Goal: Task Accomplishment & Management: Manage account settings

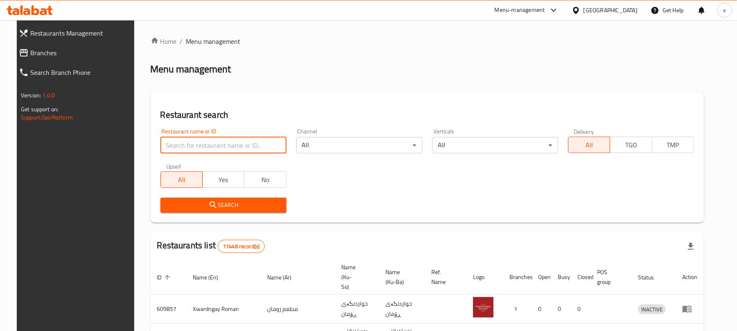
click at [235, 142] on input "search" at bounding box center [223, 145] width 126 height 16
paste input "681368"
type input "681368"
click button "Search" at bounding box center [223, 205] width 126 height 15
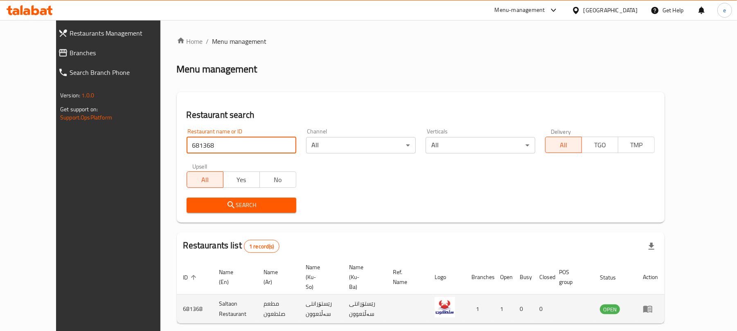
click at [653, 304] on icon "enhanced table" at bounding box center [648, 309] width 10 height 10
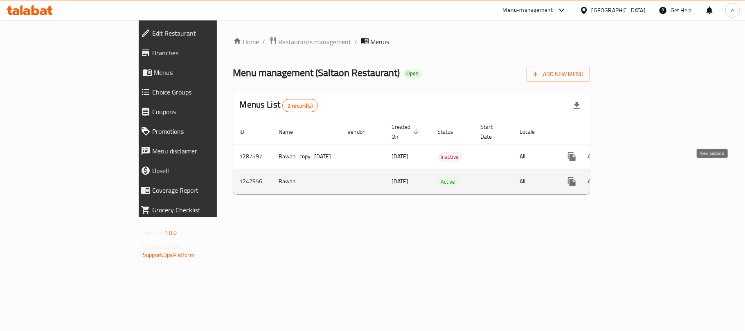
click at [636, 177] on icon "enhanced table" at bounding box center [631, 182] width 10 height 10
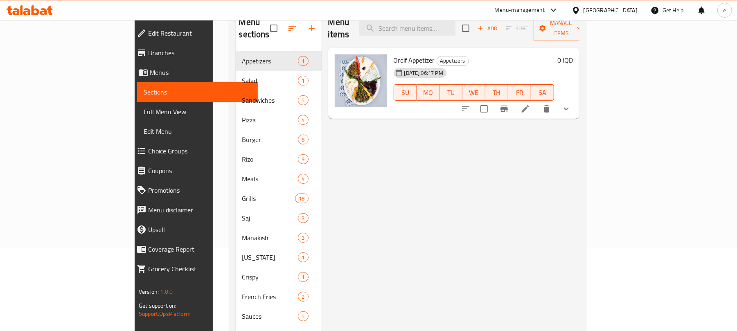
scroll to position [109, 0]
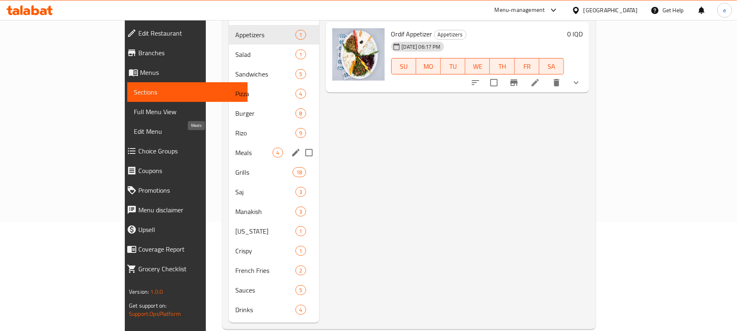
click at [235, 148] on span "Meals" at bounding box center [253, 153] width 37 height 10
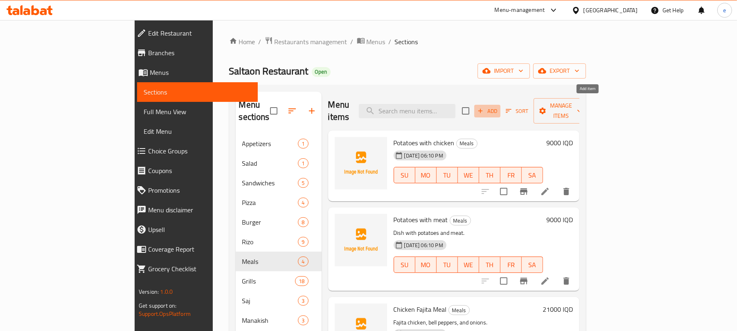
click at [499, 107] on span "Add" at bounding box center [488, 110] width 22 height 9
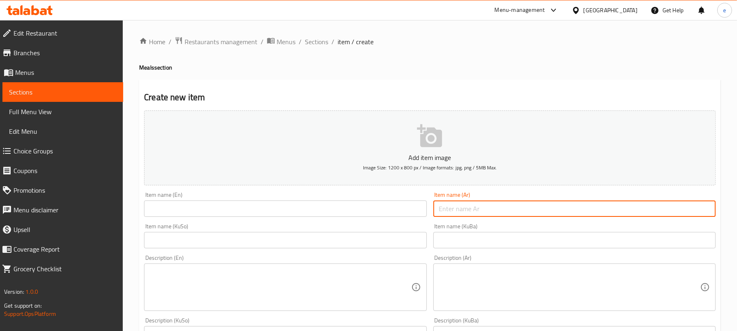
drag, startPoint x: 462, startPoint y: 207, endPoint x: 472, endPoint y: 213, distance: 12.3
click at [462, 207] on input "text" at bounding box center [575, 209] width 282 height 16
paste input "مكرونة باللحم"
type input "مكرونة باللحم"
click at [333, 210] on input "text" at bounding box center [285, 209] width 282 height 16
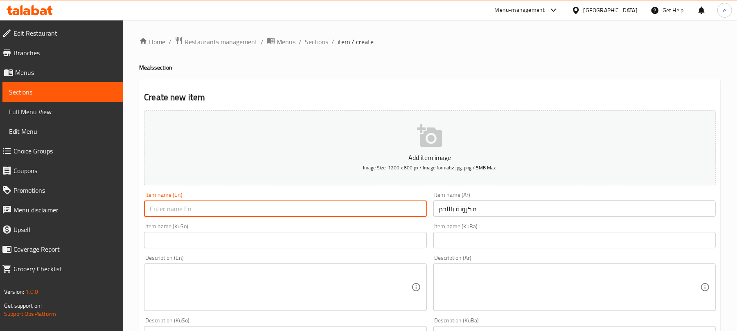
paste input "Meat Pasta"
type input "Meat Pasta"
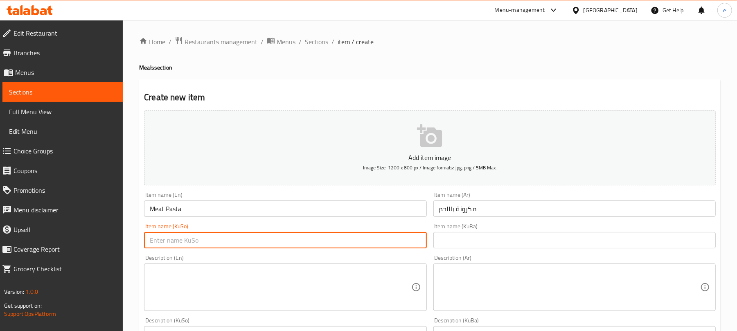
drag, startPoint x: 361, startPoint y: 234, endPoint x: 372, endPoint y: 244, distance: 14.8
click at [361, 234] on input "text" at bounding box center [285, 240] width 282 height 16
type input "پاستای گۆشت"
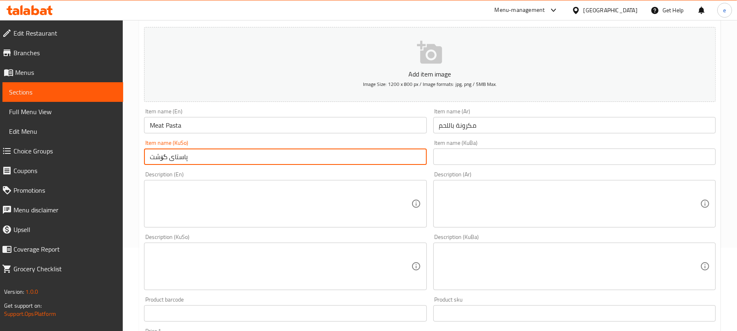
scroll to position [218, 0]
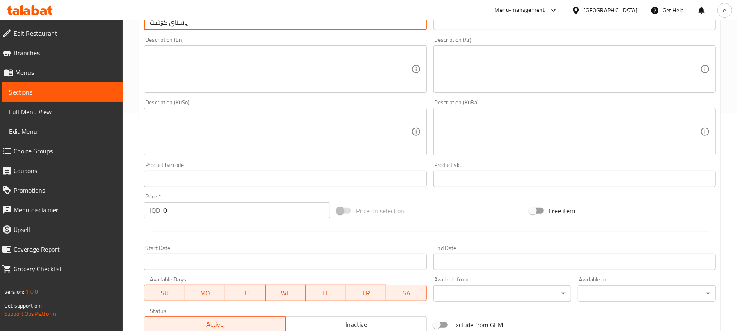
click at [141, 210] on div "Price   * IQD 0 Price *" at bounding box center [237, 206] width 193 height 32
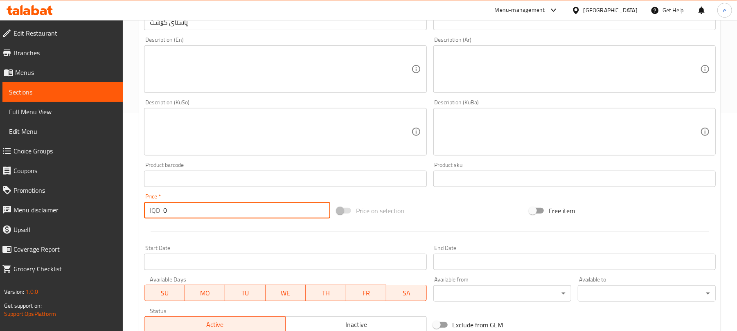
drag, startPoint x: 171, startPoint y: 211, endPoint x: 156, endPoint y: 210, distance: 15.2
click at [156, 210] on div "IQD 0 Price *" at bounding box center [237, 210] width 186 height 16
paste input "750"
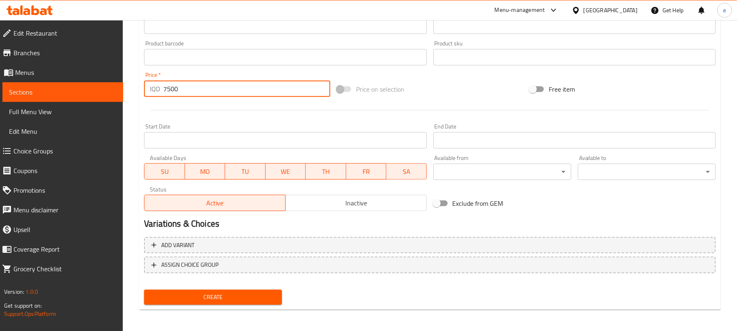
scroll to position [341, 0]
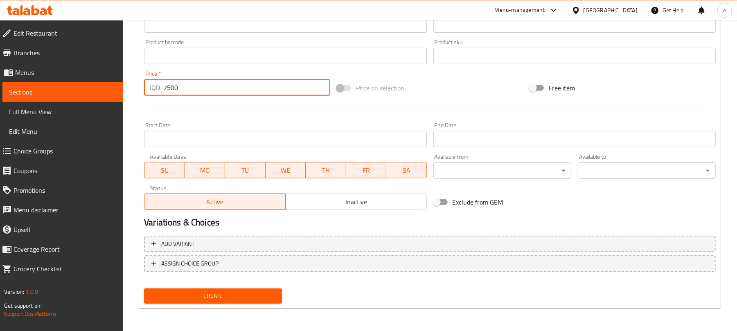
type input "7500"
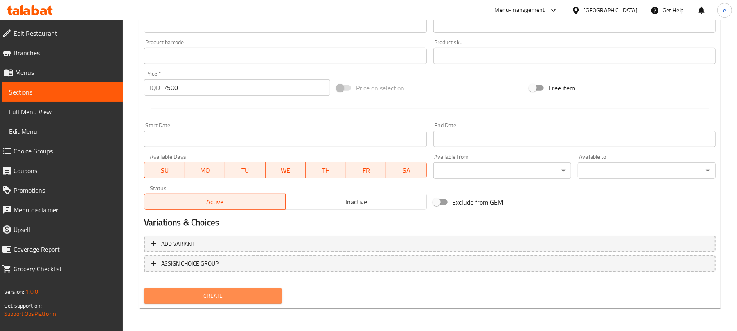
click at [215, 298] on span "Create" at bounding box center [213, 296] width 125 height 10
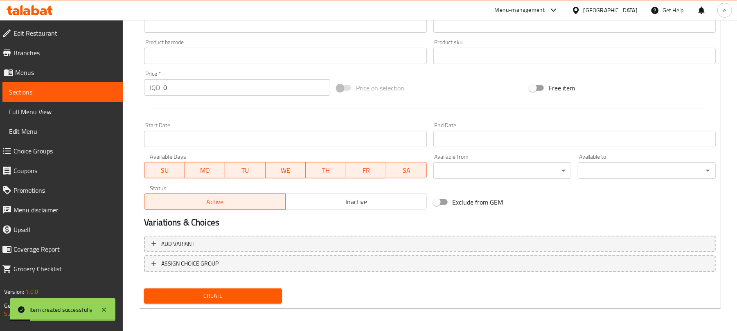
drag, startPoint x: 216, startPoint y: 90, endPoint x: 134, endPoint y: 80, distance: 82.5
click at [134, 80] on div "Home / Restaurants management / Menus / Sections / item / create Meals section …" at bounding box center [430, 5] width 614 height 653
paste input "700"
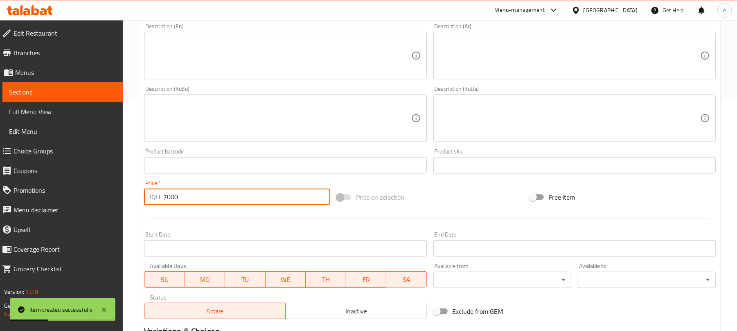
scroll to position [123, 0]
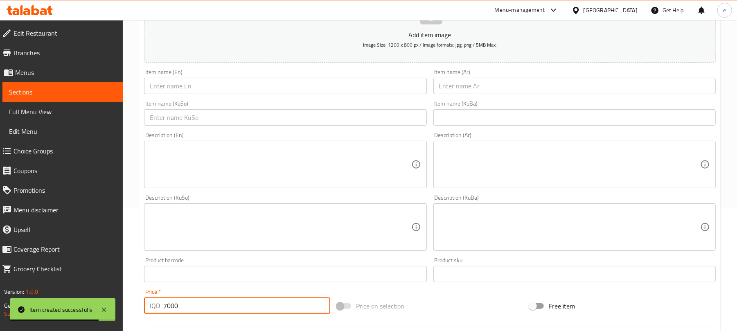
type input "7000"
click at [323, 82] on input "text" at bounding box center [285, 86] width 282 height 16
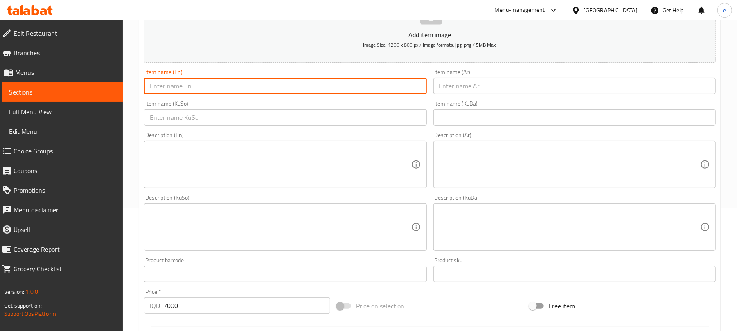
paste input "Bshamel Pasta"
type input "Bshamel Pasta"
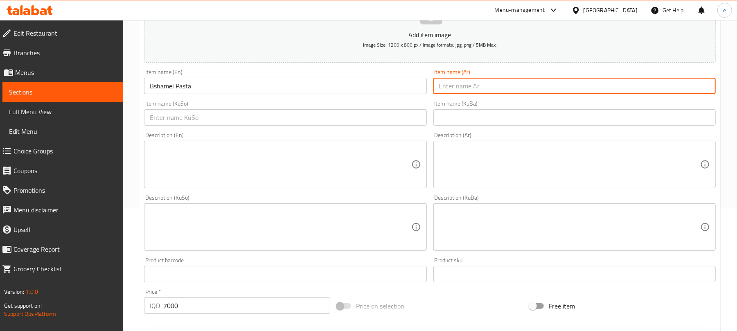
click at [513, 89] on input "text" at bounding box center [575, 86] width 282 height 16
paste input "مكرونة بشميل"
type input "مكرونة بشميل"
click at [402, 127] on div "Item name (KuSo) Item name (KuSo)" at bounding box center [285, 113] width 289 height 32
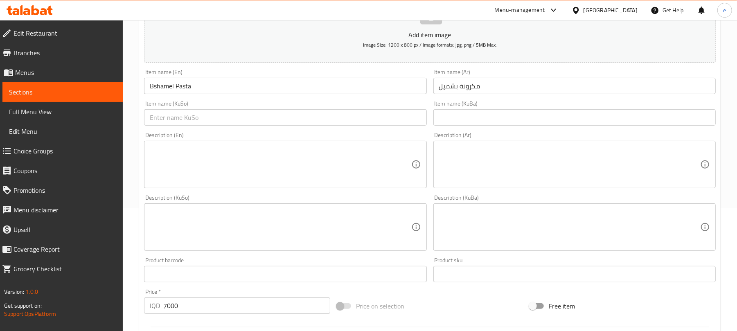
click at [405, 120] on input "text" at bounding box center [285, 117] width 282 height 16
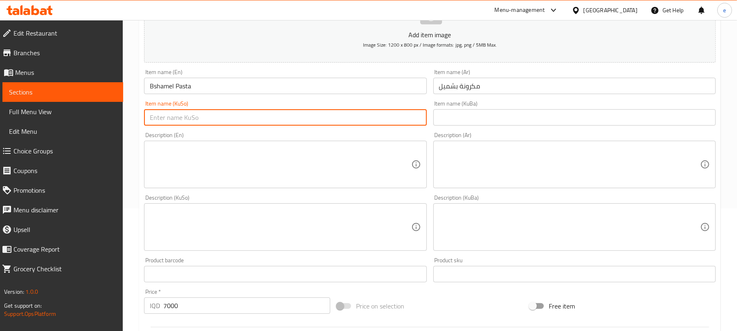
click at [382, 121] on input "text" at bounding box center [285, 117] width 282 height 16
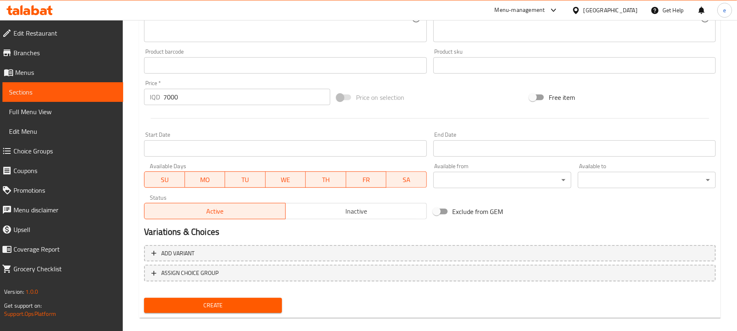
scroll to position [341, 0]
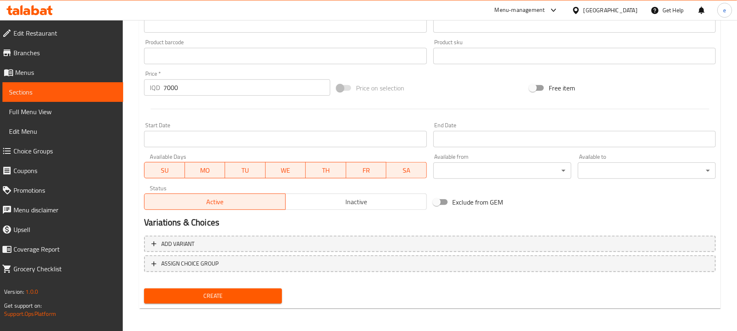
type input "مەعکەرۆنی بەشەمێل"
click at [249, 290] on button "Create" at bounding box center [213, 296] width 138 height 15
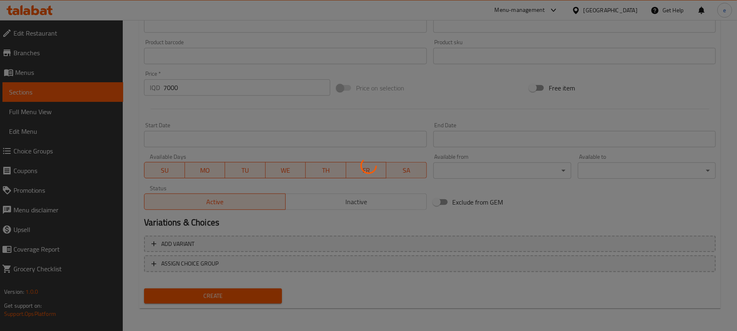
type input "0"
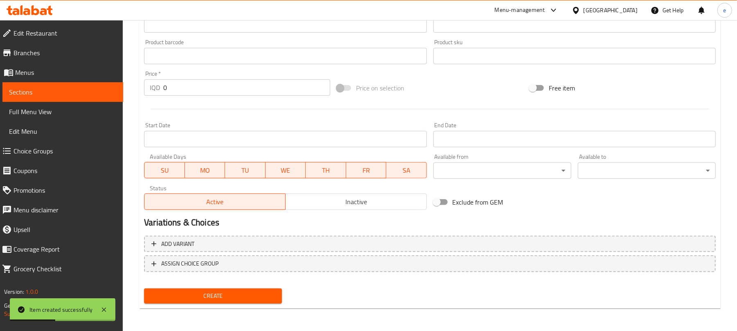
click at [70, 94] on span "Sections" at bounding box center [63, 92] width 108 height 10
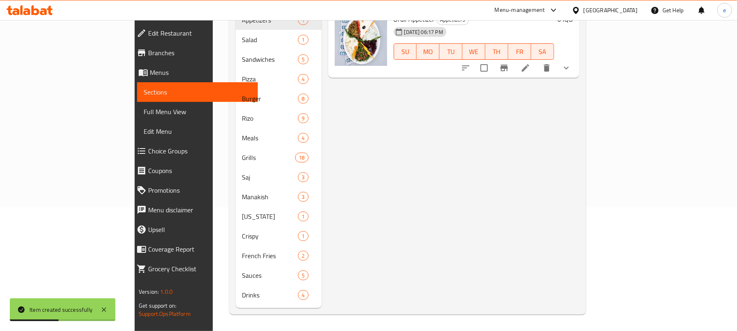
scroll to position [115, 0]
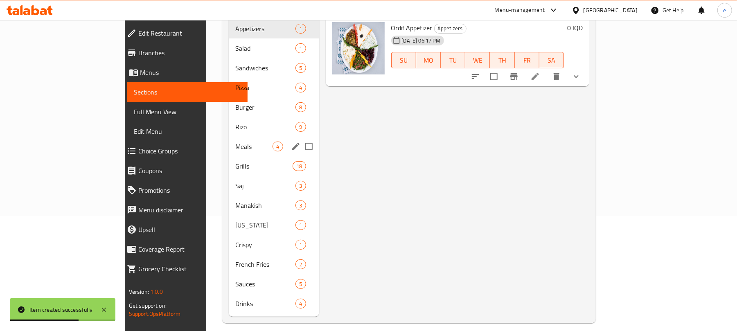
click at [235, 142] on span "Meals" at bounding box center [253, 147] width 37 height 10
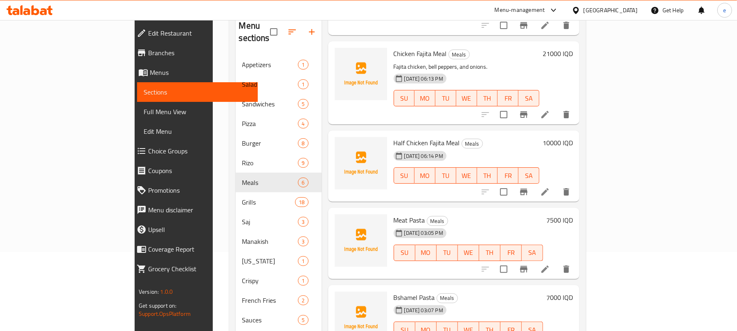
scroll to position [115, 0]
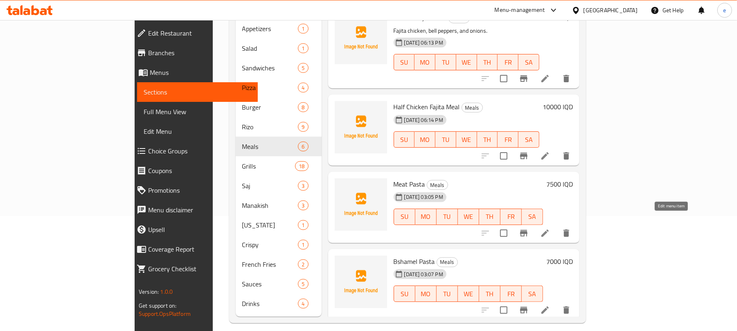
click at [549, 230] on icon at bounding box center [545, 233] width 7 height 7
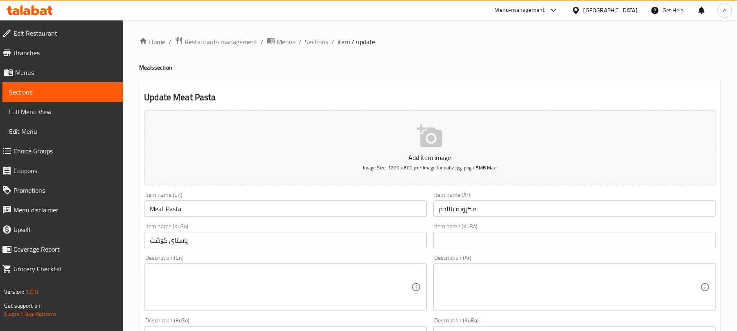
click at [241, 248] on input "پاستای گۆشت" at bounding box center [285, 240] width 282 height 16
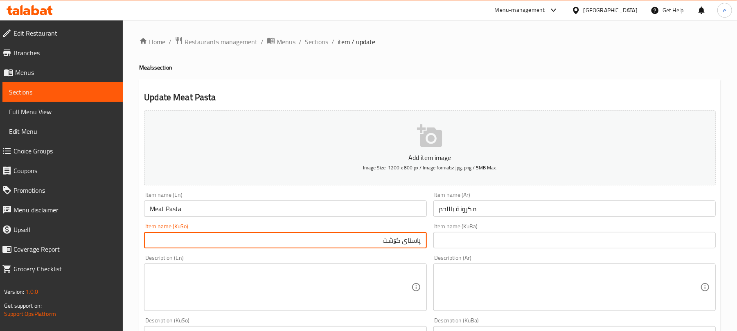
click at [412, 241] on input "پاستای گۆشت" at bounding box center [285, 240] width 282 height 16
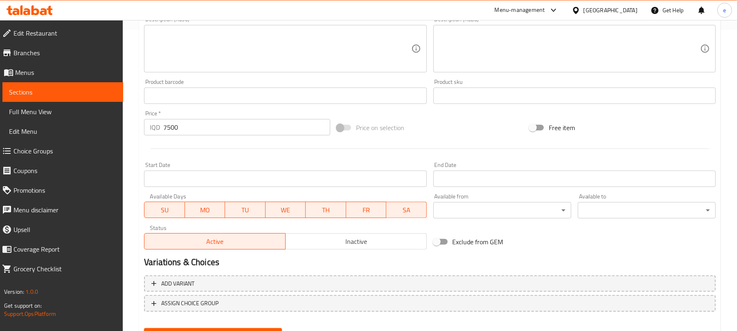
scroll to position [341, 0]
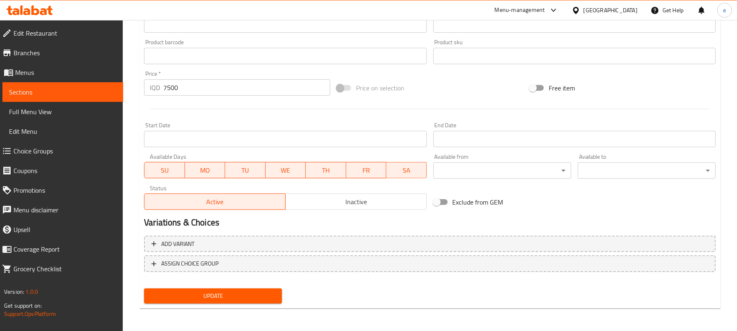
type input "مەعکەرۆنی گۆشت"
click at [235, 292] on span "Update" at bounding box center [213, 296] width 125 height 10
click at [46, 93] on span "Sections" at bounding box center [63, 92] width 108 height 10
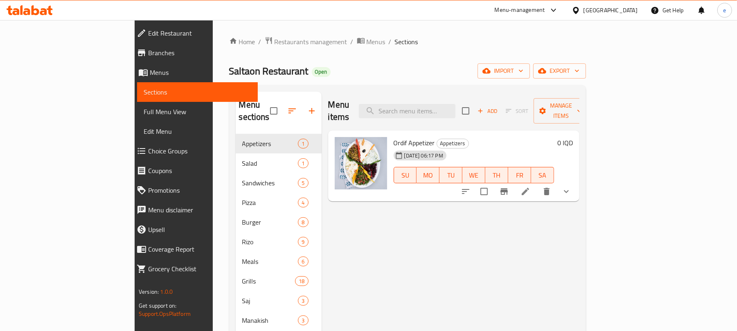
click at [307, 106] on icon "button" at bounding box center [312, 111] width 10 height 10
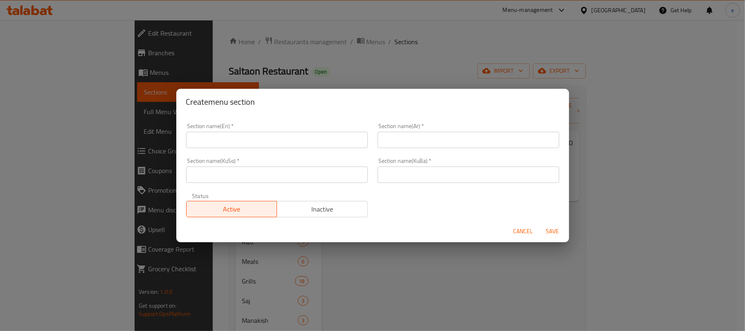
click at [276, 148] on input "text" at bounding box center [277, 140] width 182 height 16
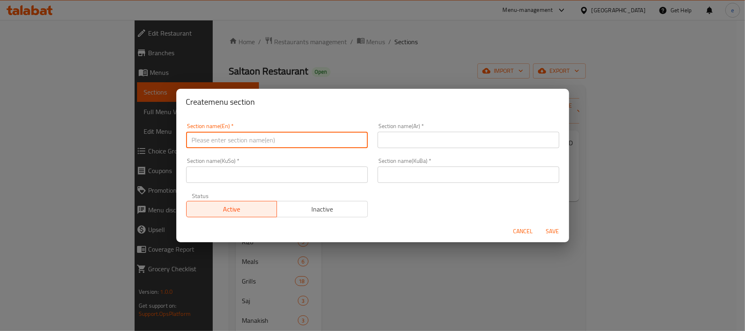
paste input "Box"
type input "Box"
drag, startPoint x: 393, startPoint y: 148, endPoint x: 410, endPoint y: 143, distance: 17.9
click at [393, 148] on input "text" at bounding box center [469, 140] width 182 height 16
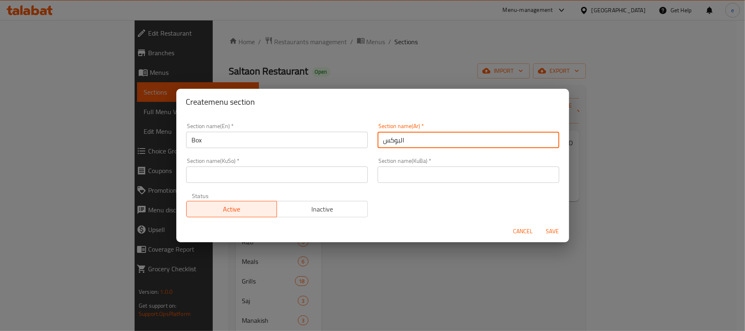
type input "البوكس"
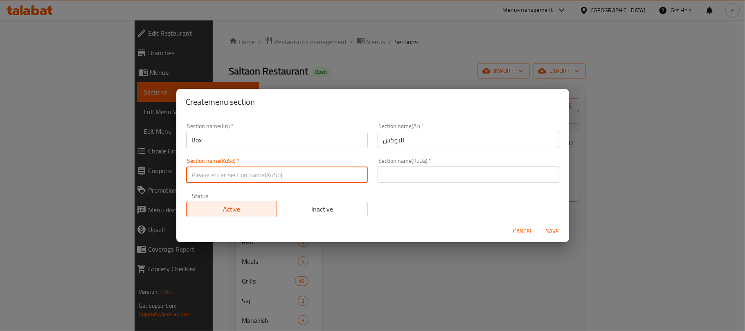
click at [336, 171] on input "text" at bounding box center [277, 175] width 182 height 16
click at [331, 169] on input "بۆکس" at bounding box center [277, 175] width 182 height 16
type input "بۆکس"
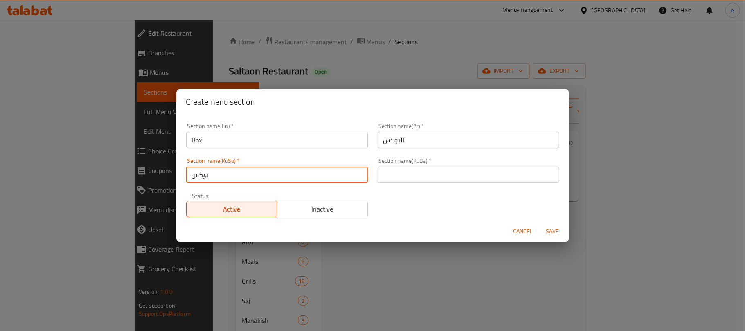
click at [388, 181] on input "text" at bounding box center [469, 175] width 182 height 16
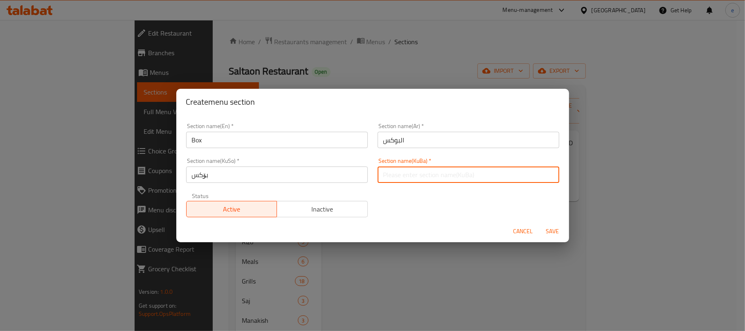
paste input "بۆکس"
type input "بۆکس"
click at [549, 228] on span "Save" at bounding box center [553, 231] width 20 height 10
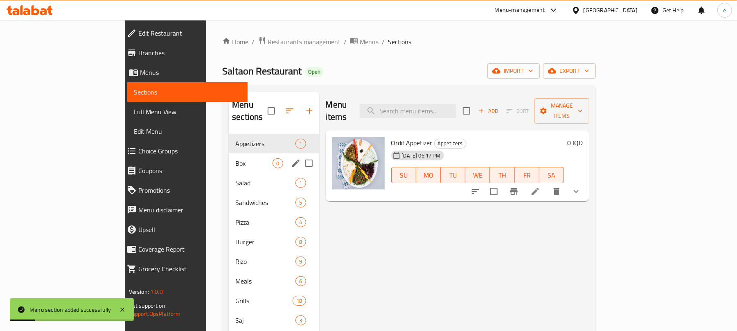
click at [235, 158] on span "Box" at bounding box center [253, 163] width 37 height 10
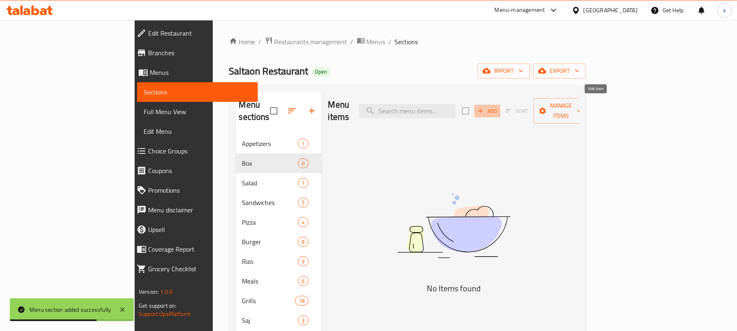
click at [484, 108] on icon "button" at bounding box center [480, 110] width 7 height 7
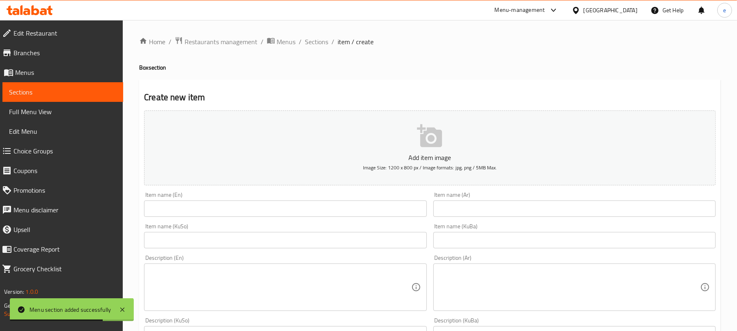
click at [505, 198] on div "Item name (Ar) Item name (Ar)" at bounding box center [575, 204] width 282 height 25
click at [503, 201] on input "text" at bounding box center [575, 209] width 282 height 16
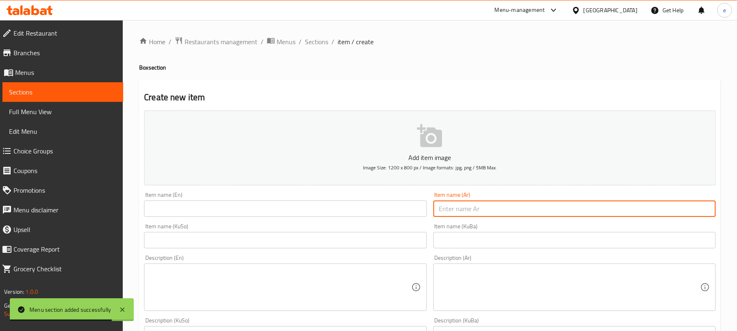
paste input "بوكس سندويشات"
type input "بوكس سندويشات"
click at [341, 213] on input "text" at bounding box center [285, 209] width 282 height 16
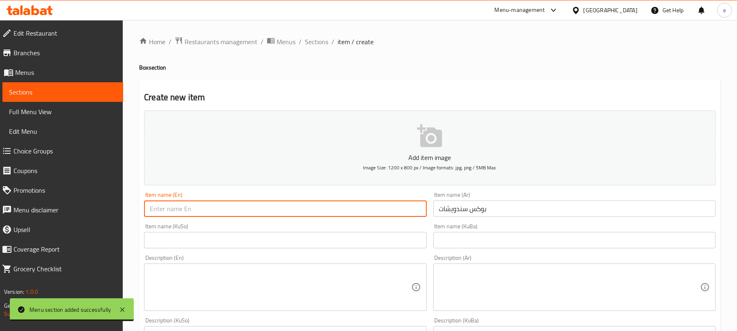
paste input "Sandwich Box"
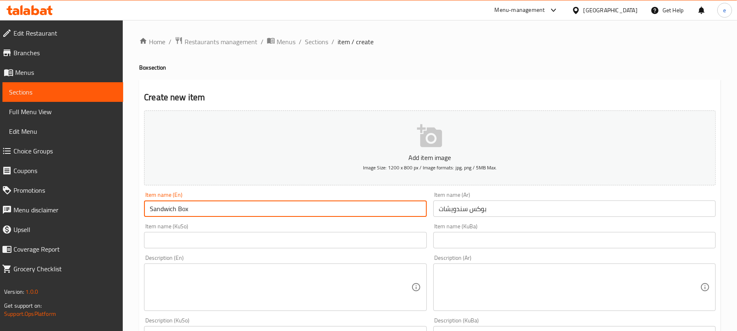
type input "Sandwich Box"
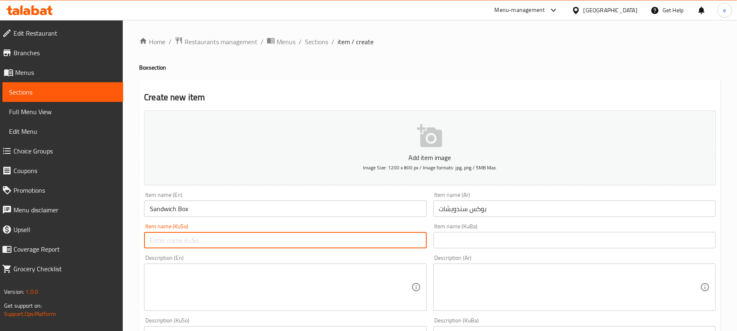
drag, startPoint x: 398, startPoint y: 249, endPoint x: 413, endPoint y: 244, distance: 15.4
click at [398, 248] on input "text" at bounding box center [285, 240] width 282 height 16
type input "ب"
type input "سندووقی ساندویچ"
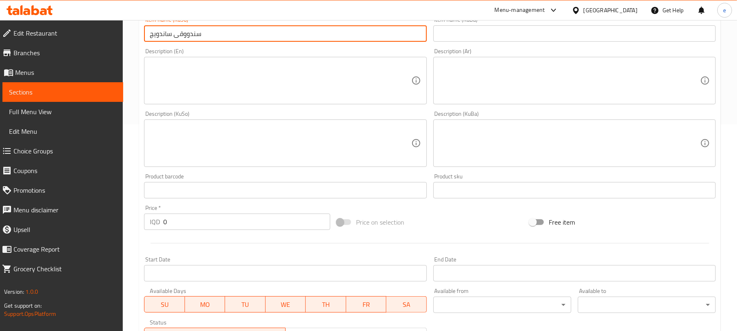
scroll to position [218, 0]
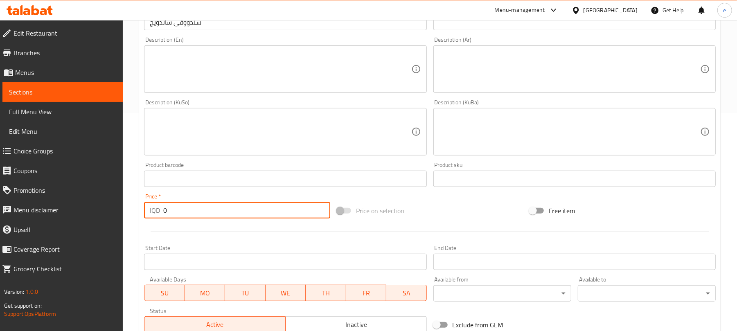
drag, startPoint x: 217, startPoint y: 215, endPoint x: 117, endPoint y: 215, distance: 99.9
click at [117, 215] on div "Edit Restaurant Branches Menus Sections Full Menu View Edit Menu Choice Groups …" at bounding box center [368, 128] width 737 height 653
paste input "3500"
type input "35000"
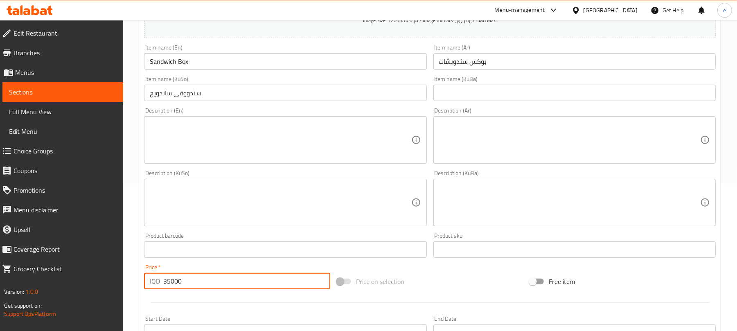
scroll to position [109, 0]
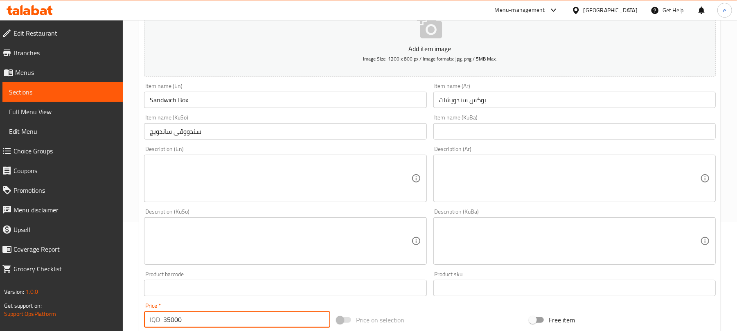
click at [535, 178] on textarea at bounding box center [569, 178] width 261 height 39
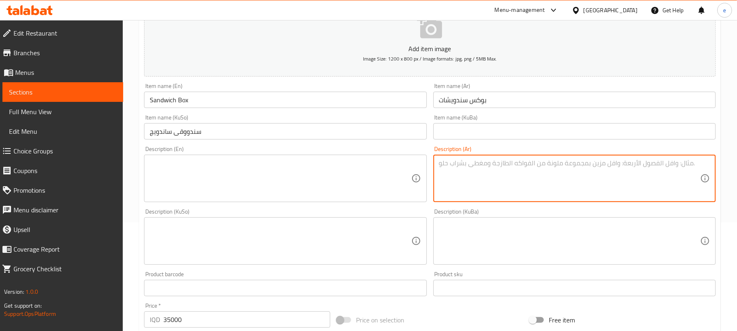
paste textarea "1 زنجر، 1 فاهيتا دجاج، 1 فاهيتا لحم، 1 ستيك لحم، 1 طاوق، 4 ببسي و2 صوص"
click at [558, 164] on textarea "1 زنجر، 1 فاهيتا دجاج، 1 فاهيتا لحم، 1 ستيك لحم، 1 طاوق، 4 ببسي و2 صوص" at bounding box center [569, 178] width 261 height 39
paste textarea
type textarea "1 زنجر، 1 فاهيتا دجاج، 1 فاهيتا لحم، 1 ستيك لحم، 1 طاووق، 4 ببسي و2 صوص"
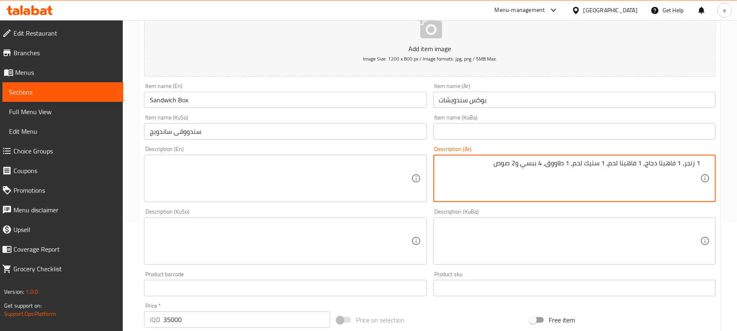
click at [233, 167] on textarea at bounding box center [280, 178] width 261 height 39
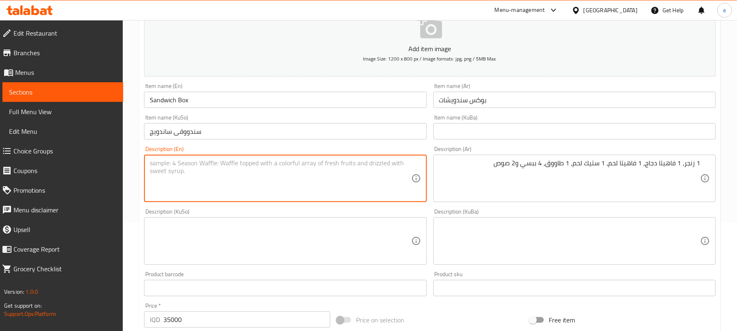
click at [264, 181] on textarea at bounding box center [280, 178] width 261 height 39
paste textarea "1 zinger, 1 chicken fajita, 1 meat fajita, 1 meat steak, 1tawook, 4 Pepsi and 2…"
type textarea "1 zinger, 1 chicken fajita, 1 meat fajita, 1 meat steak, 1tawook, 4 Pepsi and 2…"
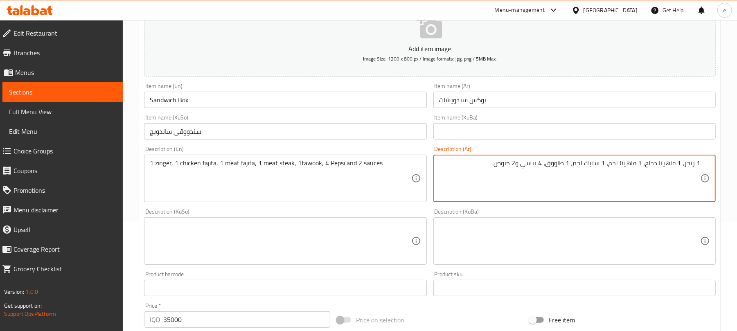
click at [535, 166] on textarea "1 زنجر، 1 فاهيتا دجاج، 1 فاهيتا لحم، 1 ستيك لحم، 1 طاووق، 4 ببسي و2 صوص" at bounding box center [569, 178] width 261 height 39
paste textarea "يبسي"
type textarea "1 زنجر، 1 فاهيتا دجاج، 1 فاهيتا لحم، 1 ستيك لحم، 1 طاووق، 4 بيبسي و2 صوص"
click at [343, 235] on textarea at bounding box center [280, 241] width 261 height 39
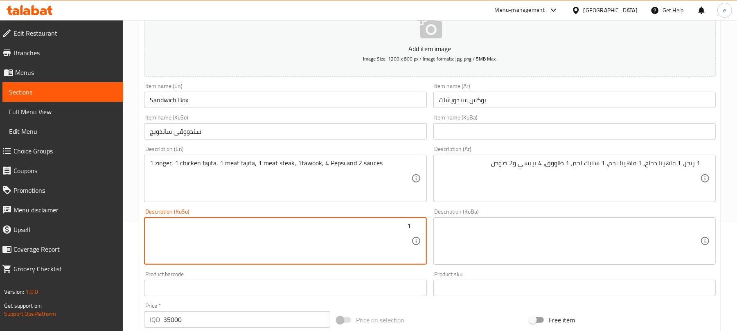
drag, startPoint x: 399, startPoint y: 233, endPoint x: 418, endPoint y: 231, distance: 19.7
click at [418, 231] on div "1 Description (KuSo)" at bounding box center [285, 240] width 282 height 47
click at [400, 231] on textarea "1" at bounding box center [280, 241] width 261 height 39
paste textarea "1"
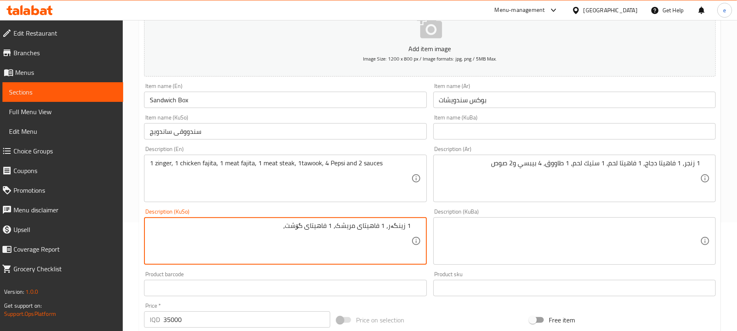
paste textarea "1"
paste textarea "4"
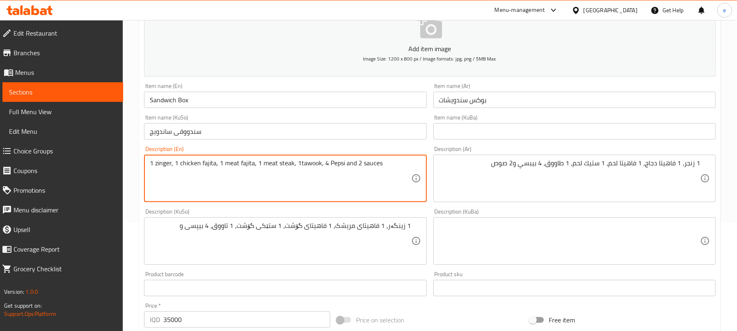
drag, startPoint x: 359, startPoint y: 173, endPoint x: 354, endPoint y: 174, distance: 4.6
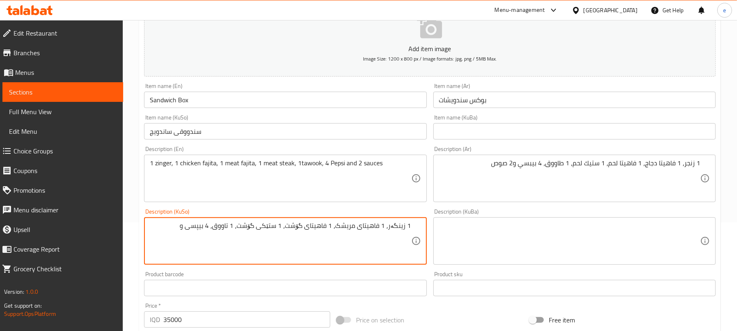
paste textarea "2"
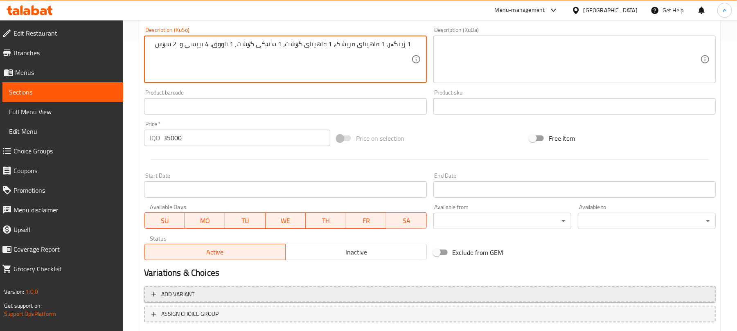
scroll to position [341, 0]
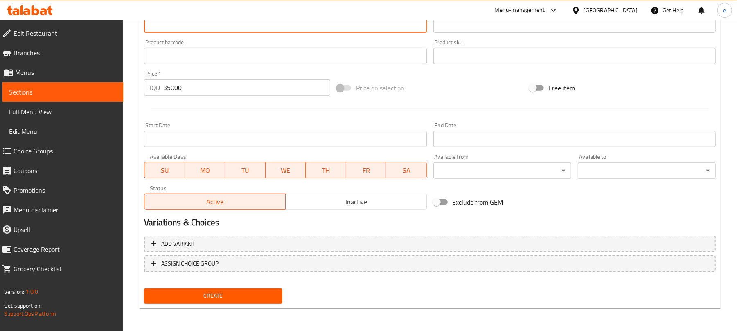
type textarea "1 زینگەر، 1 فاهیتای مریشک، 1 فاهیتای گۆشت، 1 ستێکی گۆشت، 1 تاووق، 4 بیپسی و 2 س…"
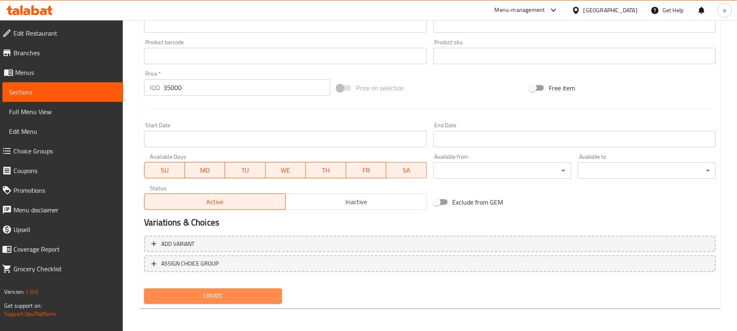
click at [236, 296] on span "Create" at bounding box center [213, 296] width 125 height 10
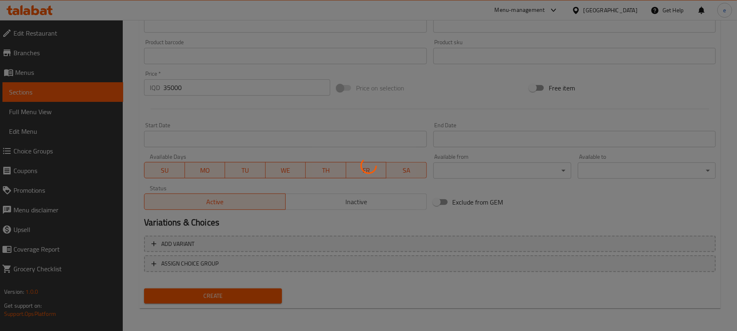
type input "0"
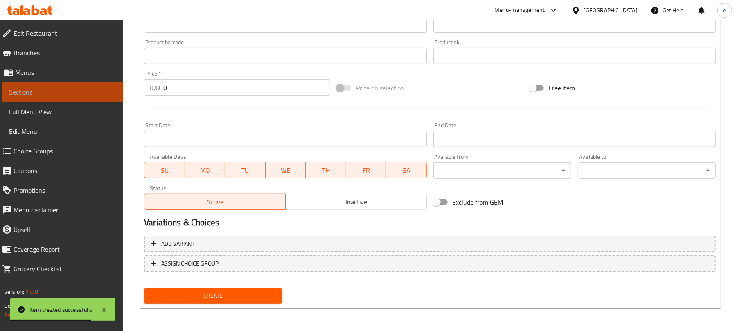
drag, startPoint x: 141, startPoint y: 8, endPoint x: 91, endPoint y: 87, distance: 93.5
click at [91, 87] on span "Sections" at bounding box center [63, 92] width 108 height 10
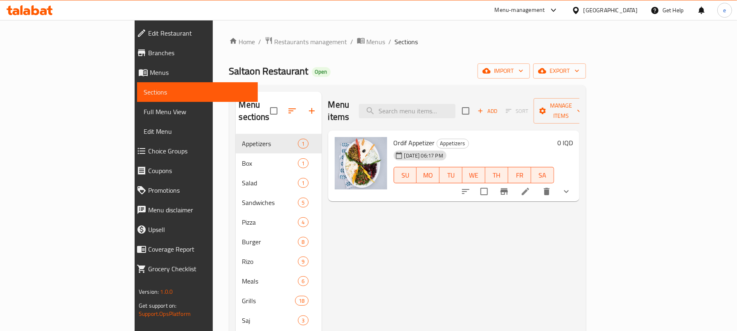
click at [137, 120] on link "Full Menu View" at bounding box center [197, 112] width 121 height 20
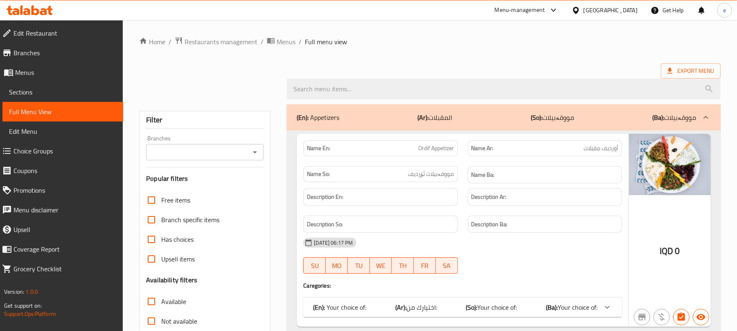
click at [260, 156] on div "Branches" at bounding box center [204, 152] width 117 height 16
click at [257, 155] on icon "Open" at bounding box center [255, 152] width 10 height 10
click at [282, 97] on div at bounding box center [430, 89] width 592 height 31
click at [260, 156] on icon "Open" at bounding box center [255, 152] width 10 height 10
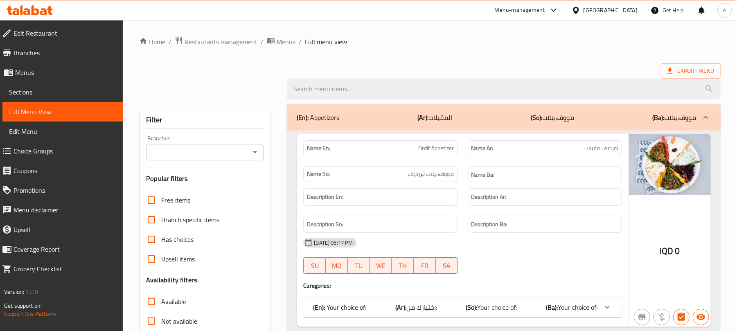
click at [258, 155] on icon "Open" at bounding box center [255, 152] width 10 height 10
click at [258, 155] on icon "Close" at bounding box center [255, 152] width 10 height 10
click at [249, 92] on div at bounding box center [208, 89] width 148 height 10
click at [254, 146] on div "Branches" at bounding box center [204, 152] width 117 height 16
click at [254, 149] on icon "Open" at bounding box center [255, 152] width 10 height 10
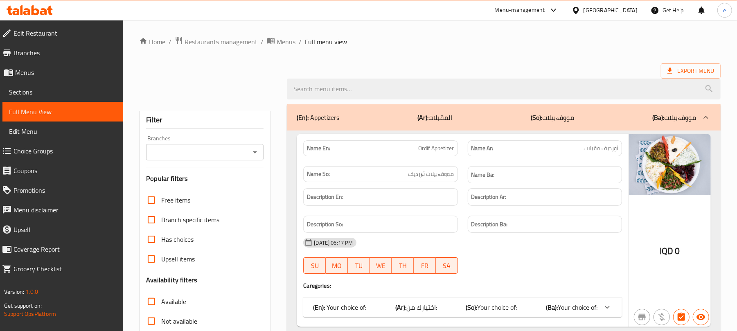
click at [259, 147] on div at bounding box center [254, 152] width 11 height 11
click at [258, 150] on icon "Open" at bounding box center [255, 152] width 10 height 10
click at [259, 77] on div at bounding box center [430, 89] width 592 height 31
click at [251, 153] on icon "Open" at bounding box center [255, 152] width 10 height 10
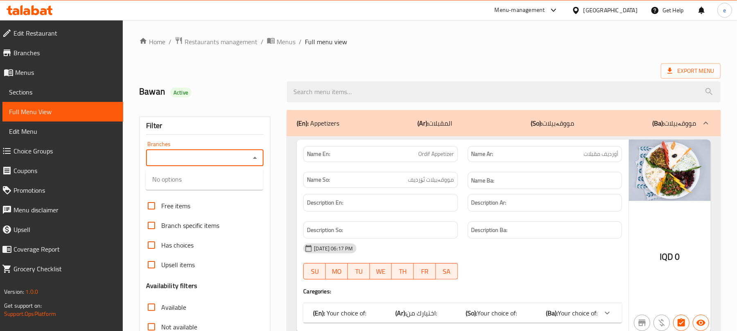
click at [251, 153] on div at bounding box center [254, 157] width 11 height 11
click at [232, 151] on div "Branches" at bounding box center [204, 158] width 117 height 16
click at [307, 71] on div "Export Menu" at bounding box center [430, 70] width 582 height 15
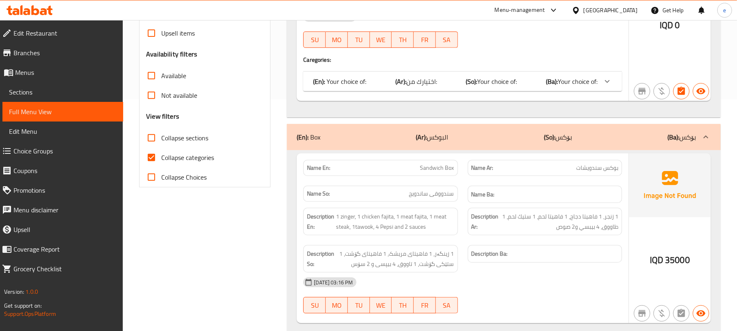
scroll to position [218, 0]
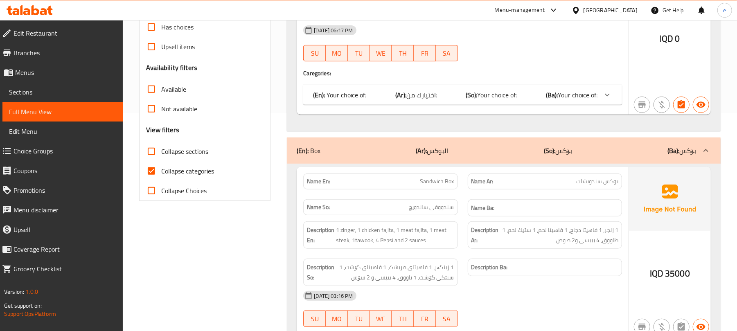
click at [150, 151] on input "Collapse sections" at bounding box center [152, 152] width 20 height 20
checkbox input "true"
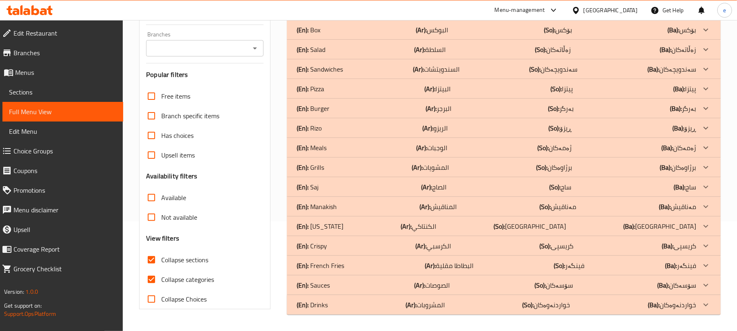
scroll to position [110, 0]
click at [254, 46] on icon "Open" at bounding box center [255, 48] width 10 height 10
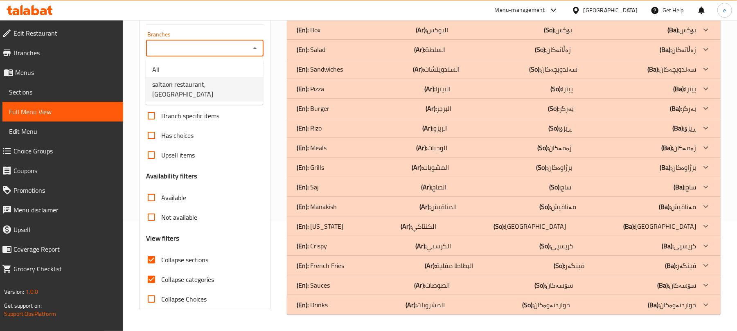
click at [215, 81] on span "saltaon restaurant, Al-Qibla" at bounding box center [204, 89] width 104 height 20
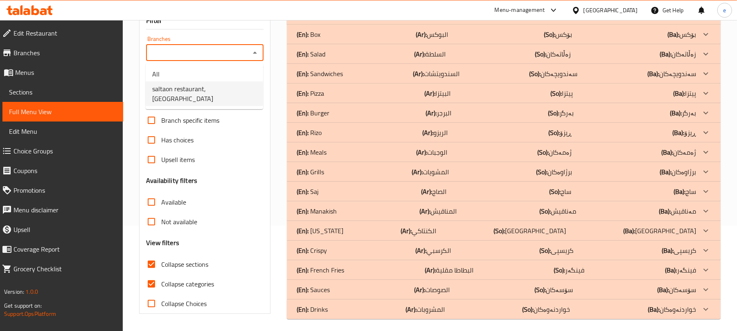
type input "saltaon restaurant, Al-Qibla"
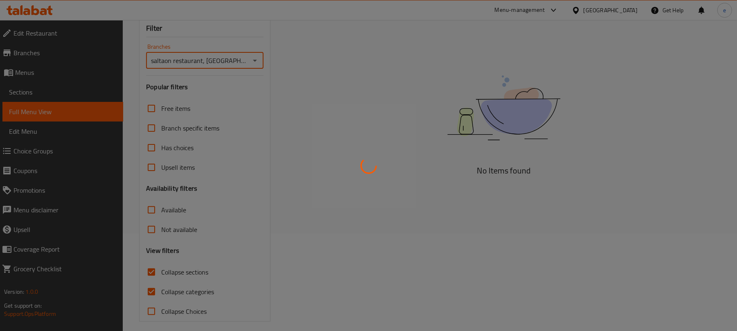
scroll to position [0, 0]
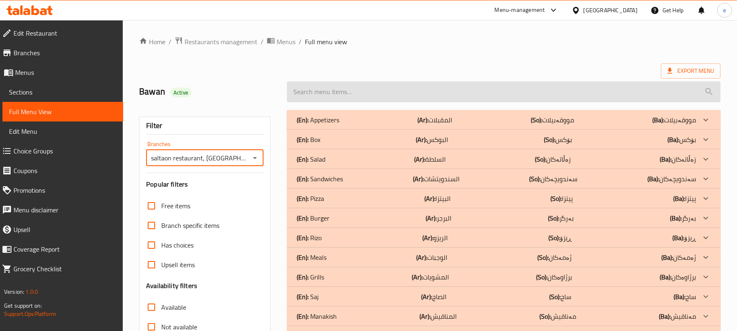
click at [332, 101] on input "search" at bounding box center [504, 91] width 434 height 21
click at [334, 96] on input "search" at bounding box center [504, 91] width 434 height 21
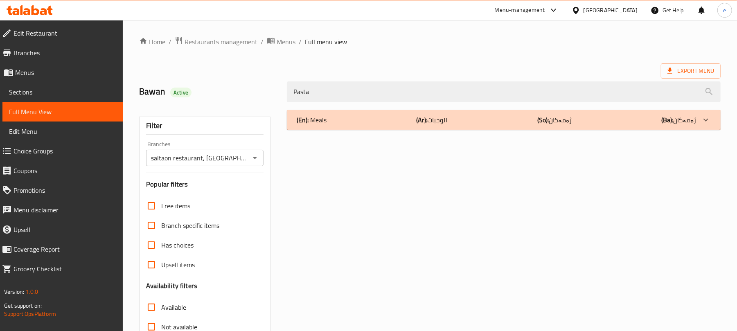
type input "Pasta"
click at [349, 118] on div "(En): Meals (Ar): الوجبات (So): ژەمەکان (Ba): ژەمەکان" at bounding box center [497, 120] width 400 height 10
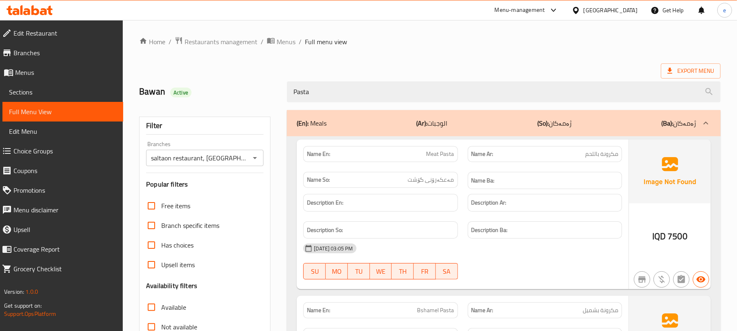
drag, startPoint x: 308, startPoint y: 92, endPoint x: 258, endPoint y: 97, distance: 50.2
click at [258, 97] on div "Bawan Active Pasta" at bounding box center [430, 92] width 592 height 36
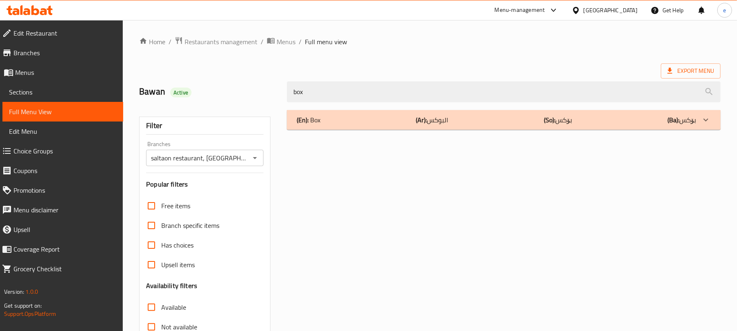
type input "box"
click at [367, 126] on div "(En): Box (Ar): البوكس (So): بۆکس (Ba): بۆکس" at bounding box center [504, 120] width 434 height 20
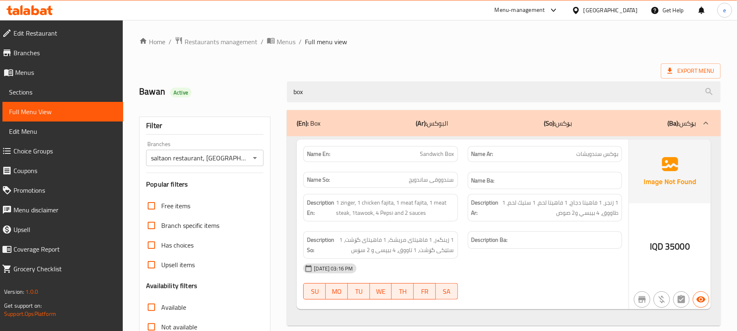
click at [255, 168] on div "Filter Branches saltaon restaurant, Al-Qibla Branches Popular filters Free item…" at bounding box center [204, 268] width 131 height 303
click at [254, 160] on icon "Open" at bounding box center [255, 158] width 10 height 10
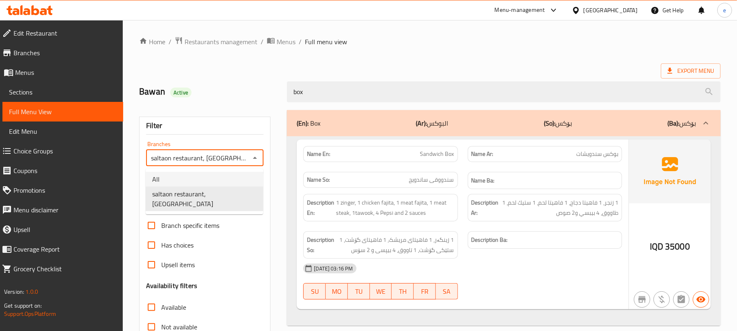
click at [204, 181] on li "All" at bounding box center [204, 179] width 117 height 15
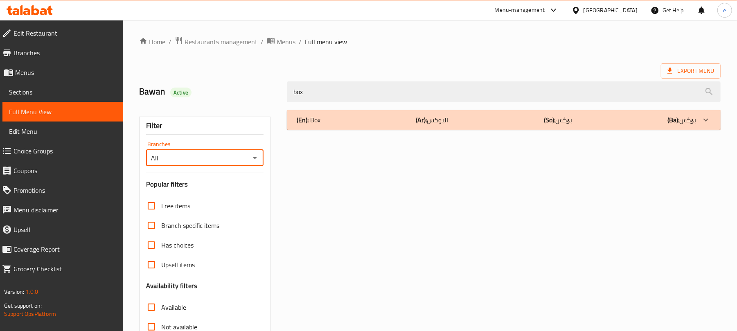
click at [260, 153] on icon "Open" at bounding box center [255, 158] width 10 height 10
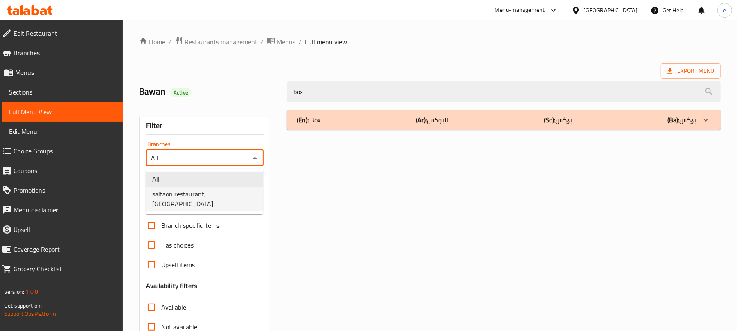
click at [241, 189] on li "saltaon restaurant, Al-Qibla" at bounding box center [204, 199] width 117 height 25
type input "saltaon restaurant, Al-Qibla"
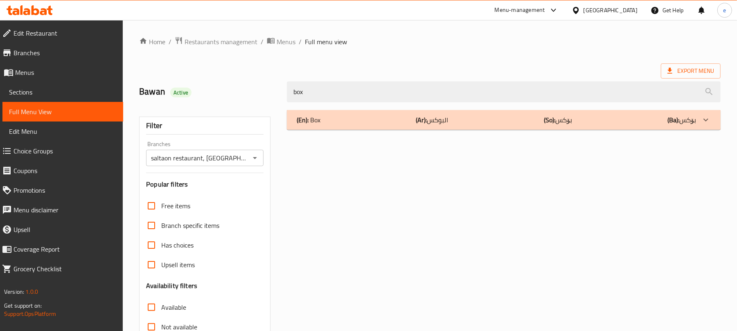
drag, startPoint x: 313, startPoint y: 93, endPoint x: 267, endPoint y: 100, distance: 46.4
click at [267, 100] on div "Bawan Active box" at bounding box center [430, 92] width 592 height 36
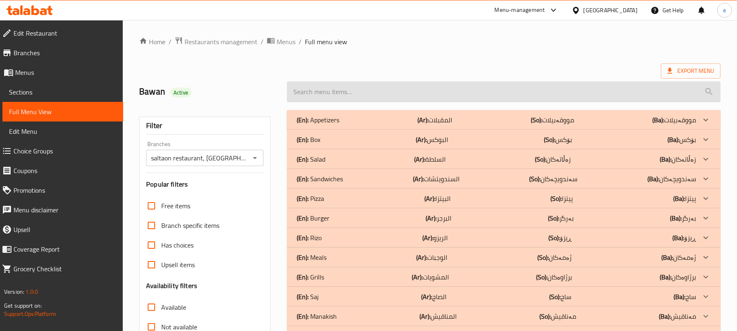
click at [337, 94] on input "search" at bounding box center [504, 91] width 434 height 21
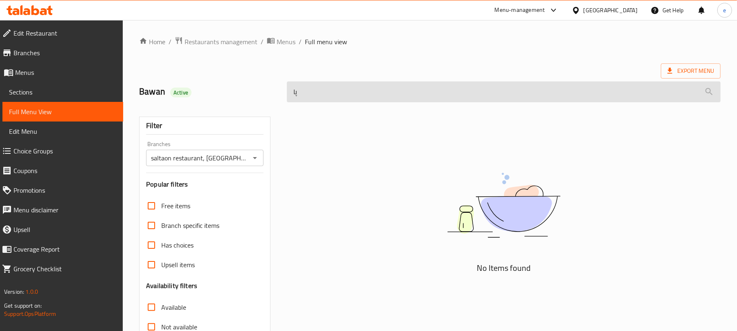
type input "پ"
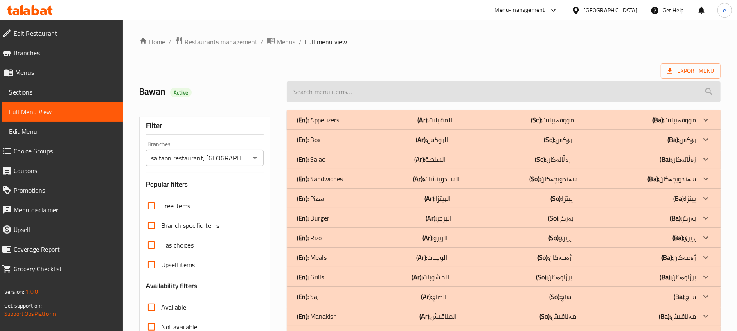
click at [346, 90] on input "search" at bounding box center [504, 91] width 434 height 21
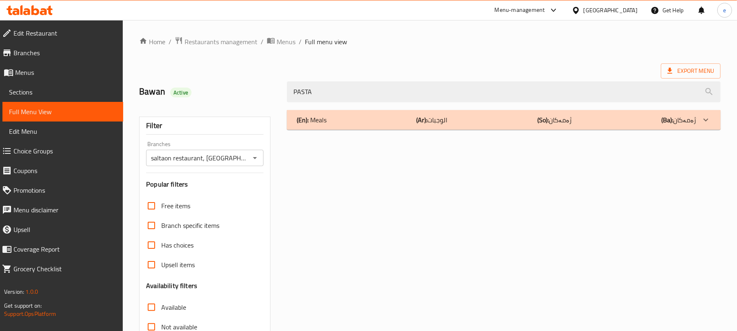
click at [375, 119] on div "(En): Meals (Ar): الوجبات (So): ژەمەکان (Ba): ژەمەکان" at bounding box center [497, 120] width 400 height 10
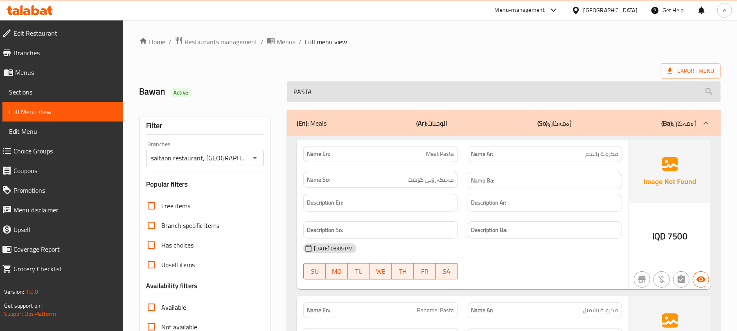
click at [336, 93] on input "PASTA" at bounding box center [504, 91] width 434 height 21
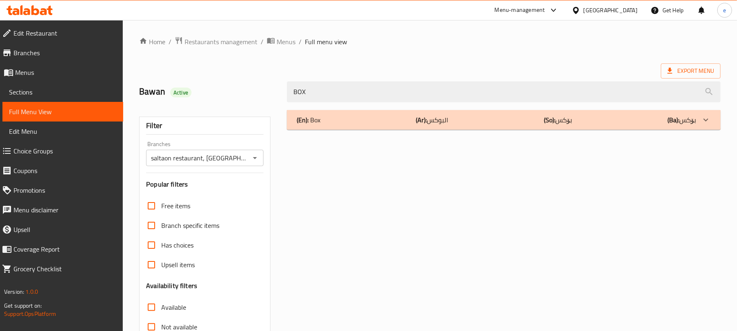
type input "BOX"
click at [346, 115] on div "(En): Box (Ar): البوكس (So): بۆکس (Ba): بۆکس" at bounding box center [497, 120] width 400 height 10
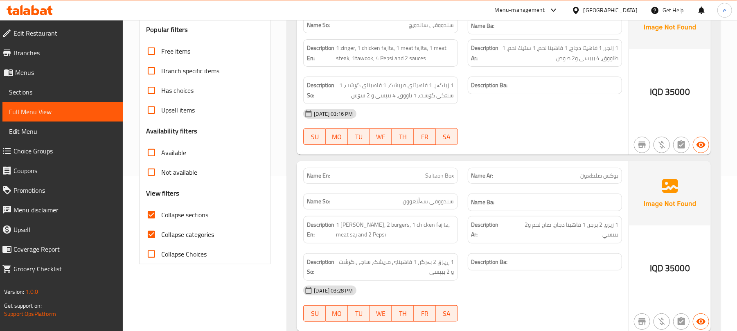
scroll to position [190, 0]
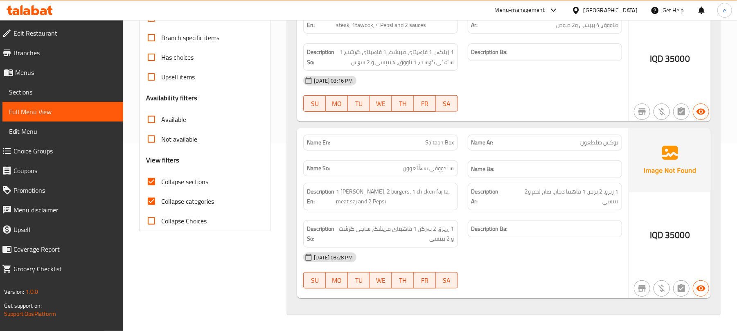
click at [441, 144] on span "Saltaon Box" at bounding box center [440, 142] width 29 height 9
click at [582, 95] on div "07-09-2025 03:16 PM SU MO TU WE TH FR SA" at bounding box center [462, 94] width 329 height 46
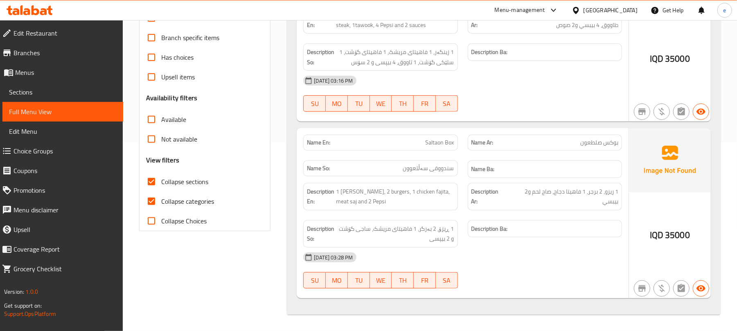
drag, startPoint x: 252, startPoint y: 2, endPoint x: 53, endPoint y: 11, distance: 199.6
click at [53, 11] on div at bounding box center [29, 10] width 59 height 16
click at [48, 11] on icon at bounding box center [30, 10] width 46 height 10
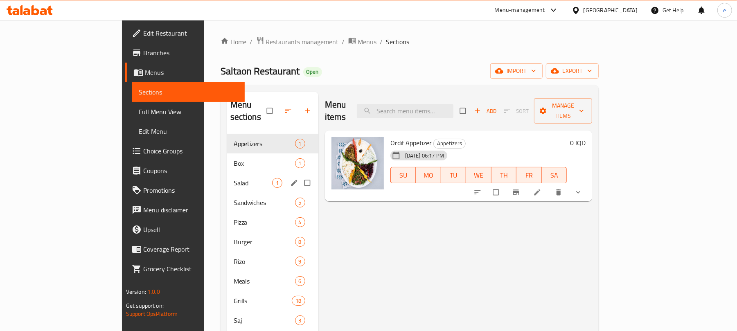
click at [234, 158] on span "Box" at bounding box center [264, 163] width 61 height 10
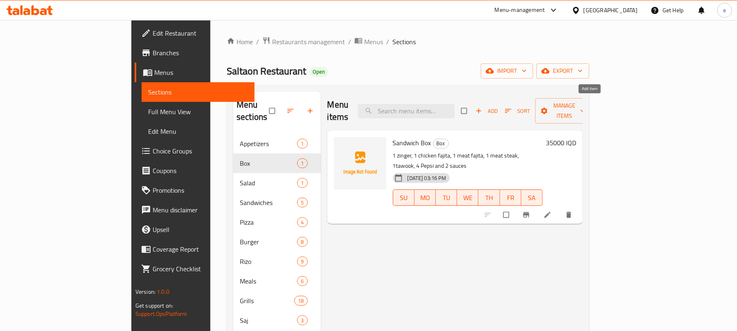
click at [485, 108] on span "button" at bounding box center [480, 111] width 10 height 8
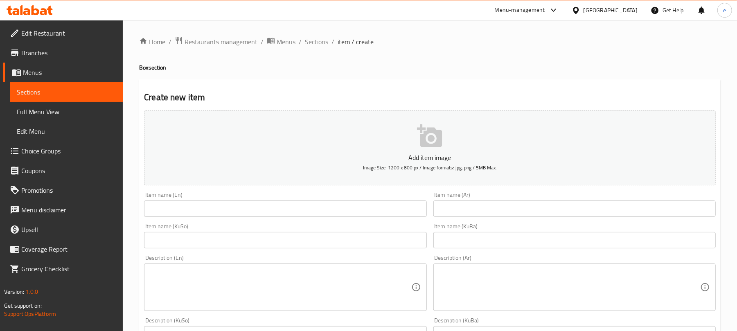
click at [480, 214] on input "text" at bounding box center [575, 209] width 282 height 16
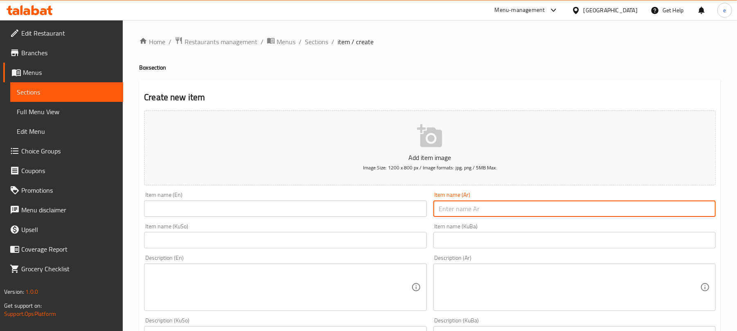
paste input "بوكس صلطعون"
type input "بوكس صلطعون"
click at [390, 246] on input "text" at bounding box center [285, 240] width 282 height 16
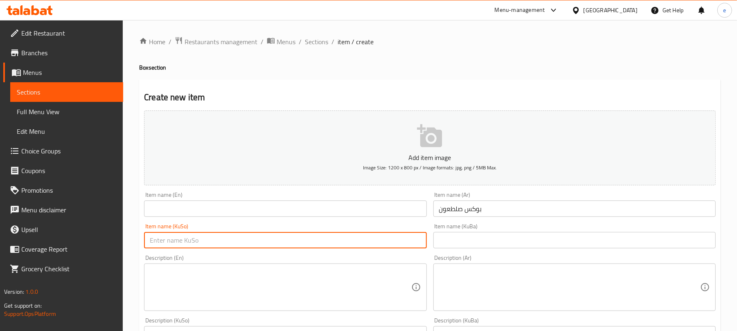
click at [292, 215] on input "text" at bounding box center [285, 209] width 282 height 16
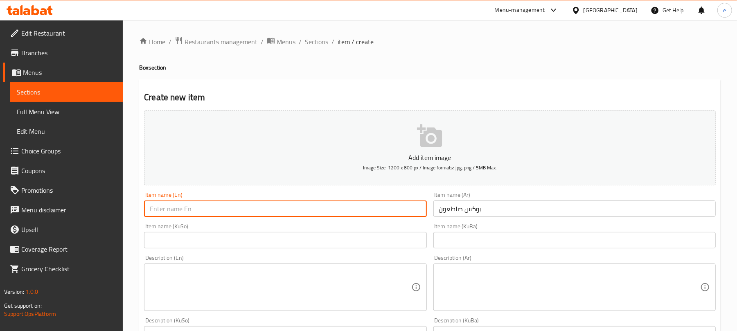
paste input "Saltaon"
type input "Saltaon Box"
drag, startPoint x: 349, startPoint y: 242, endPoint x: 348, endPoint y: 248, distance: 5.5
click at [349, 242] on input "text" at bounding box center [285, 240] width 282 height 16
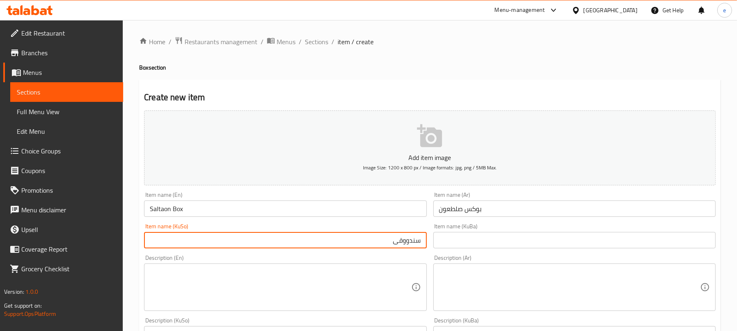
paste input "سەڵتعوون"
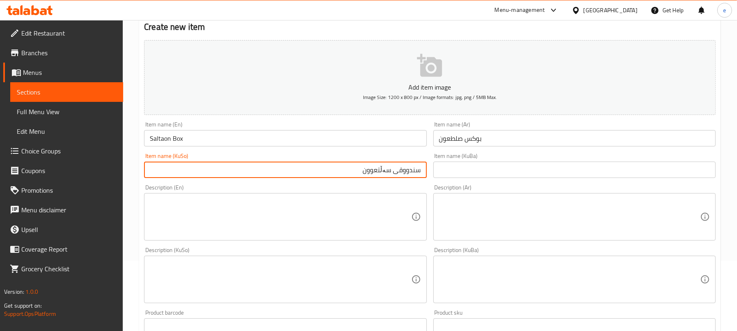
scroll to position [109, 0]
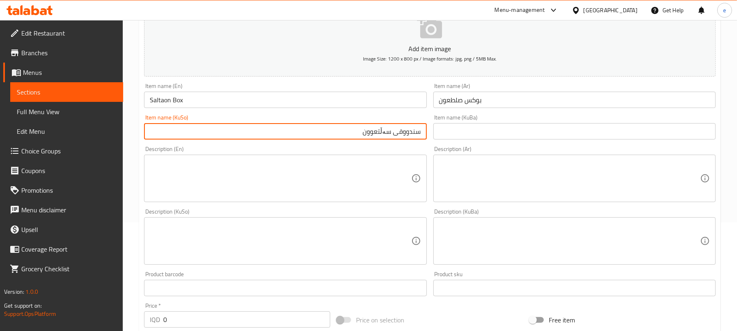
type input "سندووقی سەڵتعوون"
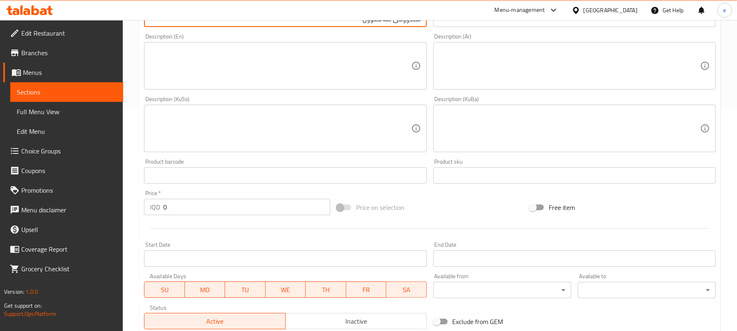
scroll to position [327, 0]
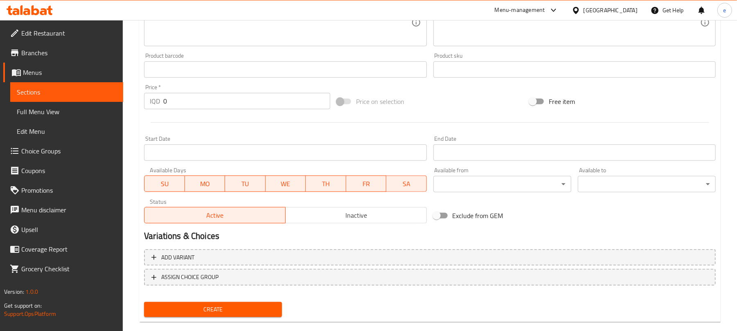
drag, startPoint x: 190, startPoint y: 99, endPoint x: 112, endPoint y: 99, distance: 77.8
click at [102, 97] on div "Edit Restaurant Branches Menus Sections Full Menu View Edit Menu Choice Groups …" at bounding box center [368, 19] width 737 height 653
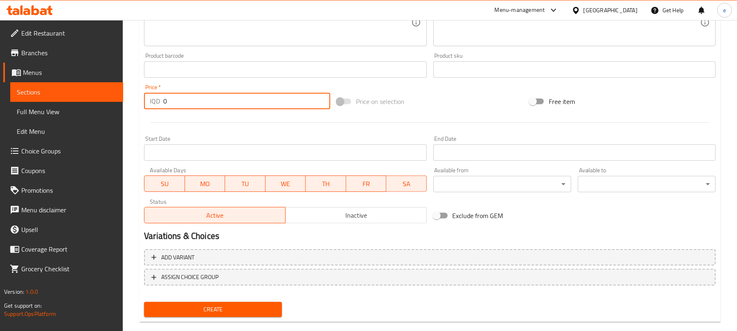
paste input "3500"
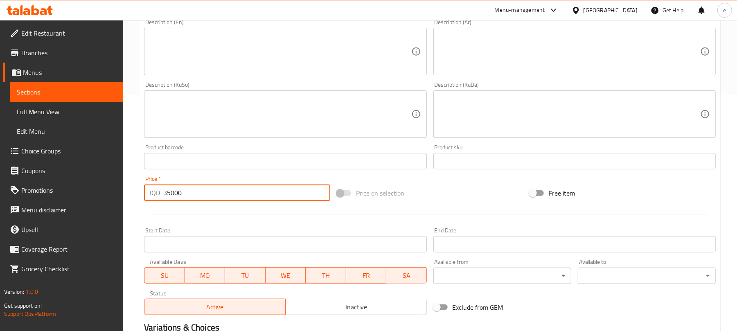
scroll to position [218, 0]
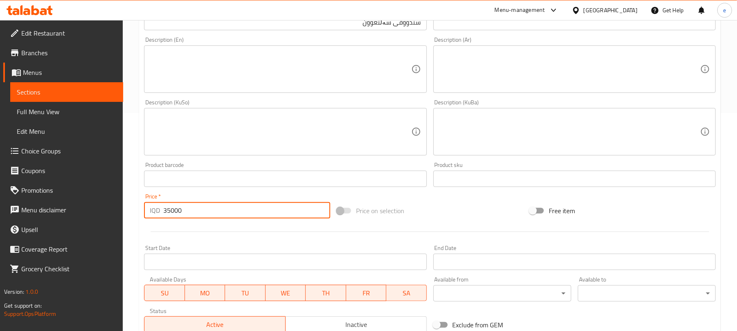
type input "35000"
click at [261, 79] on textarea at bounding box center [280, 69] width 261 height 39
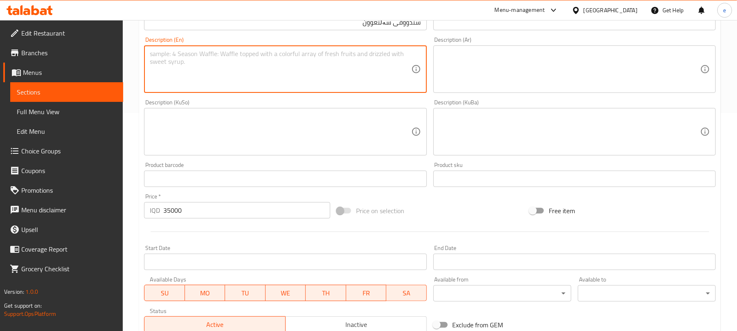
paste textarea "1 Rizo, 2 burgers, 1 chicken fajita, meat saj and 2 Pepsi"
type textarea "1 Rizo, 2 burgers, 1 chicken fajita, meat saj and 2 Pepsi"
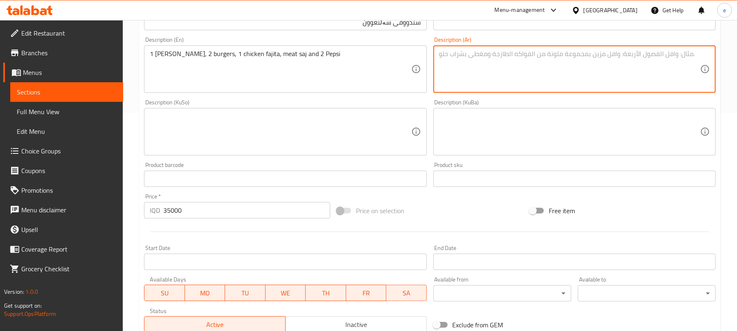
click at [483, 73] on textarea at bounding box center [569, 69] width 261 height 39
paste textarea "1 ريزو، 2 برجر، 1 فاهيتا دجاج، صاج لحم و2 بيبسي"
type textarea "1 ريزو، 2 برجر، 1 فاهيتا دجاج، صاج لحم و2 بيبسي"
click at [386, 126] on textarea at bounding box center [280, 132] width 261 height 39
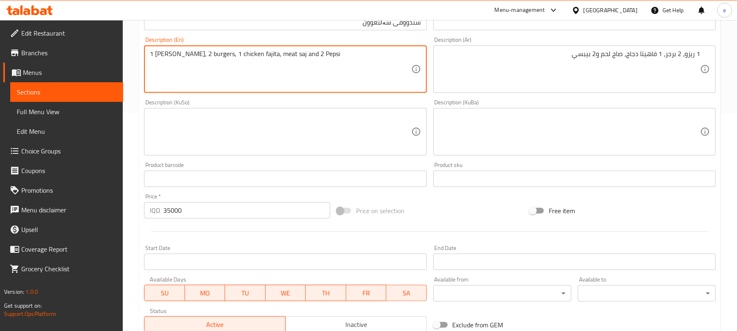
drag, startPoint x: 153, startPoint y: 54, endPoint x: 146, endPoint y: 54, distance: 7.0
click at [403, 121] on textarea at bounding box center [280, 132] width 261 height 39
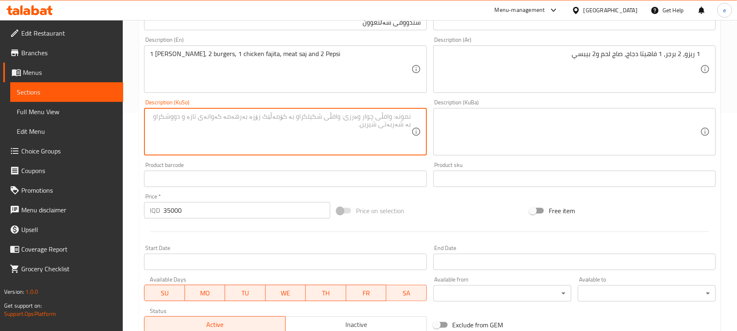
paste textarea "1"
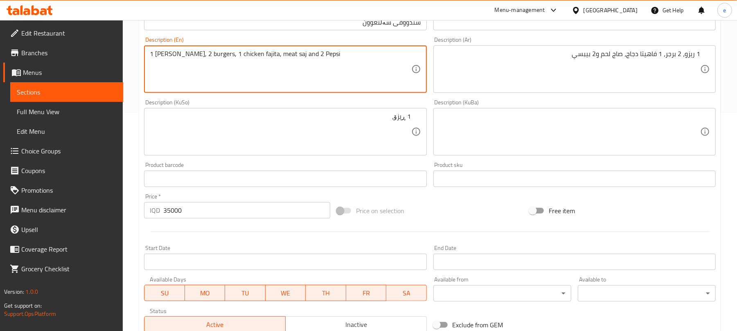
drag, startPoint x: 174, startPoint y: 54, endPoint x: 168, endPoint y: 54, distance: 6.1
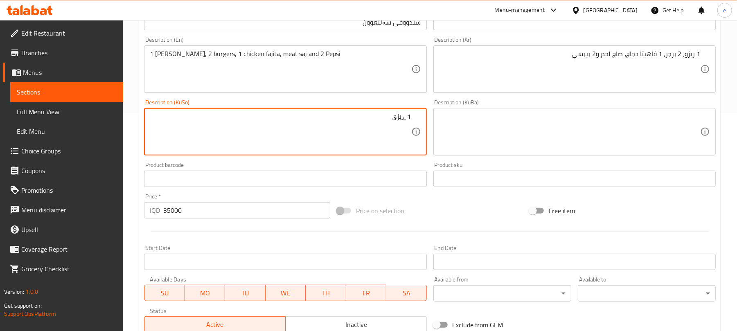
paste textarea "2"
paste textarea "1"
paste textarea "2"
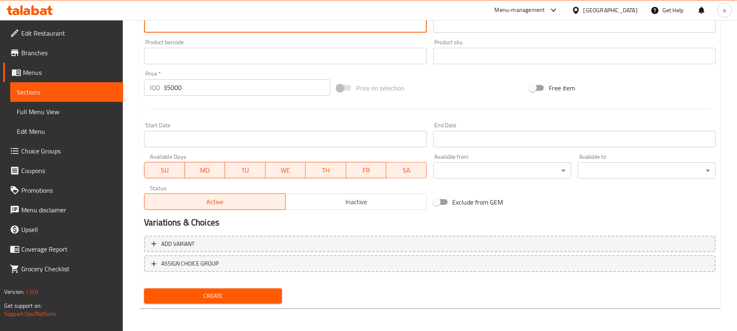
type textarea "1 ڕیزۆ، 2 بەرگر، 1 فاهیتای مریشک، ساجی گۆشت و 2 بیپسی"
click at [234, 300] on span "Create" at bounding box center [213, 296] width 125 height 10
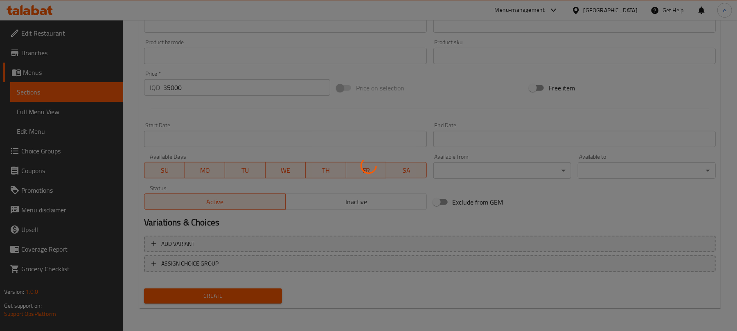
type input "0"
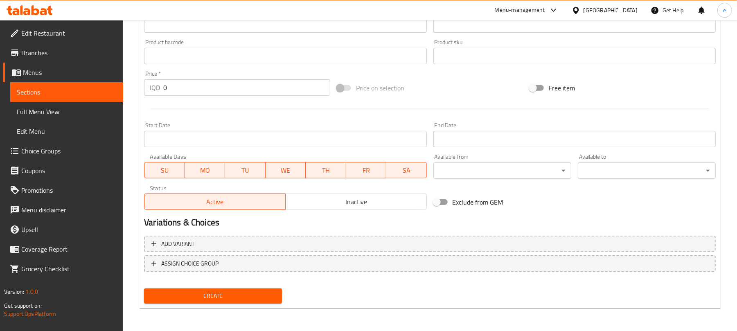
click at [74, 95] on span "Sections" at bounding box center [67, 92] width 100 height 10
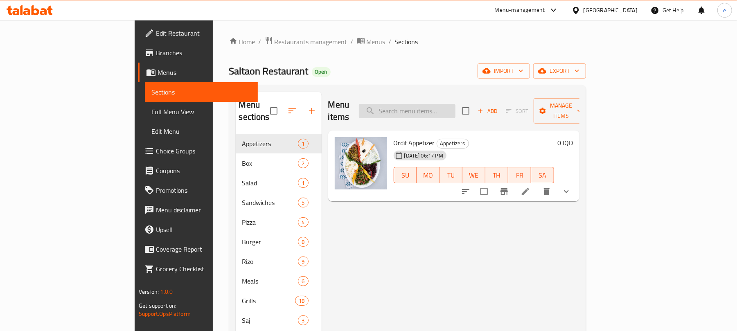
click at [456, 104] on input "search" at bounding box center [407, 111] width 97 height 14
paste input "Saltaon"
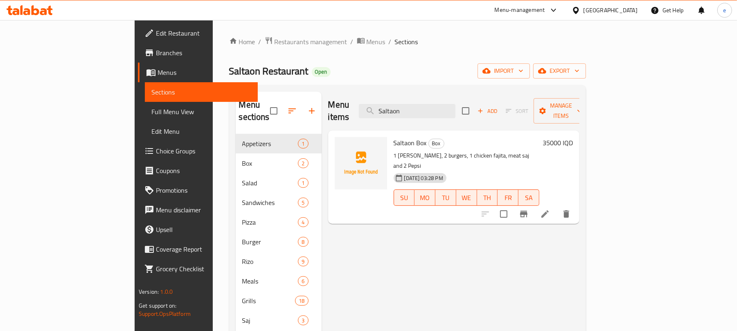
type input "Saltaon"
click at [557, 207] on li at bounding box center [545, 214] width 23 height 15
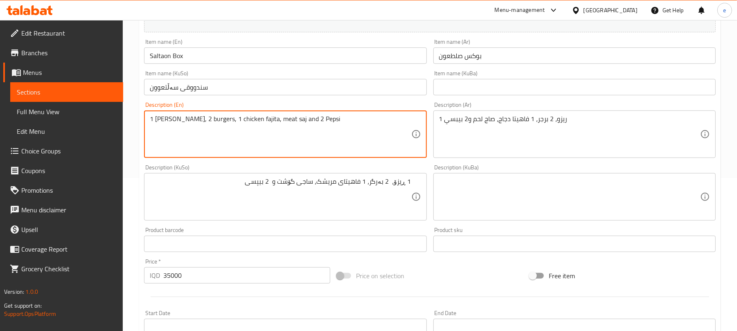
scroll to position [109, 0]
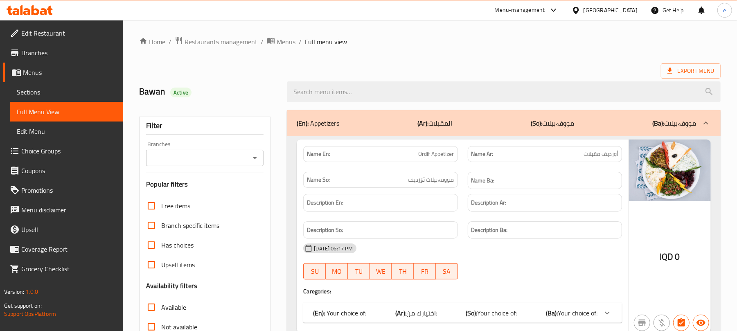
click at [32, 11] on icon at bounding box center [36, 10] width 8 height 10
click at [45, 35] on span "Edit Restaurant" at bounding box center [68, 33] width 95 height 10
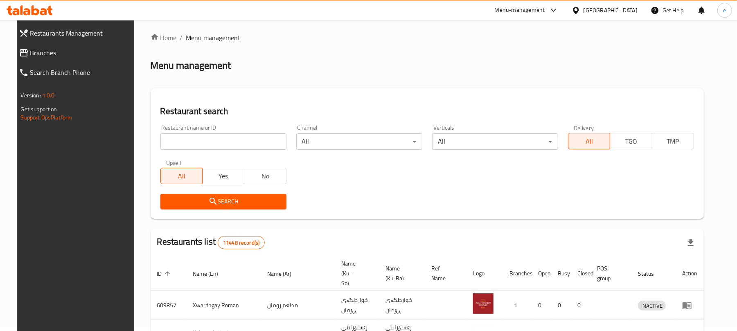
scroll to position [92, 0]
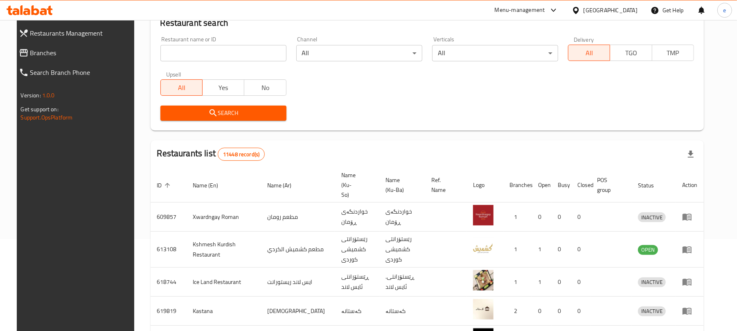
click at [219, 64] on div "Restaurant name or ID Restaurant name or ID" at bounding box center [224, 49] width 136 height 35
click at [219, 56] on input "search" at bounding box center [223, 53] width 126 height 16
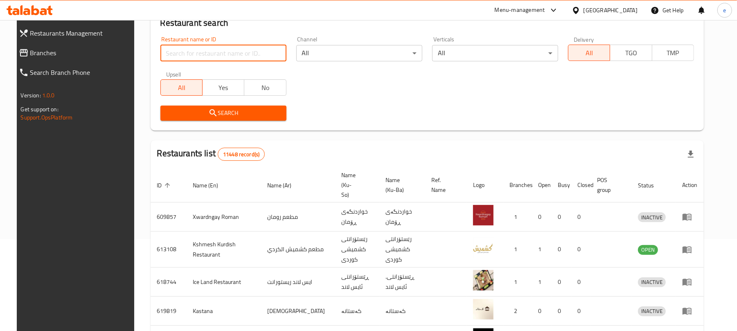
type input "v"
paste input "763251"
type input "763251"
click button "Search" at bounding box center [223, 113] width 126 height 15
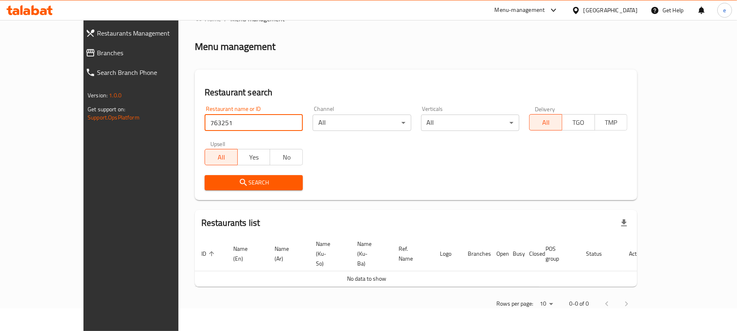
scroll to position [4, 0]
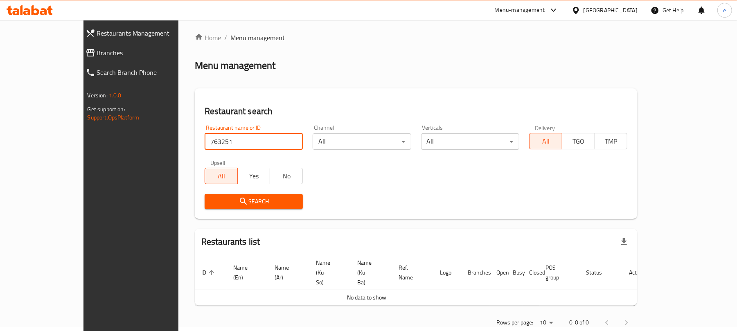
click at [97, 56] on span "Branches" at bounding box center [148, 53] width 103 height 10
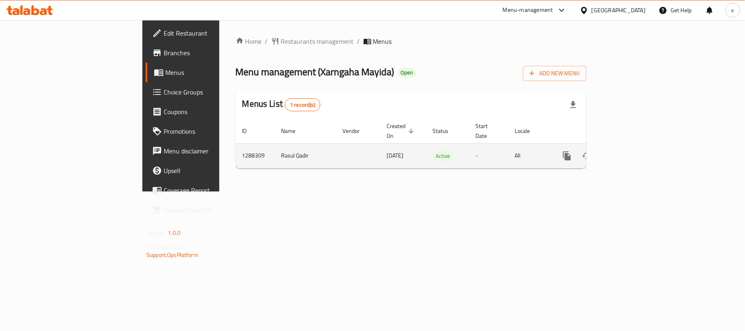
click at [631, 151] on icon "enhanced table" at bounding box center [626, 156] width 10 height 10
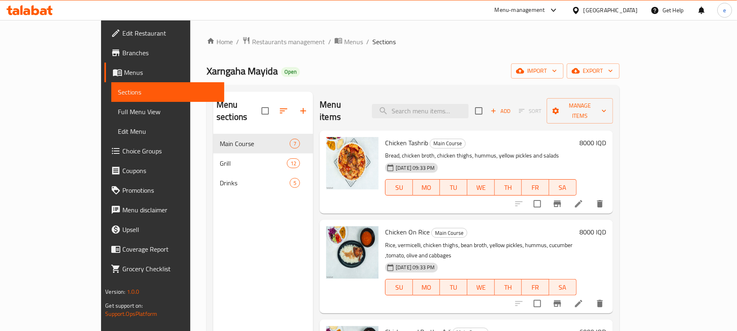
click at [298, 106] on icon "button" at bounding box center [303, 111] width 10 height 10
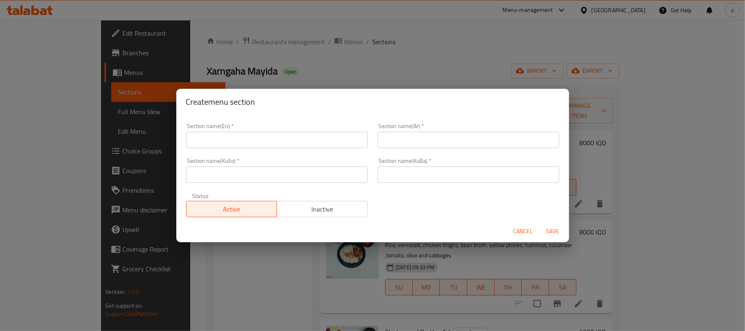
click at [264, 177] on input "text" at bounding box center [277, 175] width 182 height 16
paste input "مەنسەف"
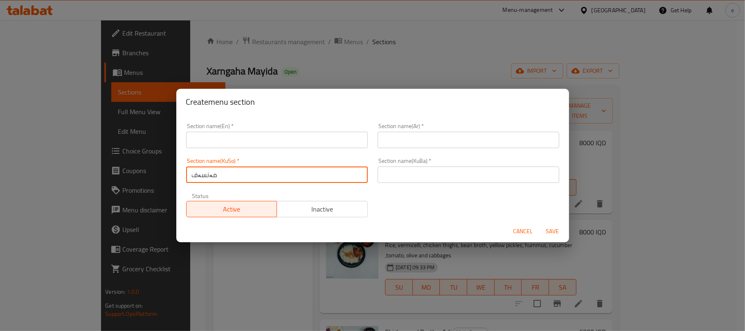
type input "مەنسەف"
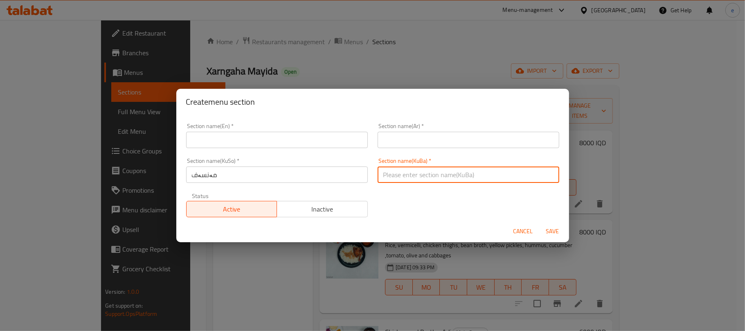
click at [403, 174] on input "text" at bounding box center [469, 175] width 182 height 16
paste input "مەنسەف"
type input "مەنسەف"
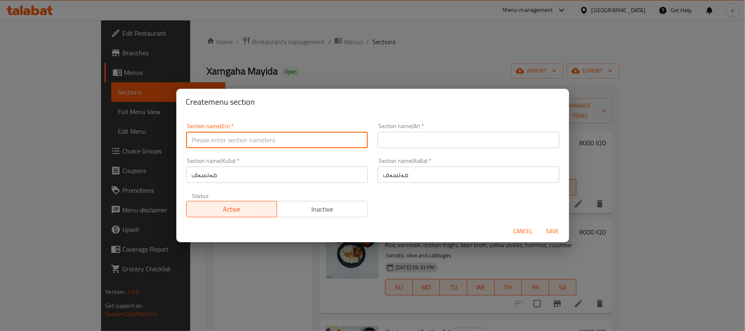
click at [263, 144] on input "text" at bounding box center [277, 140] width 182 height 16
paste input "Mansaf"
type input "Mansaf"
click at [400, 145] on input "text" at bounding box center [469, 140] width 182 height 16
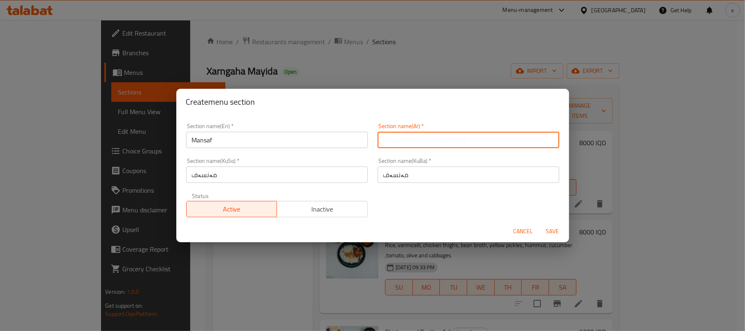
paste input "مەنسەف"
click at [400, 136] on input "مەنسەف" at bounding box center [469, 140] width 182 height 16
paste input "نس"
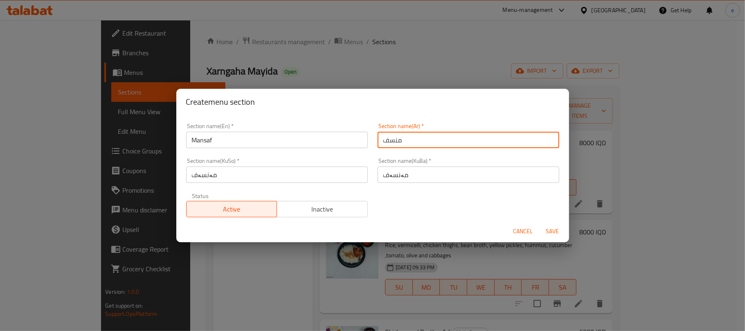
type input "منسف"
click at [557, 233] on span "Save" at bounding box center [553, 231] width 20 height 10
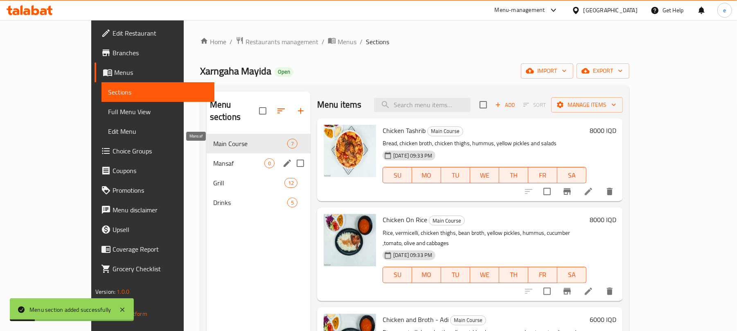
click at [213, 158] on span "Mansaf" at bounding box center [238, 163] width 51 height 10
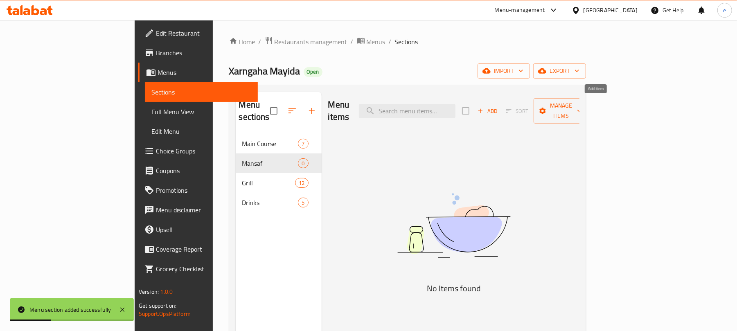
click at [499, 108] on span "Add" at bounding box center [488, 110] width 22 height 9
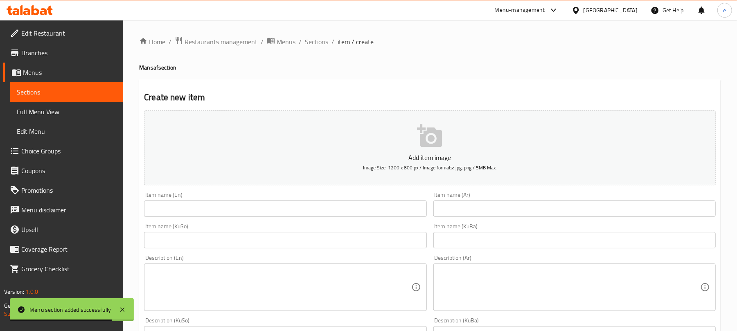
click at [463, 205] on input "text" at bounding box center [575, 209] width 282 height 16
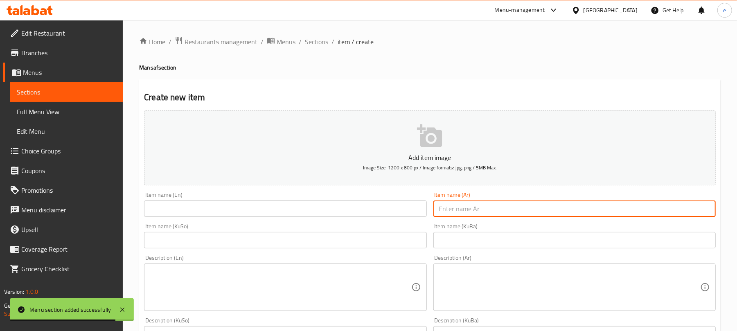
paste input "منسف لحم ودجاج"
type input "منسف لحم ودجاج"
click at [320, 210] on input "text" at bounding box center [285, 209] width 282 height 16
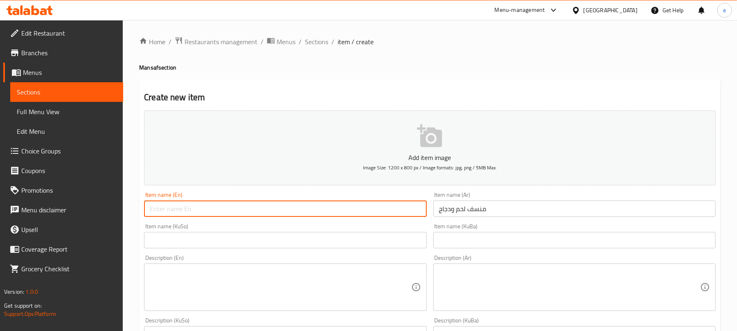
paste input "Mansaf Meat and Chicken"
type input "Mansaf Meat and Chicken"
click at [361, 241] on input "text" at bounding box center [285, 240] width 282 height 16
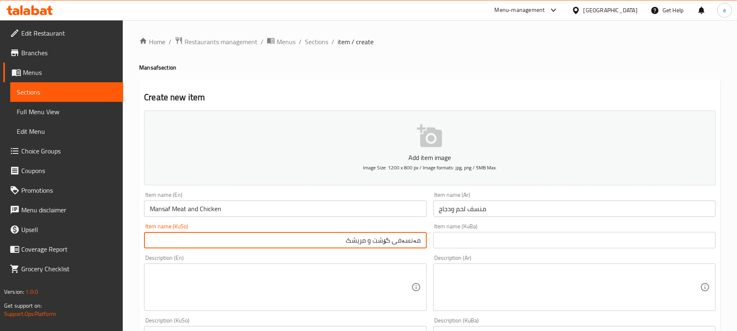
type input "مەنسەفی گۆشت و مریشک"
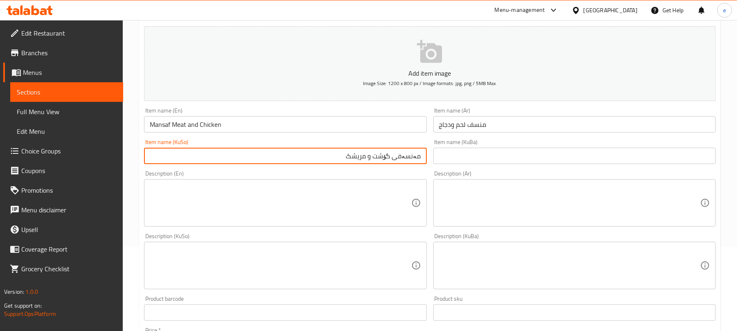
scroll to position [109, 0]
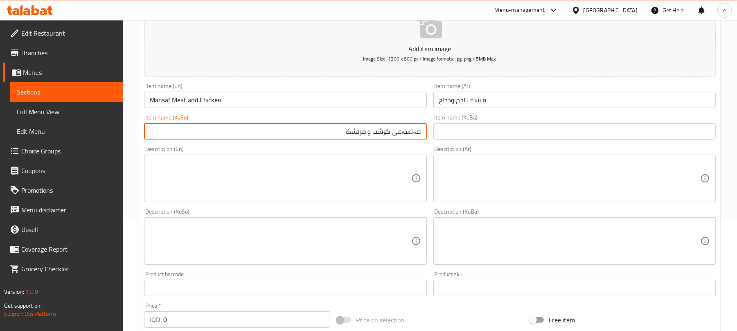
click at [271, 172] on textarea at bounding box center [280, 178] width 261 height 39
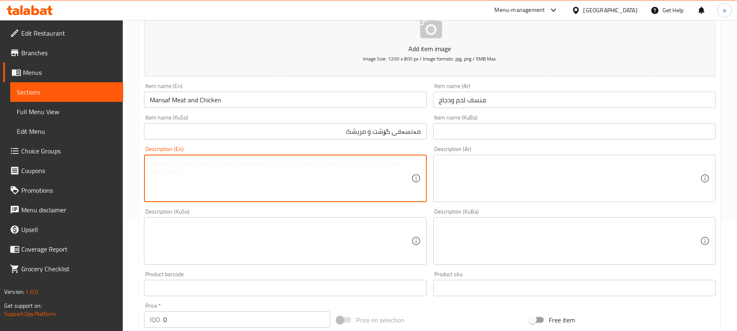
paste textarea "Rice layered with local meat and grilled chicken, beans stew and vegetables"
type textarea "Rice layered with local meat and grilled chicken, beans stew and vegetables"
click at [345, 256] on textarea at bounding box center [280, 241] width 261 height 39
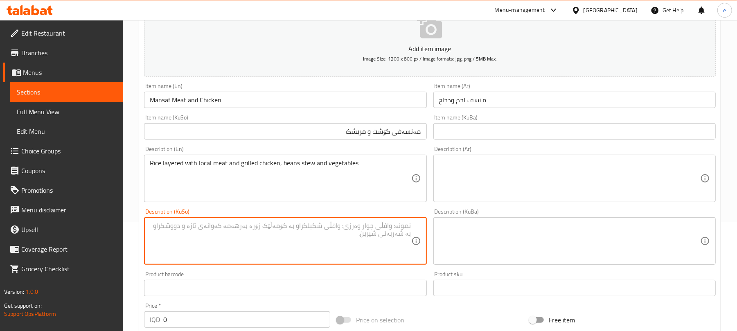
click at [529, 171] on textarea at bounding box center [569, 178] width 261 height 39
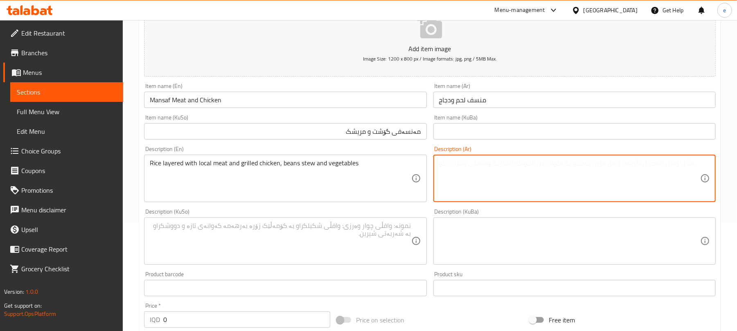
paste textarea "أرز بطبقات من لحم محلي ودجاج مشوي، مطهو ببطء فاصوليا وخضروات"
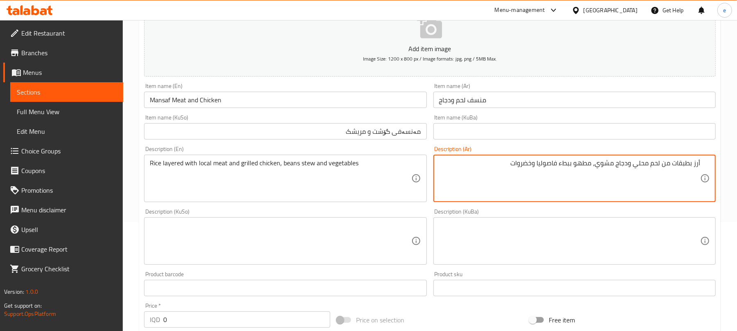
type textarea "أرز بطبقات من لحم محلي ودجاج مشوي، مطهو ببطء فاصوليا وخضروات"
click at [174, 164] on textarea "Rice layered with local meat and grilled chicken, beans stew and vegetables" at bounding box center [280, 178] width 261 height 39
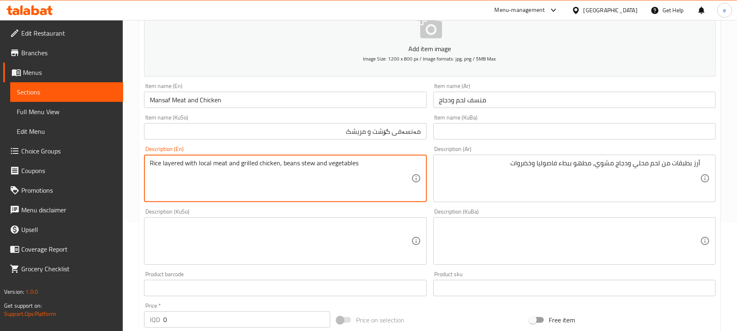
click at [398, 263] on div "Description (KuSo)" at bounding box center [285, 240] width 282 height 47
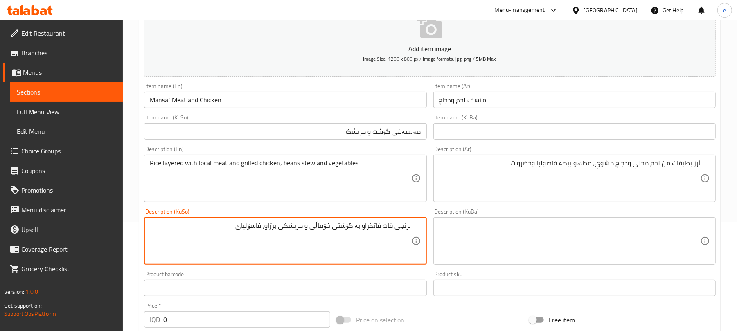
type textarea "برنجی قات قاتکراو بە گۆشتی خۆماڵی و مریشکی برژاو، فاسۆلیای"
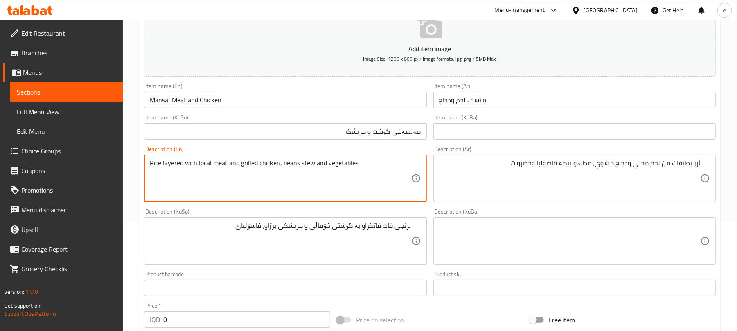
drag, startPoint x: 280, startPoint y: 165, endPoint x: 370, endPoint y: 165, distance: 89.7
click at [370, 165] on textarea "Rice layered with local meat and grilled chicken, beans stew and vegetables" at bounding box center [280, 178] width 261 height 39
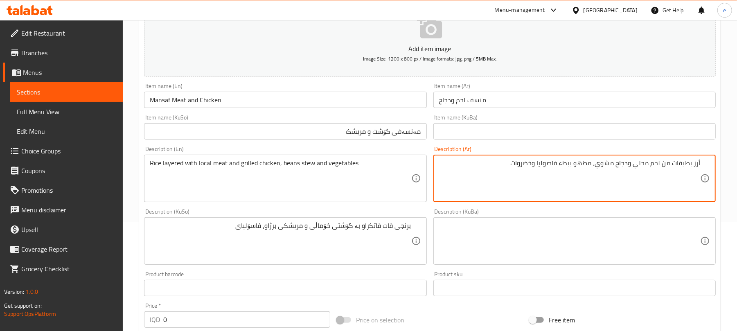
drag, startPoint x: 559, startPoint y: 165, endPoint x: 591, endPoint y: 165, distance: 31.9
paste textarea "خنة"
type textarea "أرز بطبقات من لحم محلي ودجاج مشوي، يخنة فاصوليا وخضروات"
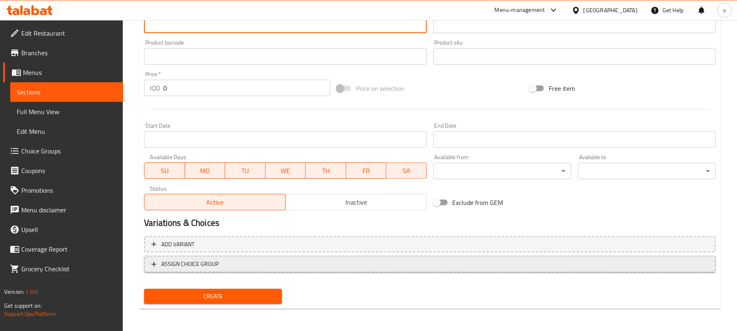
scroll to position [341, 0]
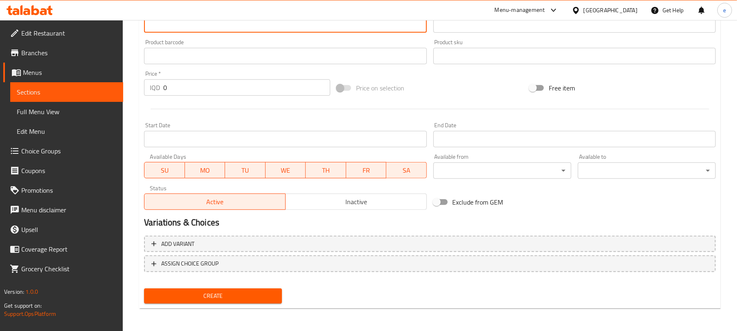
type textarea "برنجی قات قاتکراو بە گۆشتی خۆماڵی و مریشکی برژاو، فاسۆلیای کوڵاو و سەوزەوات"
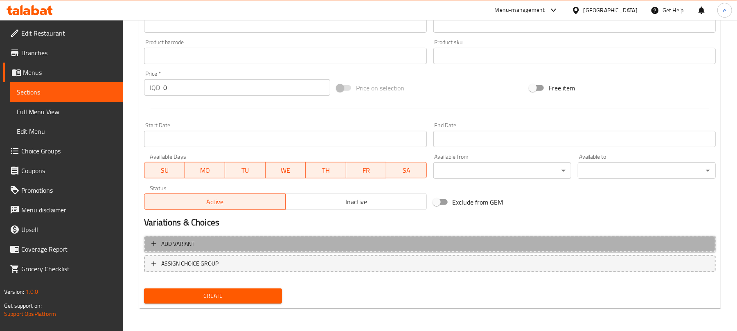
click at [326, 249] on span "Add variant" at bounding box center [429, 244] width 557 height 10
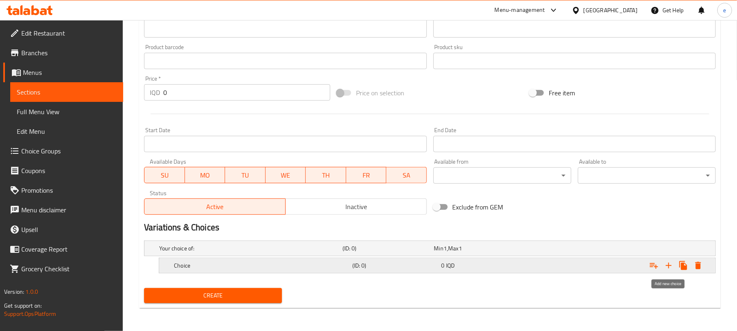
click at [667, 262] on icon "Expand" at bounding box center [669, 266] width 10 height 10
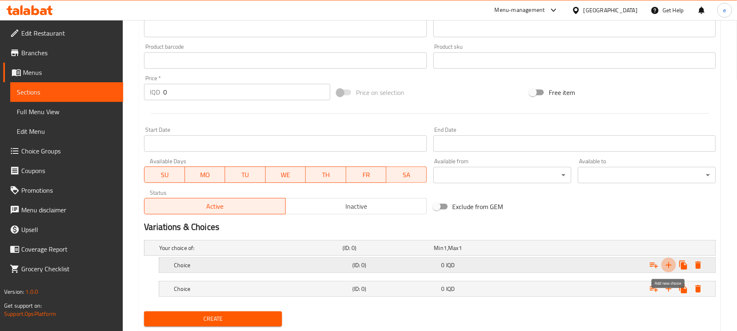
click at [667, 262] on icon "Expand" at bounding box center [669, 265] width 10 height 10
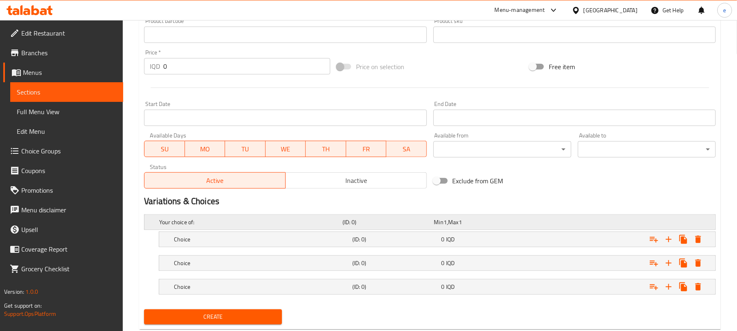
scroll to position [385, 0]
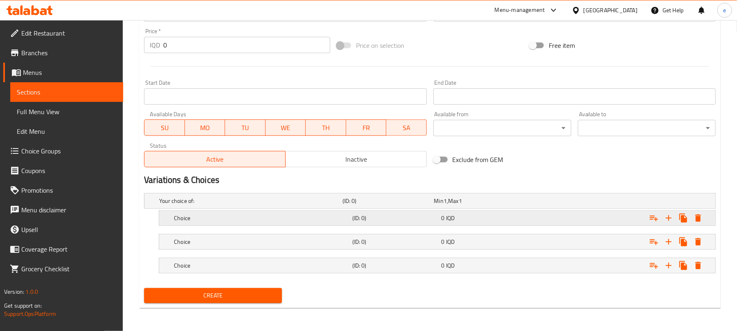
click at [400, 210] on div "Choice (ID: 0) 0 IQD" at bounding box center [439, 218] width 535 height 18
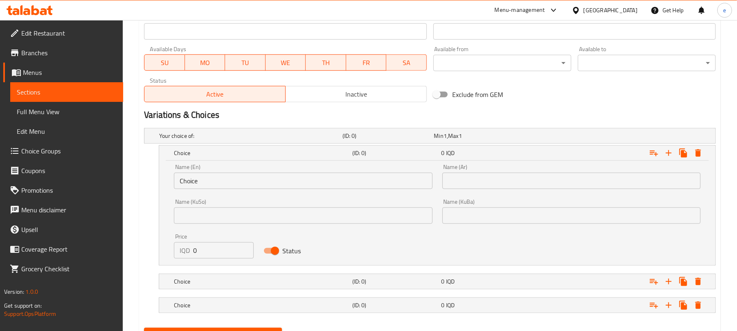
scroll to position [490, 0]
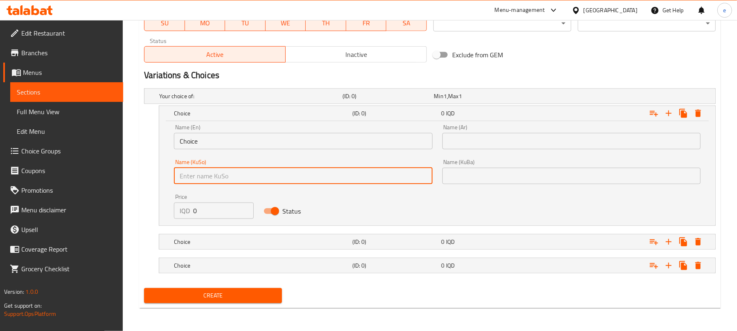
click at [303, 178] on input "text" at bounding box center [303, 176] width 258 height 16
paste input "بۆ 2 کەس"
type input "بۆ 2 کەس"
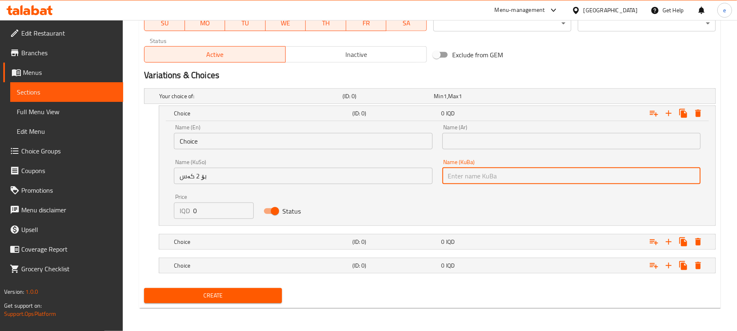
click at [508, 183] on input "text" at bounding box center [572, 176] width 258 height 16
paste input "بۆ 2 کەس"
type input "بۆ 2 کەس"
click at [260, 142] on input "Choice" at bounding box center [303, 141] width 258 height 16
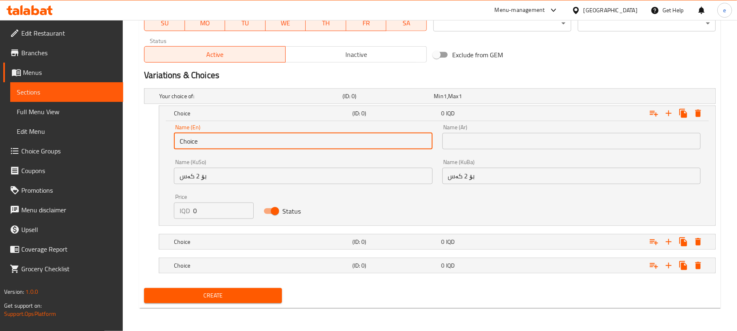
click at [260, 142] on input "Choice" at bounding box center [303, 141] width 258 height 16
paste input "For 2 Persons"
type input "For 2 Persons"
click at [494, 139] on input "text" at bounding box center [572, 141] width 258 height 16
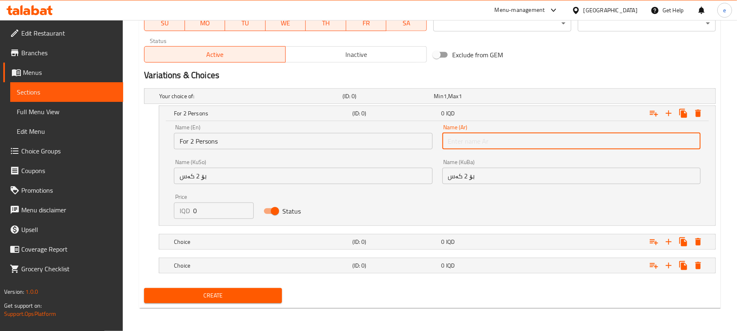
paste input "تكفي فردين"
type input "تكفي فردين"
drag, startPoint x: 206, startPoint y: 212, endPoint x: 177, endPoint y: 212, distance: 28.7
click at [178, 212] on div "IQD 0 Price" at bounding box center [213, 211] width 79 height 16
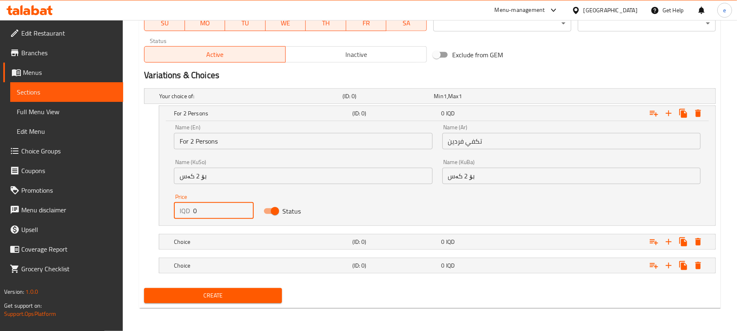
paste input "1500"
type input "15000"
click at [372, 240] on h5 "(ID: 0)" at bounding box center [395, 242] width 86 height 8
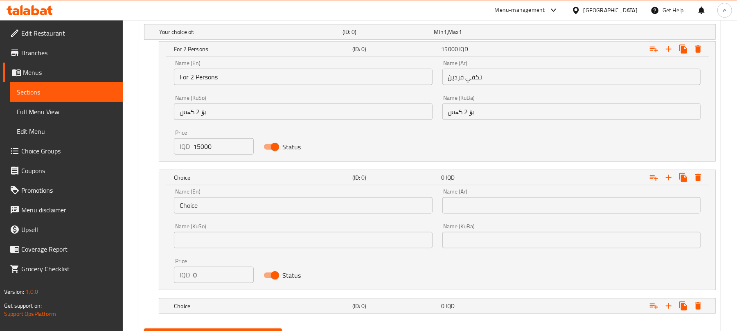
scroll to position [594, 0]
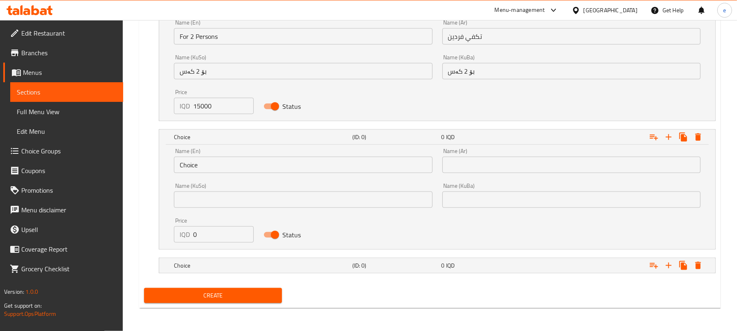
click at [293, 205] on input "text" at bounding box center [303, 200] width 258 height 16
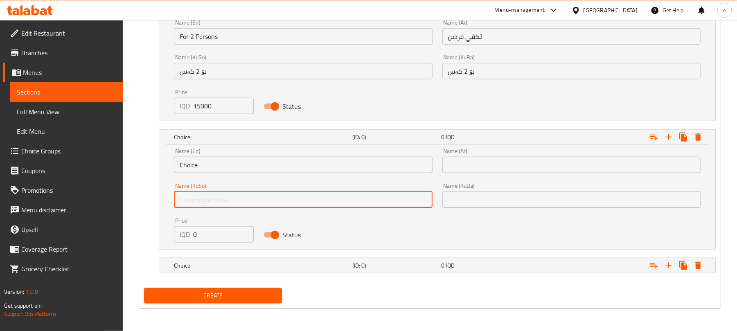
paste input "بۆ 3 کەس"
type input "بۆ 3 کەس"
click at [468, 200] on input "text" at bounding box center [572, 200] width 258 height 16
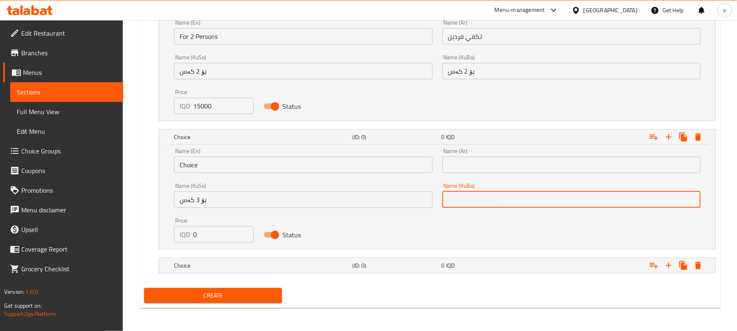
paste input "بۆ 3 کەس"
type input "بۆ 3 کەس"
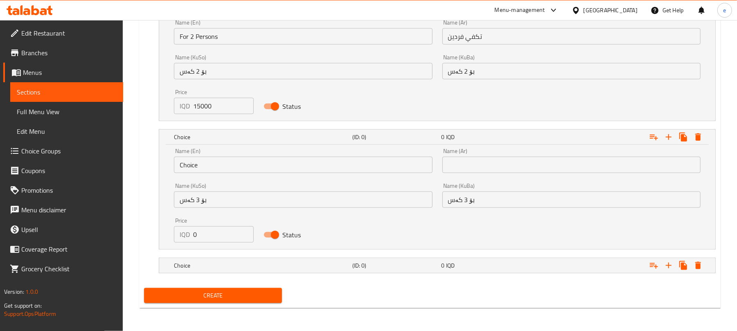
click at [269, 174] on div "Name (En) Choice Name (En)" at bounding box center [303, 160] width 268 height 35
click at [268, 168] on input "Choice" at bounding box center [303, 165] width 258 height 16
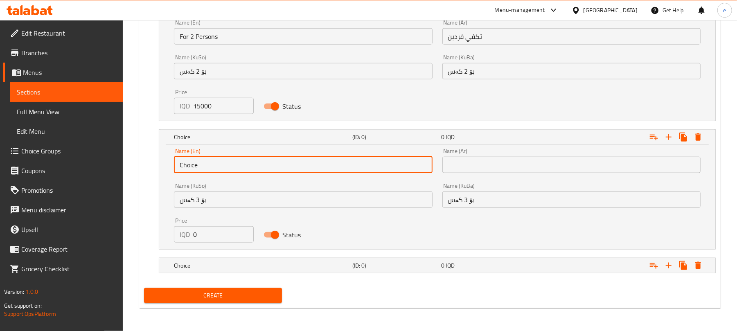
click at [268, 168] on input "Choice" at bounding box center [303, 165] width 258 height 16
paste input "For 3 Persons"
type input "For 3 Persons"
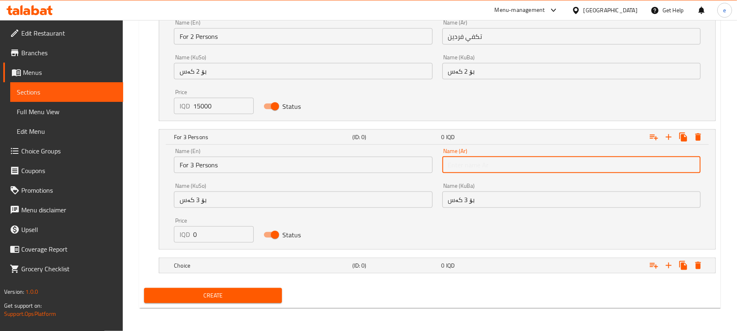
click at [495, 163] on input "text" at bounding box center [572, 165] width 258 height 16
paste input "تكفى 3 أفراد"
type input "تكفى 3 أفراد"
drag, startPoint x: 208, startPoint y: 231, endPoint x: 149, endPoint y: 228, distance: 59.0
click at [149, 228] on div "For 3 Persons (ID: 0) 0 IQD Name (En) For 3 Persons Name (En) Name (Ar) تكفى 3 …" at bounding box center [430, 189] width 572 height 120
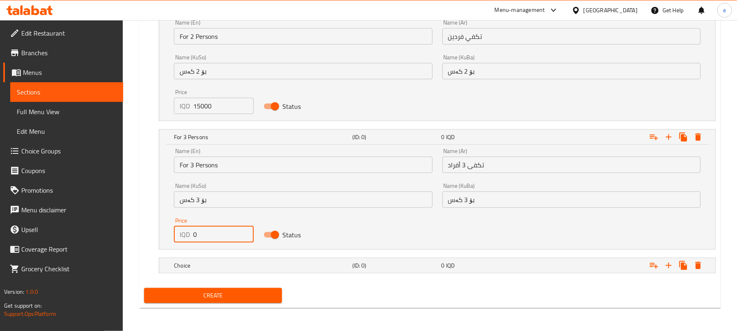
paste input "2000"
type input "20000"
click at [458, 272] on div "Choice (ID: 0) 0 IQD" at bounding box center [439, 266] width 535 height 18
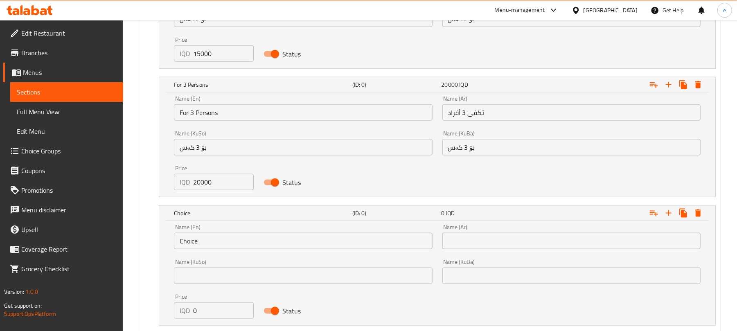
scroll to position [699, 0]
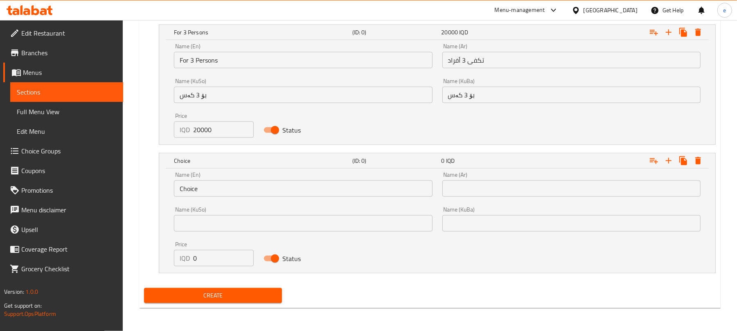
click at [277, 219] on input "text" at bounding box center [303, 223] width 258 height 16
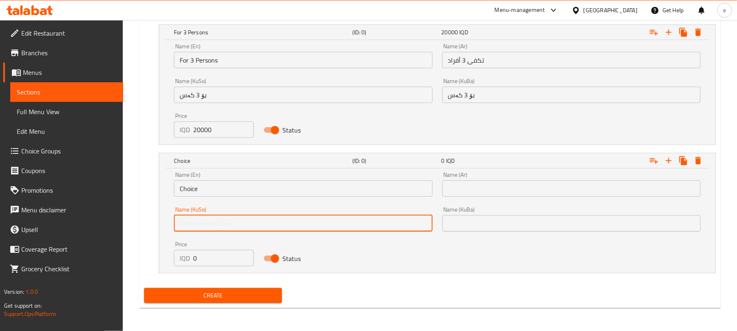
paste input "بۆ 4 کەس"
type input "بۆ 4 کەس"
drag, startPoint x: 561, startPoint y: 223, endPoint x: 538, endPoint y: 223, distance: 22.9
click at [561, 223] on input "text" at bounding box center [572, 223] width 258 height 16
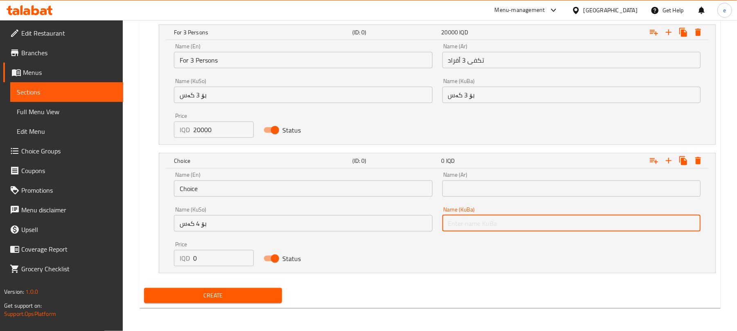
paste input "بۆ 4 کەس"
type input "بۆ 4 کەس"
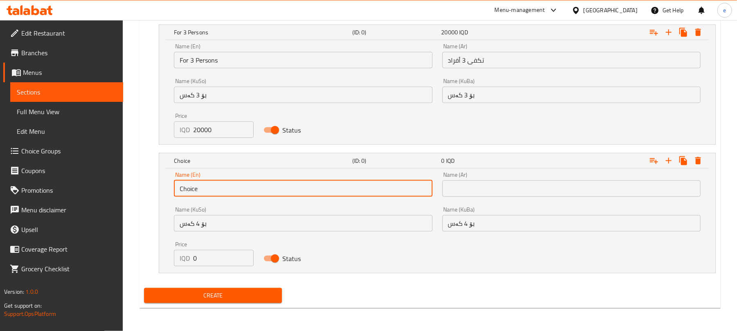
click at [305, 185] on input "Choice" at bounding box center [303, 189] width 258 height 16
paste input "For 4 Persons"
type input "For 4 Persons"
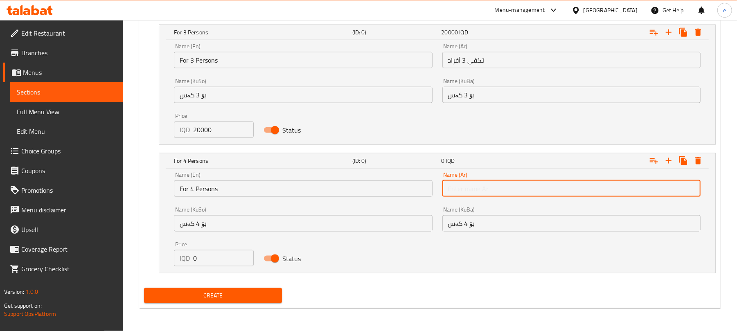
click at [512, 195] on input "text" at bounding box center [572, 189] width 258 height 16
paste input "تكفى 4 أفراد"
type input "تكفى 4 أفراد"
drag, startPoint x: 190, startPoint y: 253, endPoint x: 174, endPoint y: 256, distance: 16.2
click at [175, 256] on div "IQD 0 Price" at bounding box center [213, 258] width 79 height 16
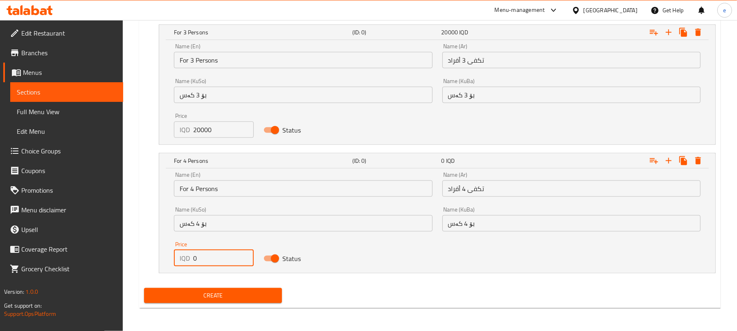
paste input "2500"
type input "25000"
click at [248, 306] on div "Create" at bounding box center [213, 296] width 145 height 22
click at [246, 302] on button "Create" at bounding box center [213, 295] width 138 height 15
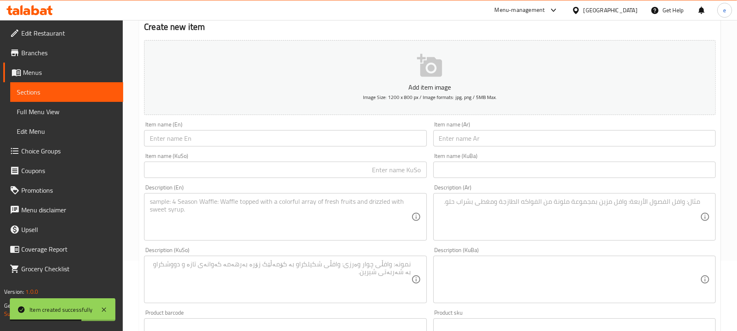
scroll to position [44, 0]
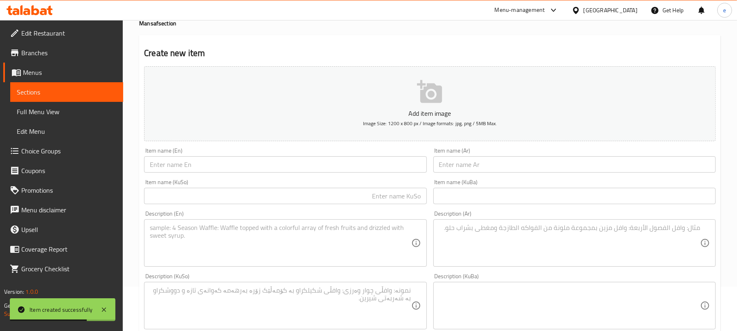
click at [497, 147] on div "Item name (Ar) Item name (Ar)" at bounding box center [574, 161] width 289 height 32
click at [493, 163] on input "text" at bounding box center [575, 164] width 282 height 16
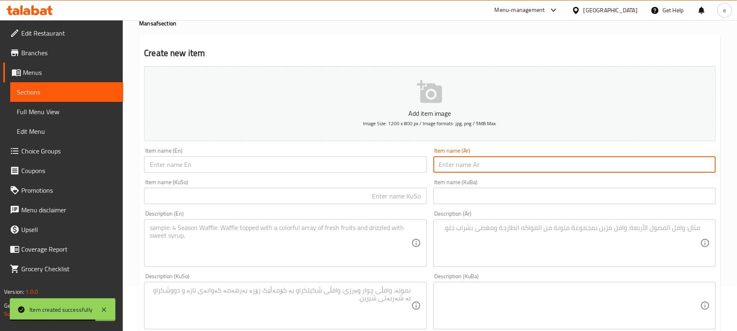
paste input "منسف دجاج"
type input "منسف دجاج"
click at [313, 160] on input "text" at bounding box center [285, 164] width 282 height 16
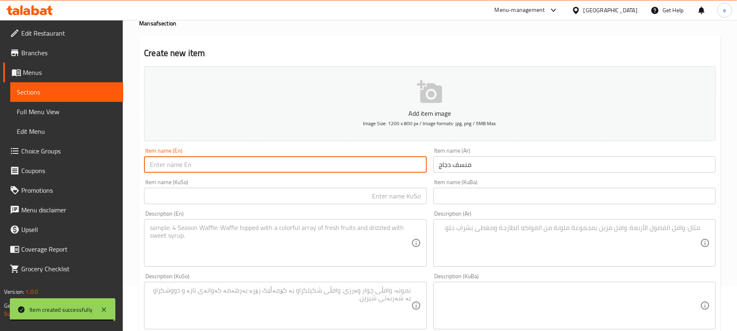
paste input "Chicken Mansaf"
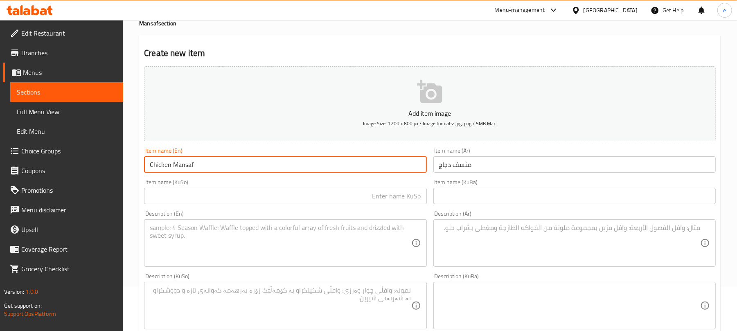
type input "Chicken Mansaf"
click at [396, 204] on input "text" at bounding box center [285, 196] width 282 height 16
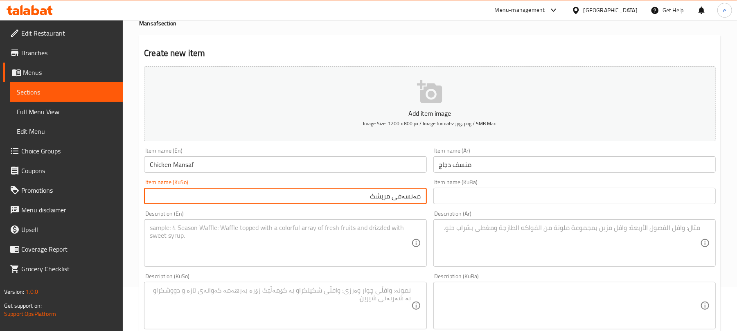
type input "مەنسەفی مریشک"
click at [237, 253] on textarea at bounding box center [280, 243] width 261 height 39
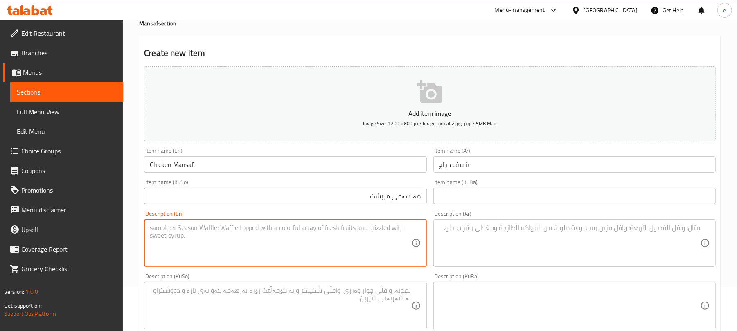
paste textarea "Rice layered with local meat and grilled chicken, beans stew and vegetables"
click at [204, 232] on textarea "Rice layered with local meat and grilled chicken, beans stew and vegetables" at bounding box center [280, 243] width 261 height 39
click at [209, 226] on textarea "Rice layered with meat and grilled chicken, beans stew and vegetables" at bounding box center [280, 243] width 261 height 39
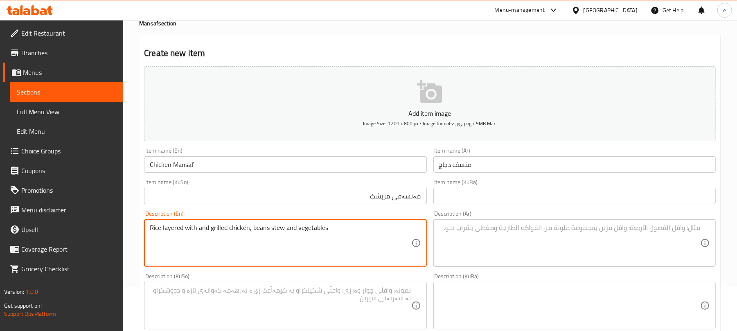
click at [208, 228] on textarea "Rice layered with and grilled chicken, beans stew and vegetables" at bounding box center [280, 243] width 261 height 39
click at [203, 228] on textarea "Rice layered with and grilled chicken, beans stew and vegetables" at bounding box center [280, 243] width 261 height 39
type textarea "Rice layered with grilled chicken, beans stew and vegetables"
click at [308, 231] on textarea "Rice layered with grilled chicken, beans stew and vegetables" at bounding box center [280, 243] width 261 height 39
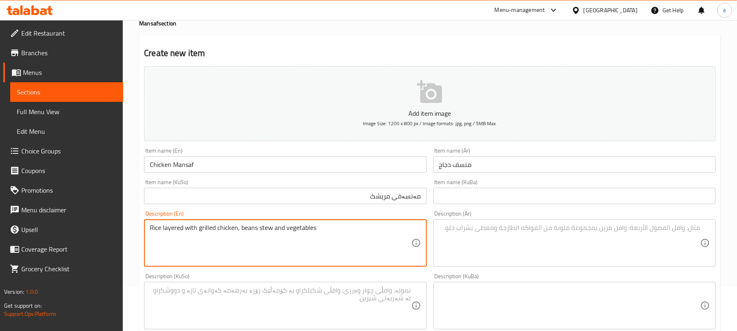
click at [331, 233] on textarea "Rice layered with grilled chicken, beans stew and vegetables" at bounding box center [280, 243] width 261 height 39
click at [540, 276] on div "Description (KuBa) Description (KuBa)" at bounding box center [575, 301] width 282 height 56
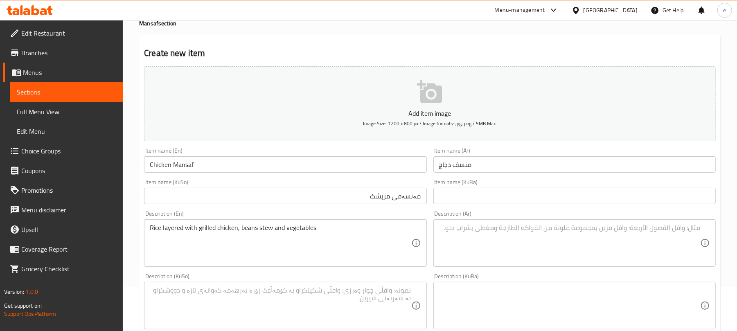
click at [537, 254] on textarea at bounding box center [569, 243] width 261 height 39
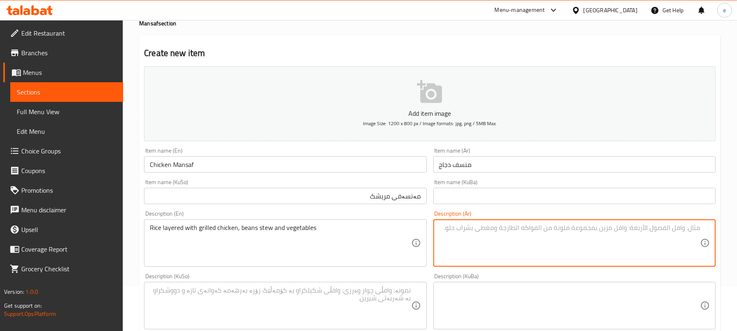
paste textarea "أرز بطبقات من لحم محلي ودجاج مشوي، يخنة فاصوليا وخضروات"
click at [656, 228] on textarea "أرز بطبقات من لحم محلي ودجاج مشوي، يخنة فاصوليا وخضروات" at bounding box center [569, 243] width 261 height 39
click at [649, 230] on textarea "أرز بطبقات من محلي ودجاج مشوي، يخنة فاصوليا وخضروات" at bounding box center [569, 243] width 261 height 39
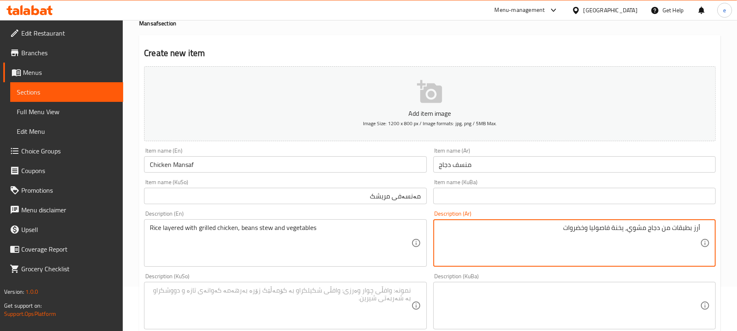
type textarea "أرز بطبقات من دجاج مشوي، يخنة فاصوليا وخضروات"
click at [266, 303] on textarea at bounding box center [280, 306] width 261 height 39
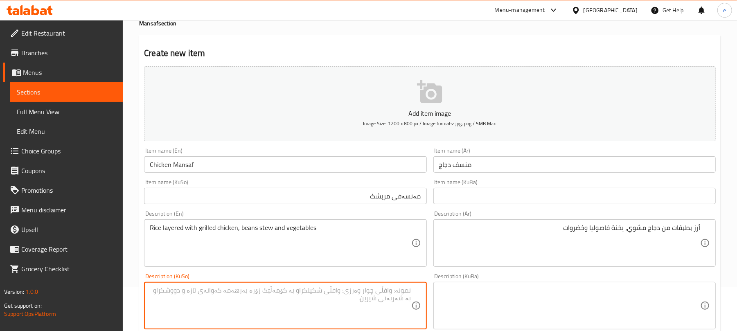
paste textarea "برنجی قات قاتکراو بە گۆشتی خۆماڵی و مریشکی برژاو، فاسۆلیای کوڵاو و سەوزەوات"
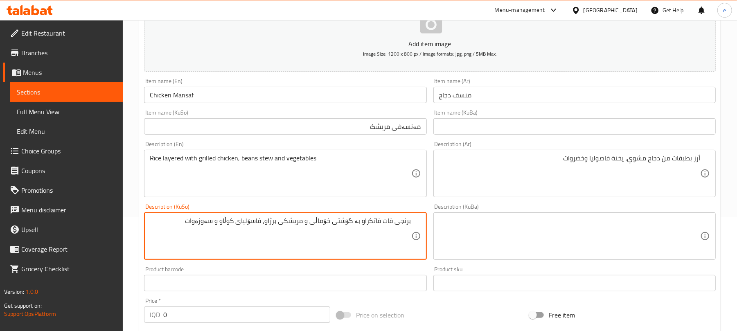
scroll to position [153, 0]
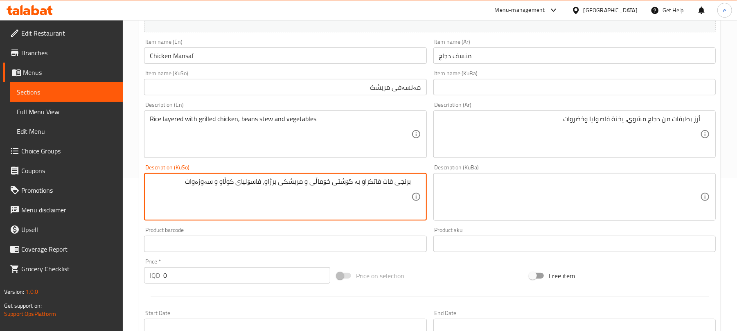
click at [344, 182] on textarea "برنجی قات قاتکراو بە گۆشتی خۆماڵی و مریشکی برژاو، فاسۆلیای کوڵاو و سەوزەوات" at bounding box center [280, 197] width 261 height 39
click at [344, 182] on textarea "برنجی قات قاتکراو بە خۆماڵی و مریشکی برژاو، فاسۆلیای کوڵاو و سەوزەوات" at bounding box center [280, 197] width 261 height 39
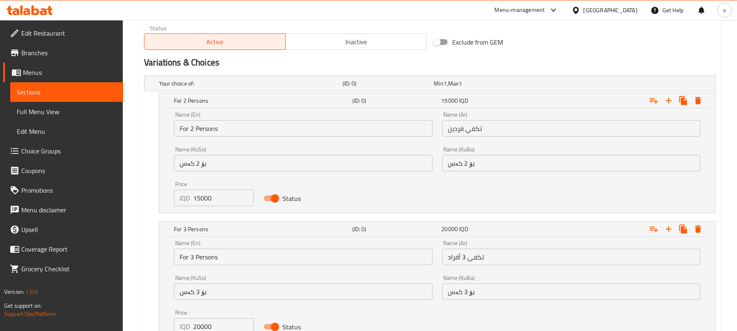
scroll to position [481, 0]
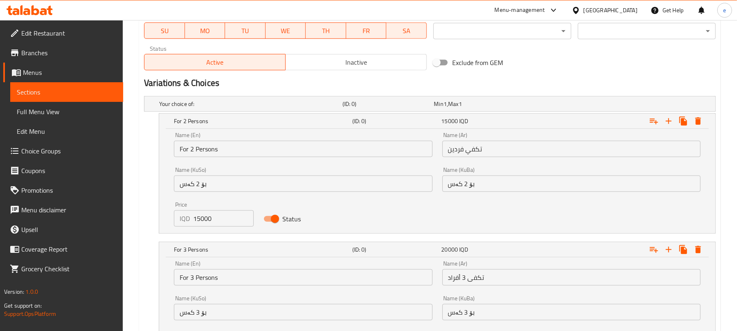
type textarea "برنجی قات قاتکراو بە مریشکی برژاو، فاسۆلیای کوڵاو و سەوزەوات"
click at [226, 185] on input "بۆ 2 کەس" at bounding box center [303, 184] width 258 height 16
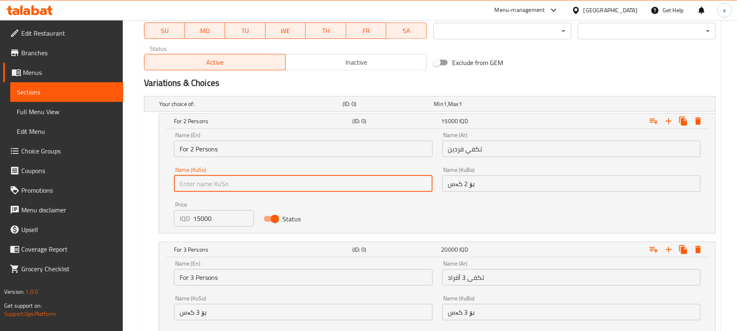
paste input "بۆ 2 کەس"
type input "بۆ 2 کەس"
click at [464, 189] on input "بۆ 2 کەس" at bounding box center [572, 184] width 258 height 16
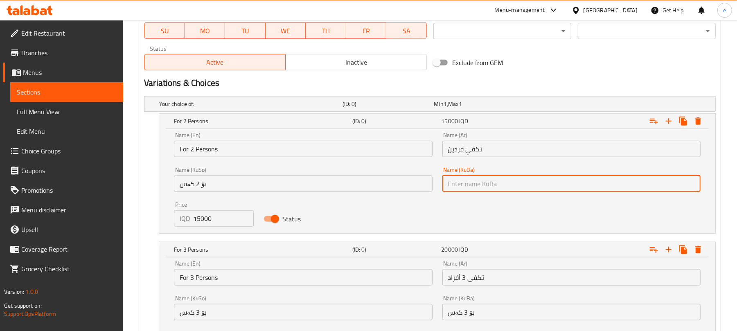
paste input "بۆ 2 کەس"
type input "بۆ 2 کەس"
click at [290, 153] on input "For 2 Persons" at bounding box center [303, 149] width 258 height 16
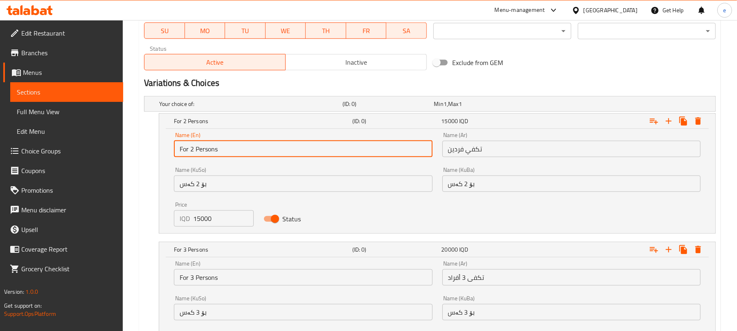
click at [290, 153] on input "For 2 Persons" at bounding box center [303, 149] width 258 height 16
paste input "For 2 Persons"
type input "For 2 Persons"
click at [491, 159] on div "Name (Ar) تكفي فردين Name (Ar)" at bounding box center [572, 144] width 268 height 35
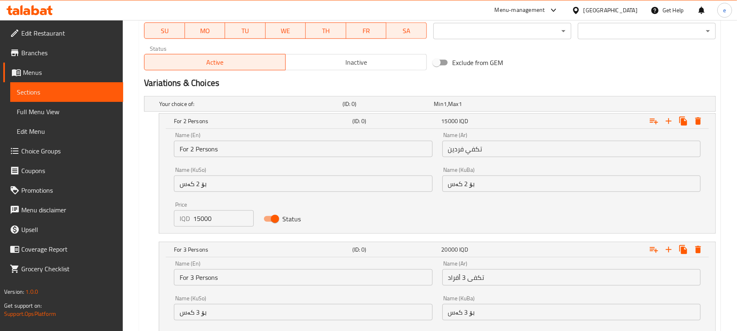
click at [488, 154] on input "تكفي فردين" at bounding box center [572, 149] width 258 height 16
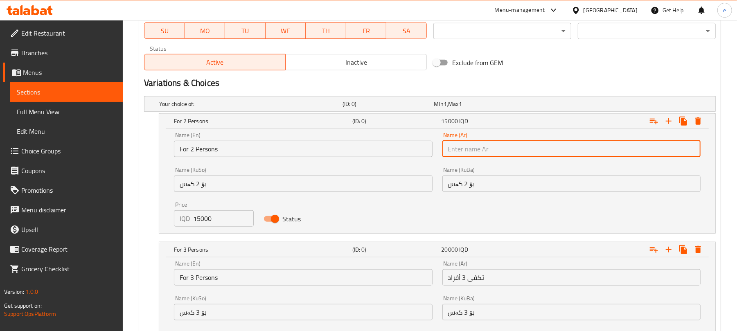
paste input "تكفي فردين"
type input "تكفي فردين"
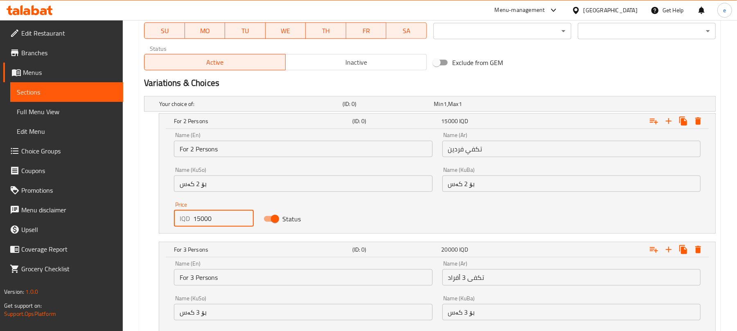
drag, startPoint x: 212, startPoint y: 219, endPoint x: 191, endPoint y: 222, distance: 21.1
click at [191, 222] on div "IQD 15000 Price" at bounding box center [213, 218] width 79 height 16
paste input "1300"
type input "13000"
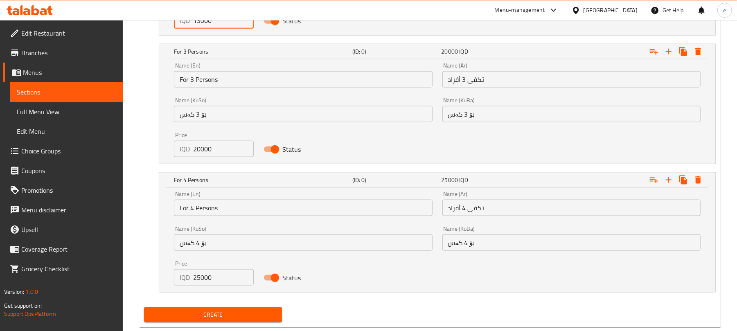
scroll to position [699, 0]
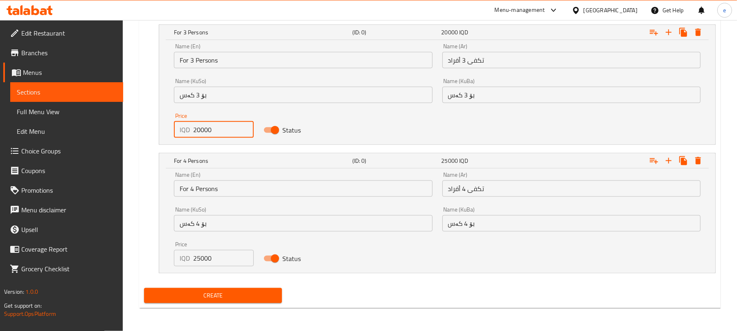
drag, startPoint x: 211, startPoint y: 133, endPoint x: 166, endPoint y: 132, distance: 45.1
click at [167, 132] on div "Name (En) For 3 Persons Name (En) Name (Ar) تكفى 3 أفراد Name (Ar) Name (KuSo) …" at bounding box center [437, 92] width 556 height 104
paste input "1700"
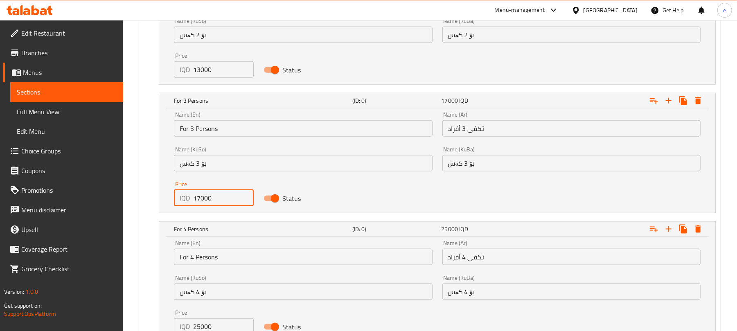
scroll to position [590, 0]
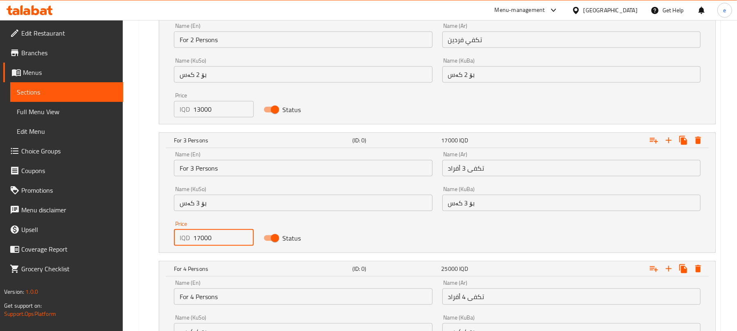
type input "17000"
click at [238, 201] on input "بۆ 3 کەس" at bounding box center [303, 203] width 258 height 16
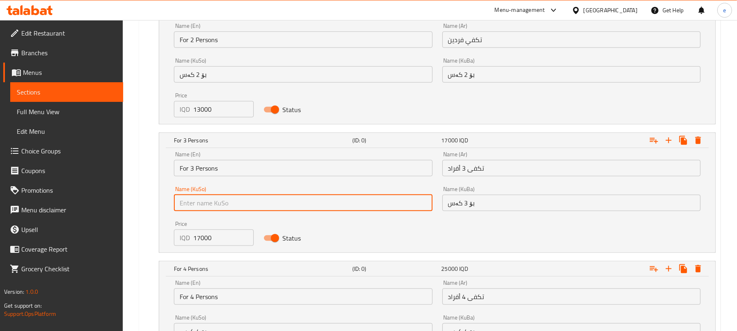
paste input "بۆ 3 کەس"
type input "بۆ 3 کەس"
click at [482, 210] on input "بۆ 3 کەس" at bounding box center [572, 203] width 258 height 16
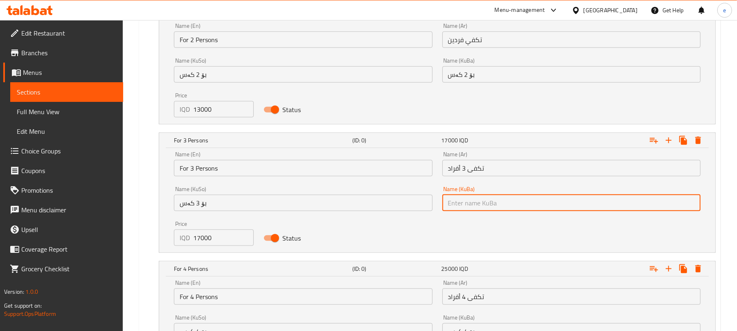
paste input "بۆ 3 کەس"
type input "بۆ 3 کەس"
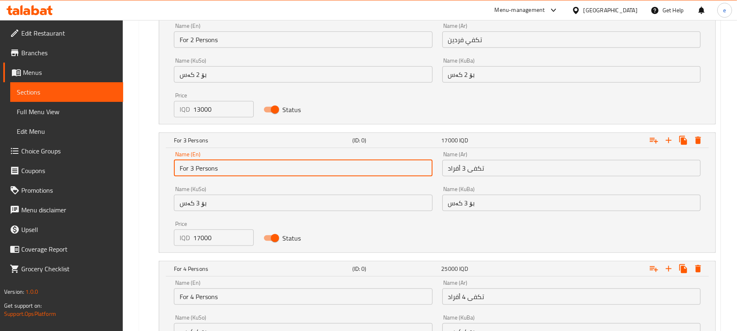
click at [252, 176] on input "For 3 Persons" at bounding box center [303, 168] width 258 height 16
paste input "For 3 Persons"
type input "For 3 Persons"
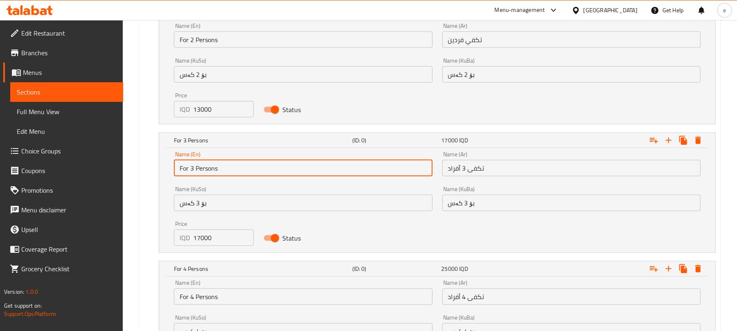
click at [487, 174] on input "تكفى 3 أفراد" at bounding box center [572, 168] width 258 height 16
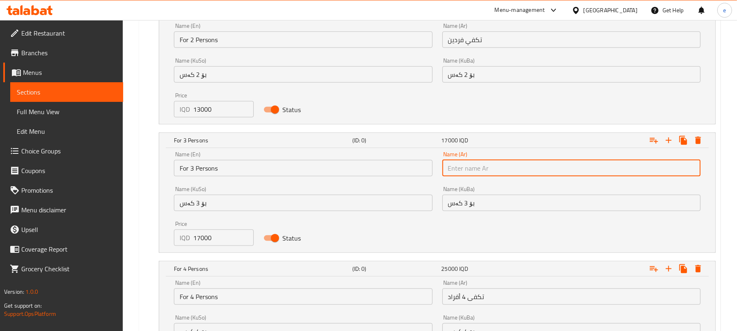
paste input "تكفى 3 أفراد"
type input "تكفى 3 أفراد"
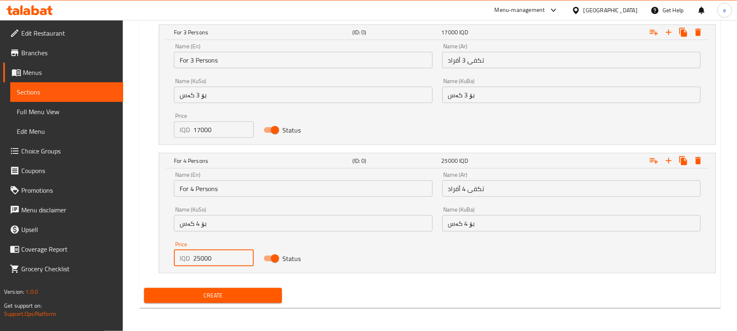
drag, startPoint x: 158, startPoint y: 262, endPoint x: 141, endPoint y: 261, distance: 17.2
click at [145, 261] on div "For 4 Persons (ID: 0) 25000 IQD Name (En) For 4 Persons Name (En) Name (Ar) تكف…" at bounding box center [430, 213] width 572 height 120
paste input "2000"
type input "20000"
click at [317, 224] on input "بۆ 4 کەس" at bounding box center [303, 223] width 258 height 16
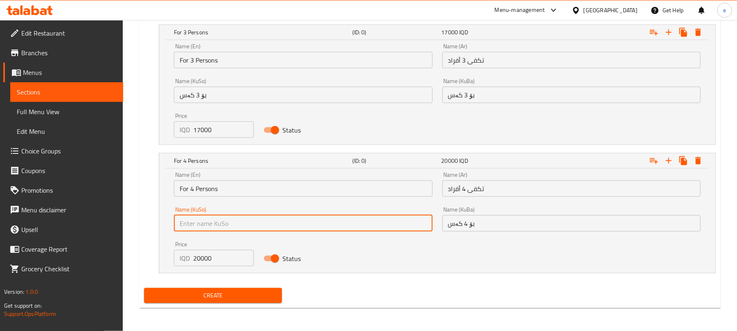
paste input "بۆ 4 کەس"
type input "بۆ 4 کەس"
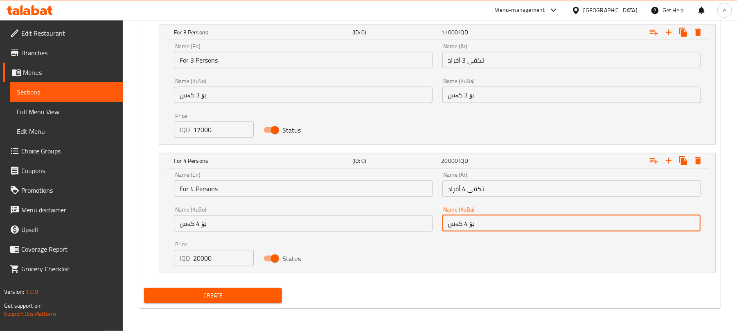
click at [496, 226] on input "بۆ 4 کەس" at bounding box center [572, 223] width 258 height 16
paste input "بۆ 4 کەس"
type input "بۆ 4 کەس"
click at [311, 184] on input "For 4 Persons" at bounding box center [303, 189] width 258 height 16
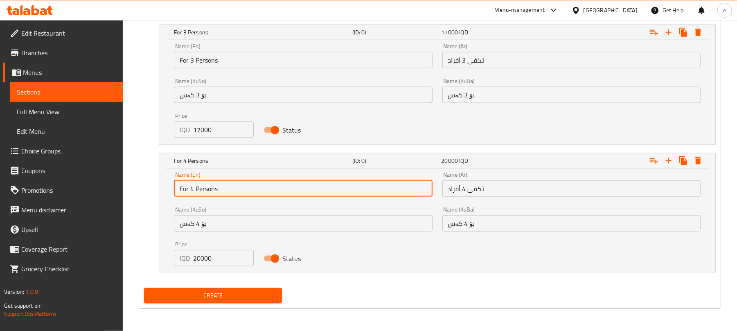
click at [311, 184] on input "For 4 Persons" at bounding box center [303, 189] width 258 height 16
paste input "For 4 Persons"
type input "For 4 Persons"
click at [497, 198] on div "Name (Ar) تكفى 4 أفراد Name (Ar)" at bounding box center [572, 184] width 268 height 35
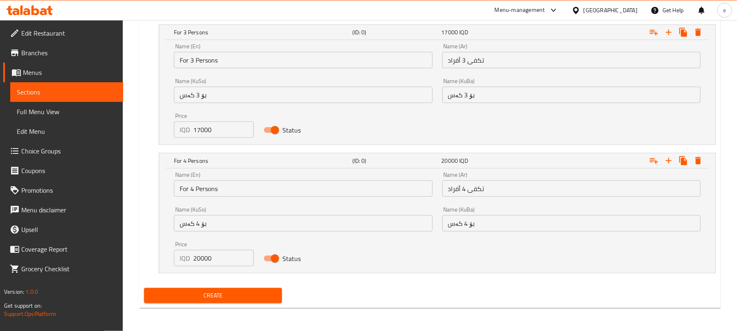
click at [496, 194] on input "تكفى 4 أفراد" at bounding box center [572, 189] width 258 height 16
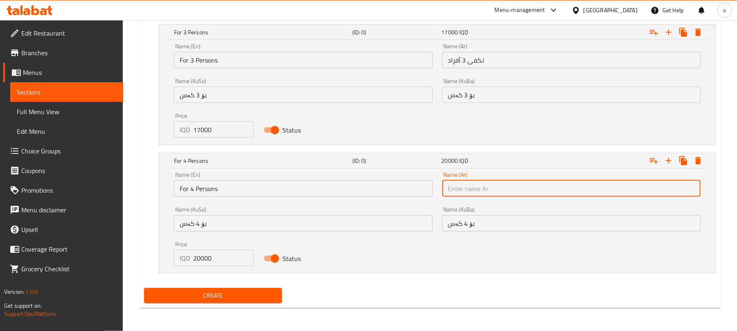
paste input "تكفى 4 أفراد"
type input "تكفى 4 أفراد"
click at [248, 290] on button "Create" at bounding box center [213, 295] width 138 height 15
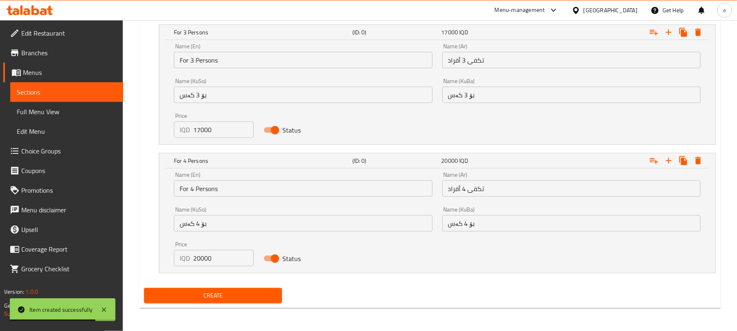
click at [61, 93] on span "Sections" at bounding box center [67, 92] width 100 height 10
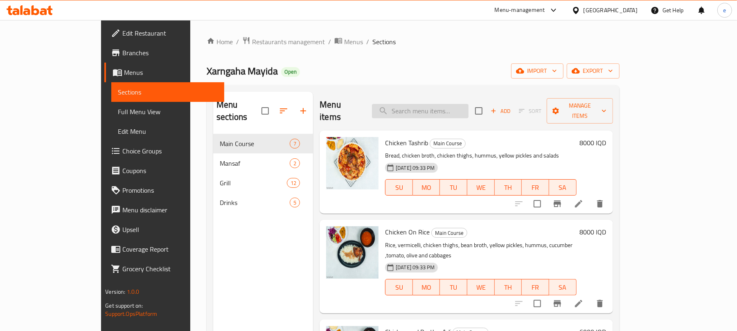
click at [433, 110] on input "search" at bounding box center [420, 111] width 97 height 14
paste input "Mansaf Meat and Chicken"
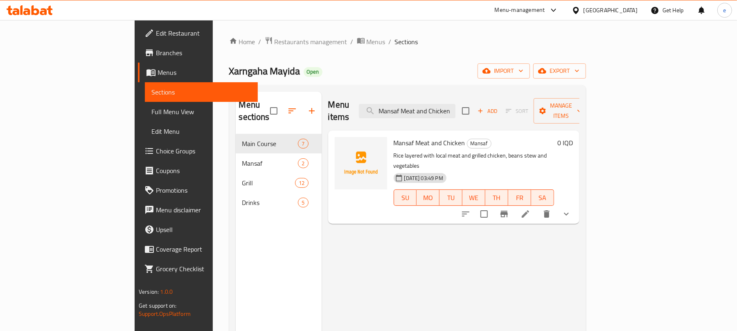
type input "Mansaf Meat and Chicken"
click at [531, 209] on icon at bounding box center [526, 214] width 10 height 10
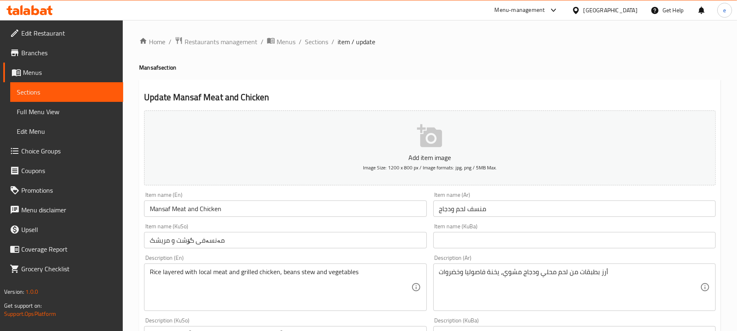
scroll to position [109, 0]
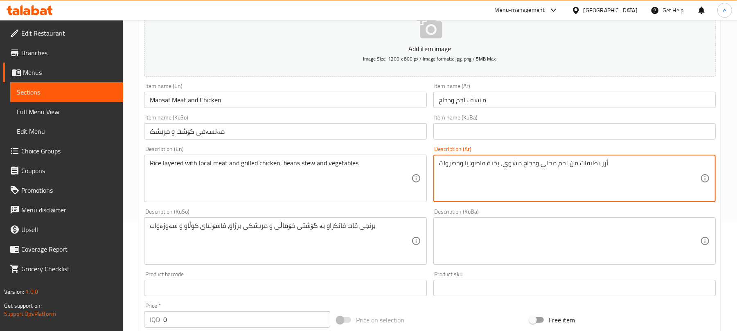
click at [495, 163] on textarea "أرز بطبقات من لحم محلي ودجاج مشوي، يخنة فاصوليا وخضروات" at bounding box center [569, 178] width 261 height 39
click at [499, 182] on textarea "أرز بطبقات من لحم محلي ودجاج مشوي، يخنة فاصوليا وخضروات" at bounding box center [569, 178] width 261 height 39
click at [669, 177] on textarea "أرز بطبقات من لحم محلي ودجاج مشوي، يخنة فاصوليا وخضروات" at bounding box center [569, 178] width 261 height 39
click at [584, 165] on textarea "أرز بطبقات من لحم محلي ودجاج مشوي، يخنة فاصوليا وخضروات" at bounding box center [569, 178] width 261 height 39
click at [589, 178] on textarea "أرز بطبقات من لحم محلي ودجاج مشوي، يخنة فاصوليا وخضروات" at bounding box center [569, 178] width 261 height 39
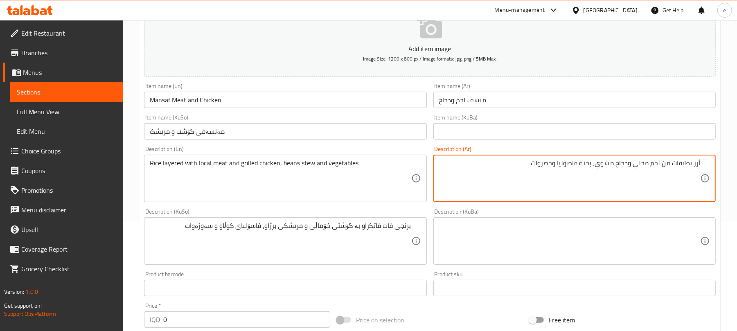
drag, startPoint x: 559, startPoint y: 164, endPoint x: 593, endPoint y: 164, distance: 33.6
click at [593, 164] on textarea "أرز بطبقات من لحم محلي ودجاج مشوي، يخنة فاصوليا وخضروات" at bounding box center [569, 178] width 261 height 39
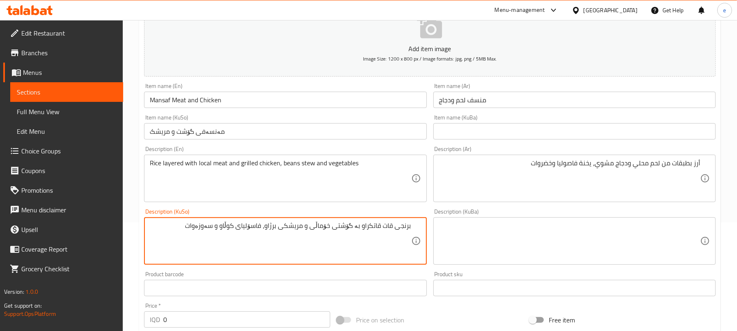
click at [236, 225] on textarea "برنجی قات قاتکراو بە گۆشتی خۆماڵی و مریشکی برژاو، فاسۆلیای کوڵاو و سەوزەوات" at bounding box center [280, 241] width 261 height 39
paste textarea "یەخنە"
click at [223, 225] on textarea "برنجی قات قاتکراو بە گۆشتی خۆماڵی و مریشکی برژاو، یەخنەی فاسۆلیایو سەوزەوات" at bounding box center [280, 241] width 261 height 39
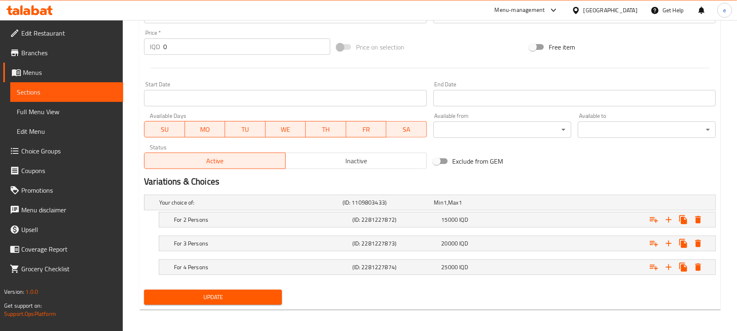
scroll to position [385, 0]
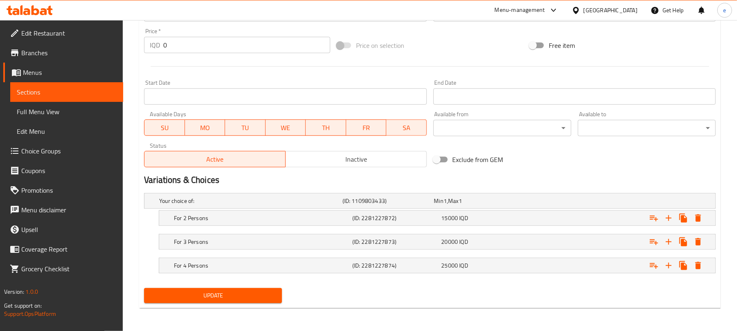
type textarea "برنجی قات قاتکراو بە گۆشتی خۆماڵی و مریشکی برژاو، یەخنەی فاسۆلیاو سەوزەوات"
click at [254, 297] on span "Update" at bounding box center [213, 296] width 125 height 10
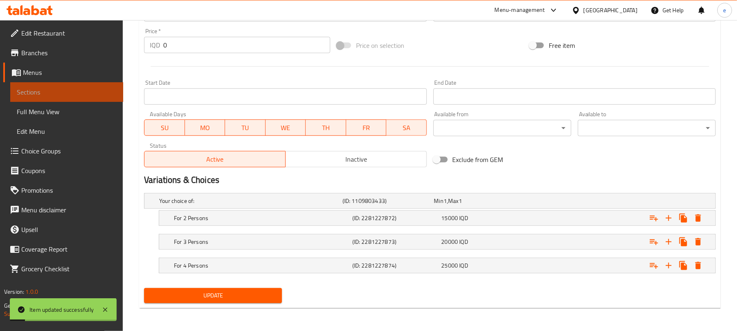
click at [55, 93] on span "Sections" at bounding box center [67, 92] width 100 height 10
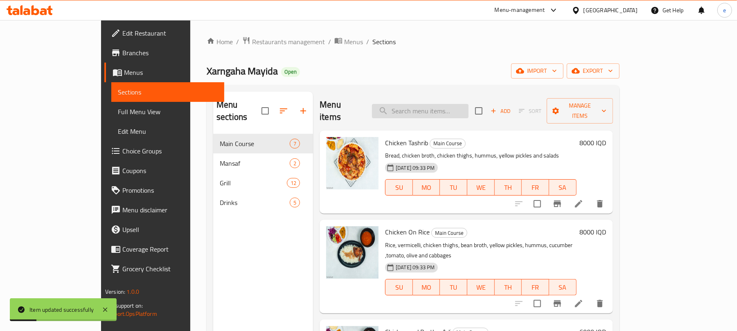
click at [436, 107] on input "search" at bounding box center [420, 111] width 97 height 14
paste input "Chicken Mansaf"
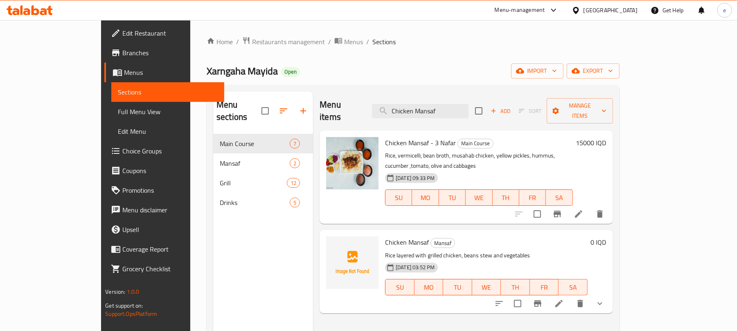
type input "Chicken Mansaf"
click at [564, 299] on icon at bounding box center [559, 304] width 10 height 10
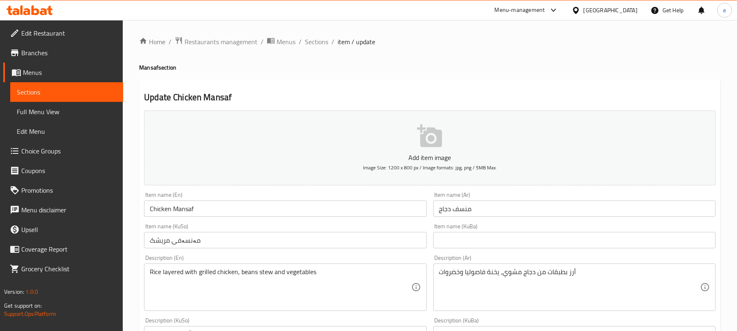
scroll to position [109, 0]
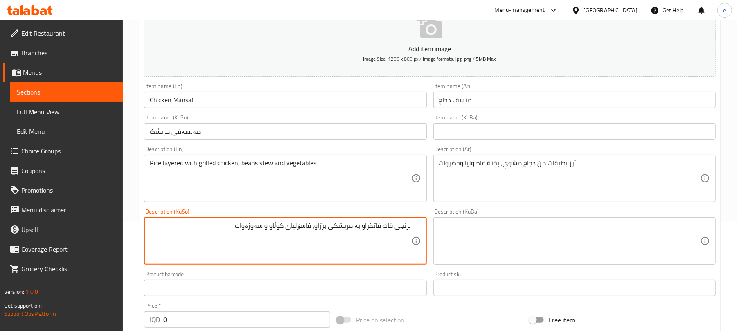
click at [276, 228] on textarea "برنجی قات قاتکراو بە مریشکی برژاو، فاسۆلیای کوڵاو و سەوزەوات" at bounding box center [280, 241] width 261 height 39
paste textarea "Chicken Mansaf"
paste textarea "یەخنە"
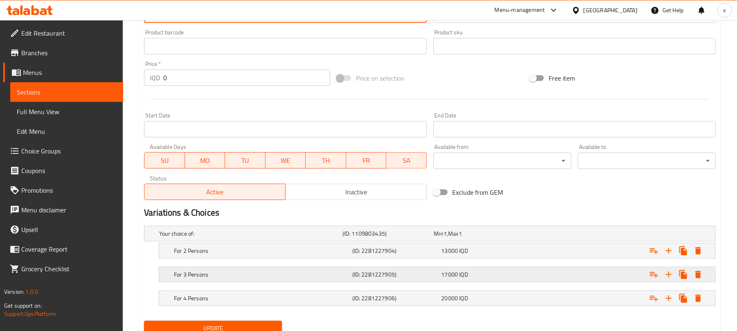
scroll to position [385, 0]
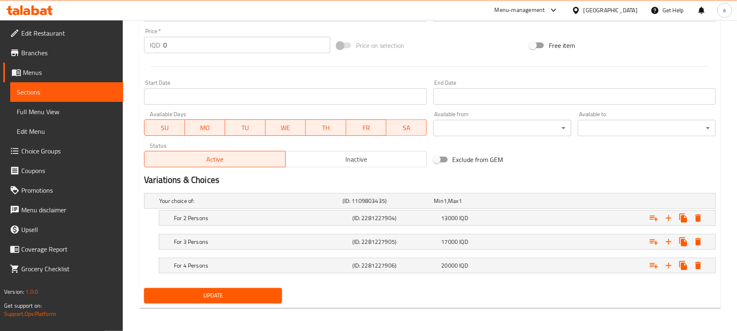
type textarea "برنجی قات قاتکراو بە مریشکی برژاو، یەخنەی فاسۆلیا و سەوزەوات"
click at [231, 291] on span "Update" at bounding box center [213, 296] width 125 height 10
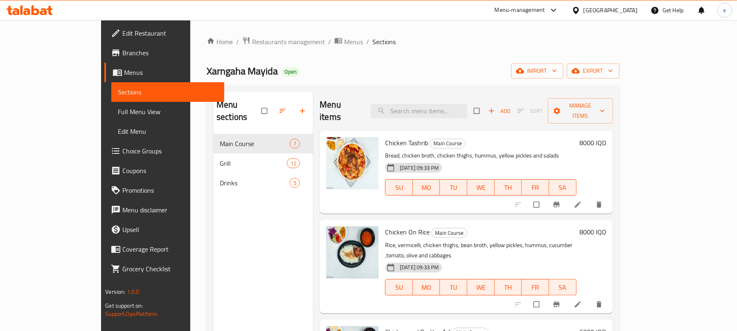
click at [118, 117] on span "Full Menu View" at bounding box center [168, 112] width 100 height 10
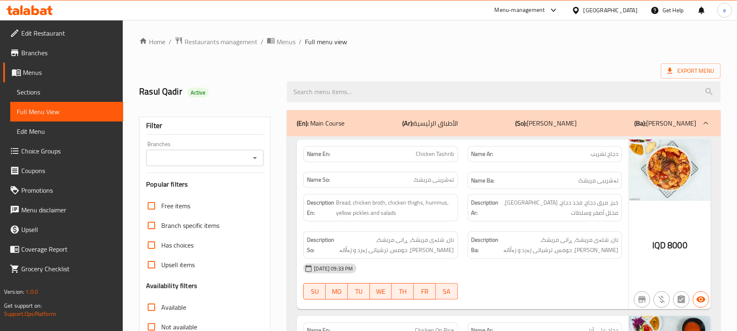
click at [246, 158] on input "Branches" at bounding box center [198, 157] width 99 height 11
click at [253, 161] on icon "Close" at bounding box center [255, 158] width 10 height 10
click at [248, 156] on div "Branches" at bounding box center [204, 158] width 117 height 16
click at [254, 159] on icon "Open" at bounding box center [255, 158] width 10 height 10
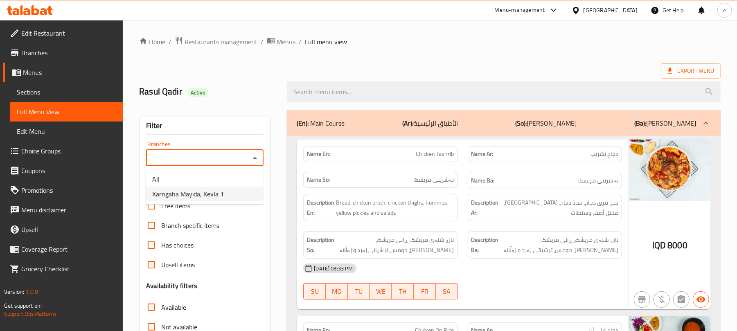
click at [230, 195] on li "Xarngaha Mayida, Kevla 1" at bounding box center [204, 194] width 117 height 15
type input "Xarngaha Mayida, Kevla 1"
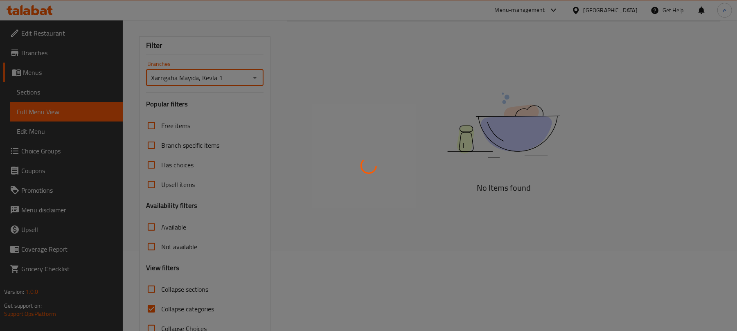
scroll to position [105, 0]
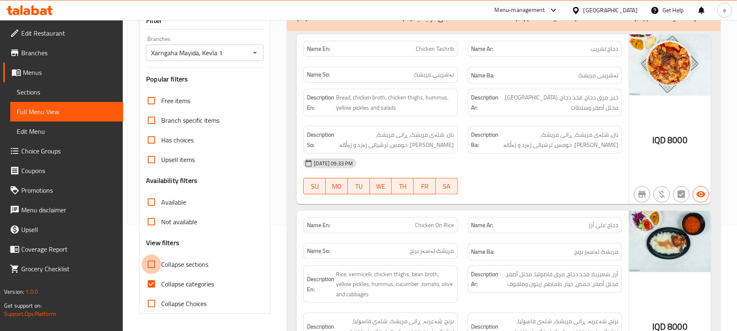
click at [142, 261] on input "Collapse sections" at bounding box center [152, 265] width 20 height 20
checkbox input "true"
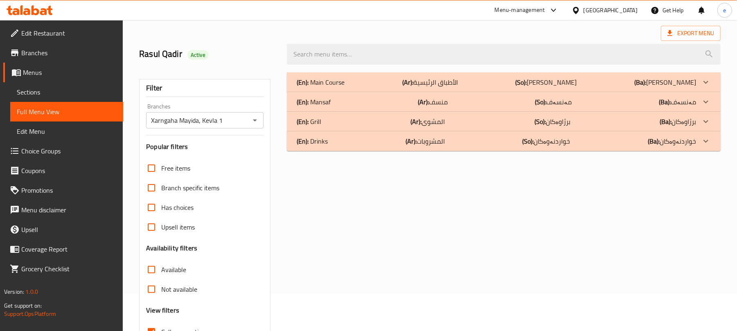
scroll to position [0, 0]
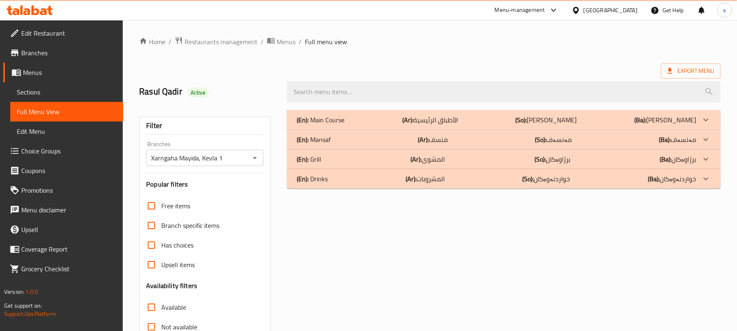
click at [335, 143] on div "(En): Mansaf (Ar): منسف (So): مەنسەف (Ba): مەنسەف" at bounding box center [497, 140] width 400 height 10
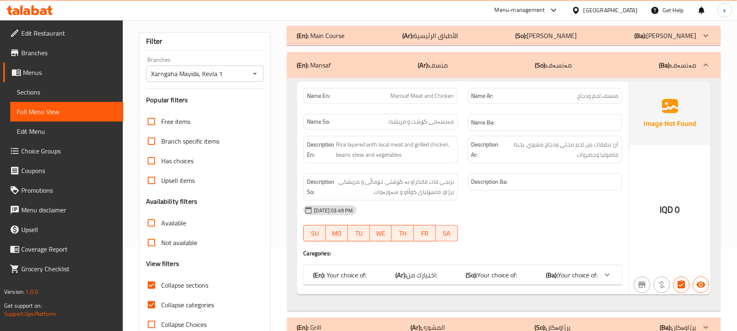
scroll to position [109, 0]
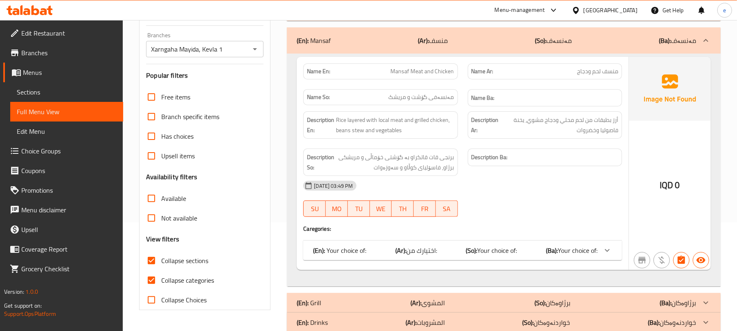
click at [392, 135] on span "Rice layered with local meat and grilled chicken, beans stew and vegetables" at bounding box center [395, 125] width 118 height 20
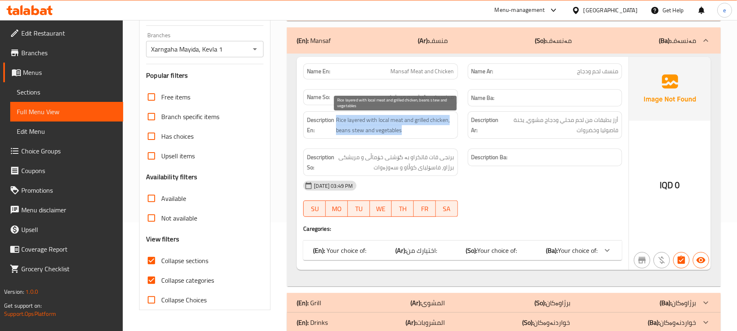
click at [392, 135] on span "Rice layered with local meat and grilled chicken, beans stew and vegetables" at bounding box center [395, 125] width 118 height 20
copy span "Rice layered with local meat and grilled chicken, beans stew and vegetables"
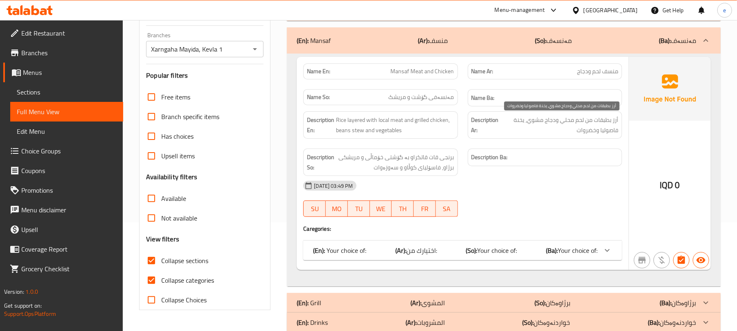
click at [575, 129] on span "أرز بطبقات من لحم محلي ودجاج مشوي، يخنة فاصوليا وخضروات" at bounding box center [559, 125] width 117 height 20
click at [577, 127] on span "أرز بطبقات من لحم محلي ودجاج مشوي، يخنة فاصوليا وخضروات" at bounding box center [559, 125] width 117 height 20
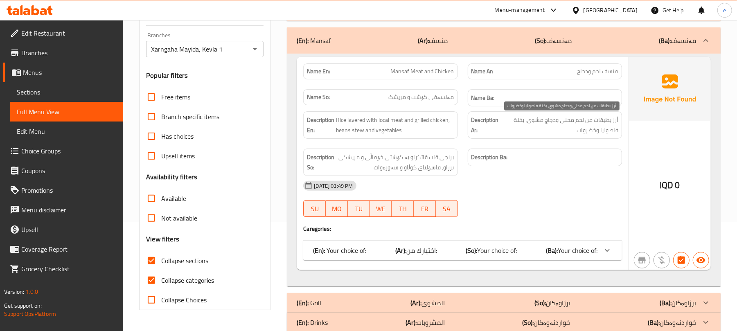
click at [577, 127] on span "أرز بطبقات من لحم محلي ودجاج مشوي، يخنة فاصوليا وخضروات" at bounding box center [559, 125] width 117 height 20
copy span "أرز بطبقات من لحم محلي ودجاج مشوي، يخنة فاصوليا وخضروات"
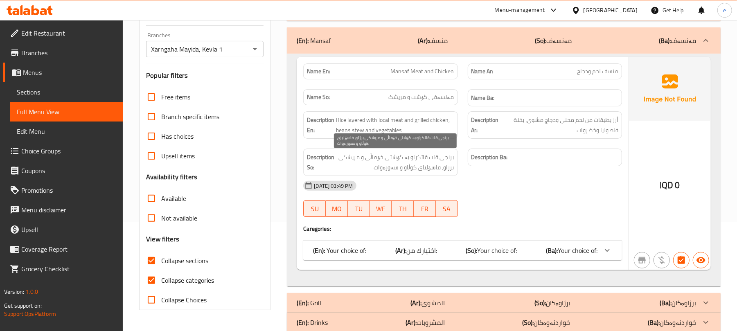
click at [407, 163] on span "برنجی قات قاتکراو بە گۆشتی خۆماڵی و مریشکی برژاو، فاسۆلیای کوڵاو و سەوزەوات" at bounding box center [395, 162] width 118 height 20
click at [415, 166] on span "برنجی قات قاتکراو بە گۆشتی خۆماڵی و مریشکی برژاو، فاسۆلیای کوڵاو و سەوزەوات" at bounding box center [395, 162] width 118 height 20
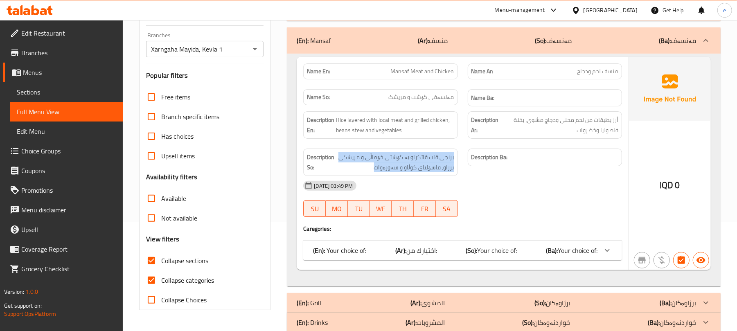
copy span "برنجی قات قاتکراو بە گۆشتی خۆماڵی و مریشکی برژاو، فاسۆلیای کوڵاو و سەوزەوات"
click at [477, 255] on span "Your choice of:" at bounding box center [497, 250] width 40 height 12
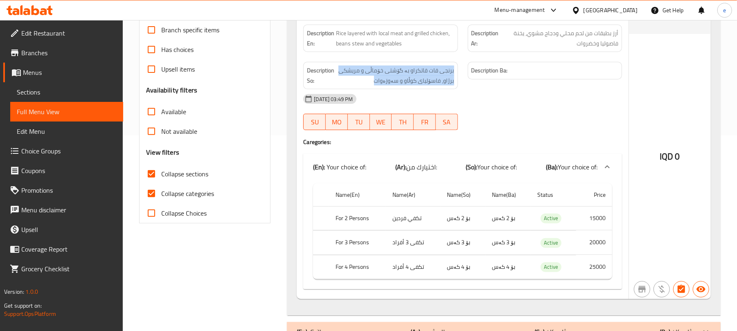
scroll to position [218, 0]
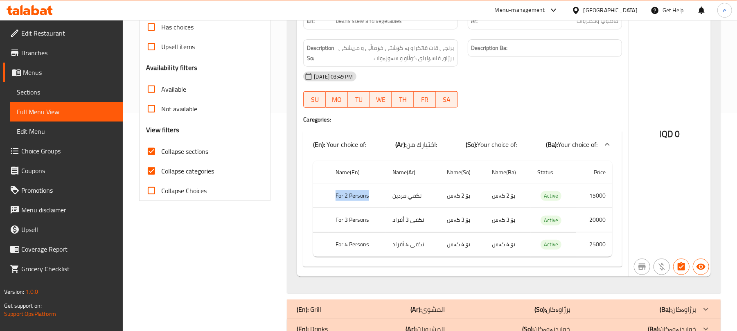
drag, startPoint x: 334, startPoint y: 197, endPoint x: 374, endPoint y: 197, distance: 39.3
click at [374, 197] on th "For 2 Persons" at bounding box center [357, 196] width 57 height 24
copy th "For 2 Persons"
click at [410, 199] on td "تكفي فردين" at bounding box center [413, 196] width 54 height 24
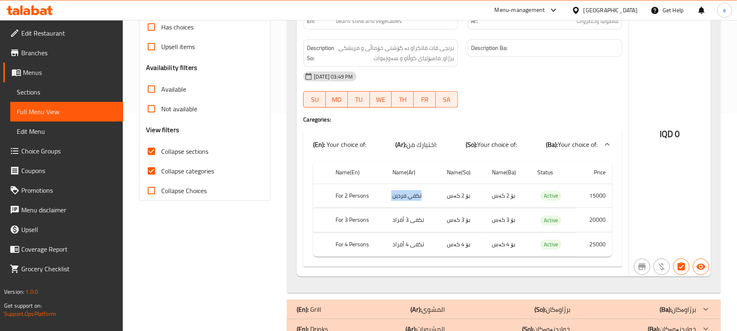
click at [410, 199] on td "تكفي فردين" at bounding box center [413, 196] width 54 height 24
copy td "تكفي فردين"
click at [461, 198] on td "بۆ 2 کەس" at bounding box center [462, 196] width 45 height 24
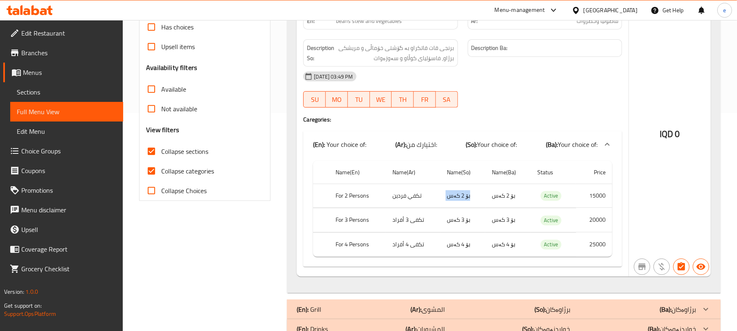
copy td "بۆ 2 کەس"
click at [357, 223] on th "For 3 Persons" at bounding box center [357, 220] width 57 height 24
copy th "For 3 Persons"
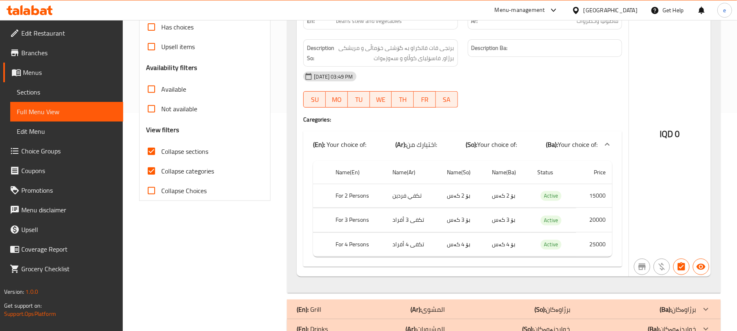
click at [414, 221] on td "تكفى 3 أفراد" at bounding box center [413, 220] width 54 height 24
copy td "تكفى 3 أفراد"
click at [472, 221] on td "بۆ 3 کەس" at bounding box center [462, 220] width 45 height 24
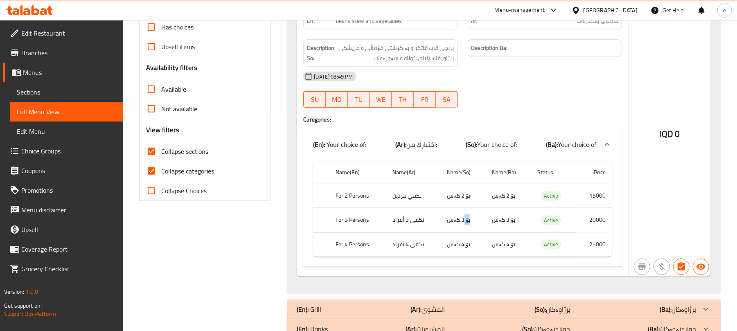
click at [472, 221] on td "بۆ 3 کەس" at bounding box center [462, 220] width 45 height 24
click at [470, 221] on td "بۆ 3 کەس" at bounding box center [462, 220] width 45 height 24
click at [464, 223] on td "بۆ 3 کەس" at bounding box center [462, 220] width 45 height 24
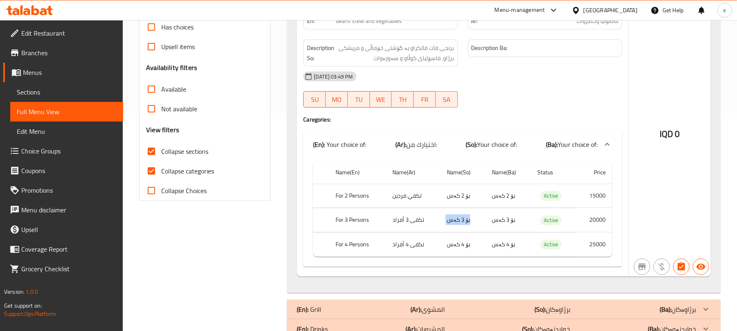
click at [464, 223] on td "بۆ 3 کەس" at bounding box center [462, 220] width 45 height 24
click at [359, 248] on th "For 4 Persons" at bounding box center [357, 245] width 57 height 24
copy th "For 4 Persons"
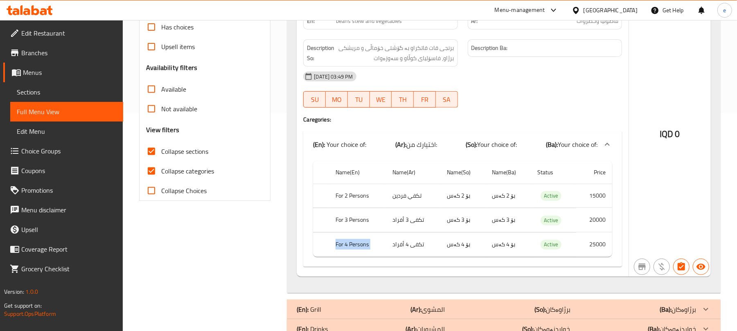
click at [416, 257] on td "تكفى 4 أفراد" at bounding box center [413, 245] width 54 height 24
click at [411, 247] on td "تكفى 4 أفراد" at bounding box center [413, 245] width 54 height 24
copy td "تكفى 4 أفراد"
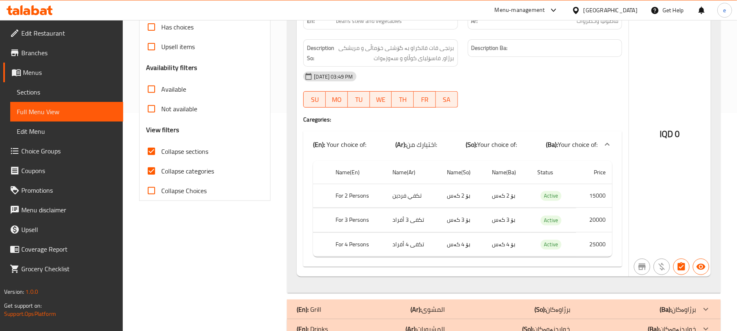
click at [458, 248] on td "بۆ 4 کەس" at bounding box center [462, 245] width 45 height 24
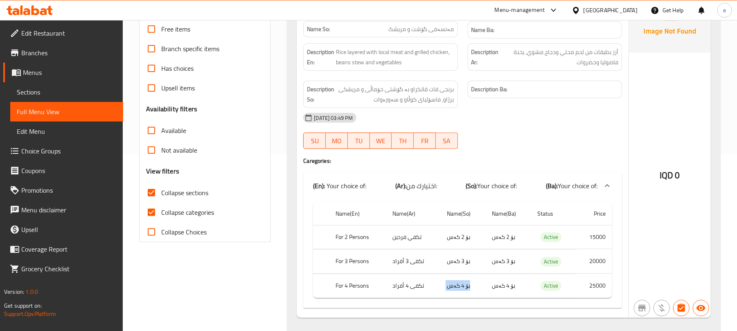
scroll to position [0, 0]
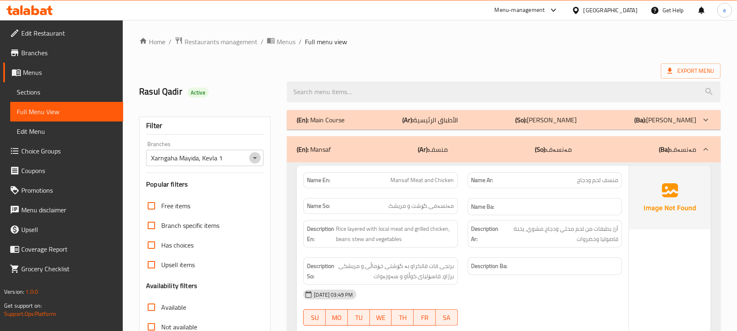
click at [253, 162] on icon "Open" at bounding box center [255, 158] width 10 height 10
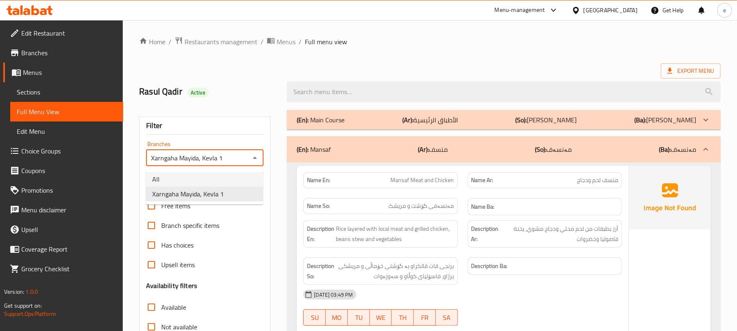
click at [215, 177] on li "All" at bounding box center [204, 179] width 117 height 15
click at [255, 163] on icon "Open" at bounding box center [255, 158] width 10 height 10
click at [215, 194] on span "Xarngaha Mayida, Kevla 1" at bounding box center [188, 194] width 72 height 10
type input "Xarngaha Mayida, Kevla 1"
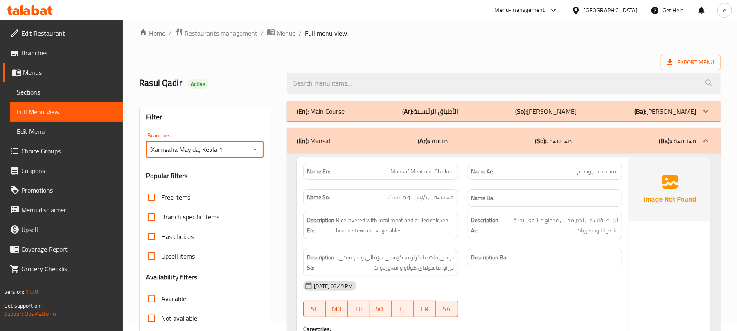
scroll to position [109, 0]
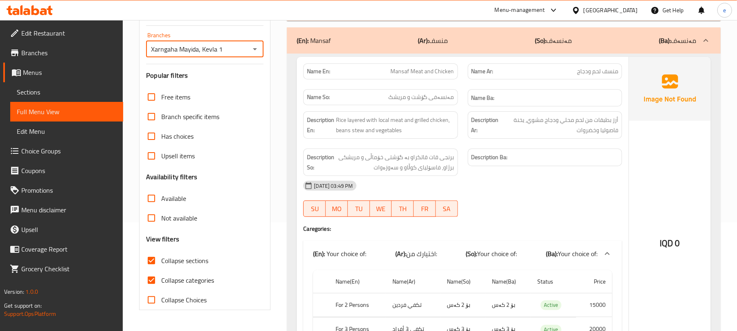
click at [173, 278] on span "Collapse categories" at bounding box center [187, 281] width 53 height 10
click at [161, 278] on input "Collapse categories" at bounding box center [152, 281] width 20 height 20
checkbox input "false"
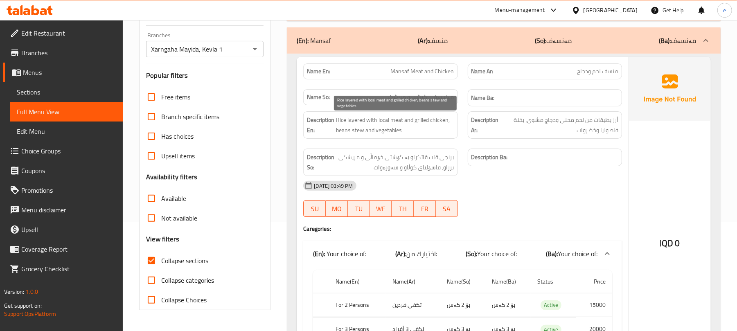
click at [359, 133] on span "Rice layered with local meat and grilled chicken, beans stew and vegetables" at bounding box center [395, 125] width 118 height 20
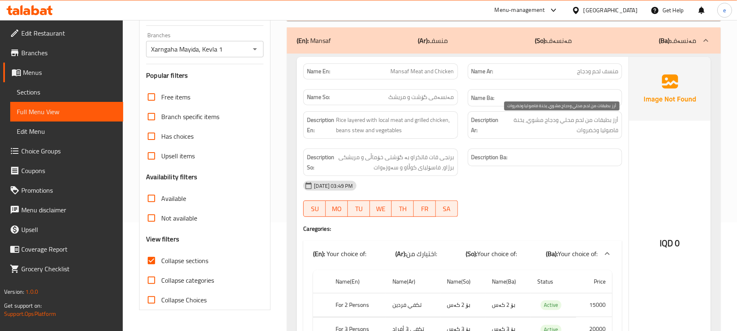
click at [514, 123] on span "أرز بطبقات من لحم محلي ودجاج مشوي، يخنة فاصوليا وخضروات" at bounding box center [559, 125] width 117 height 20
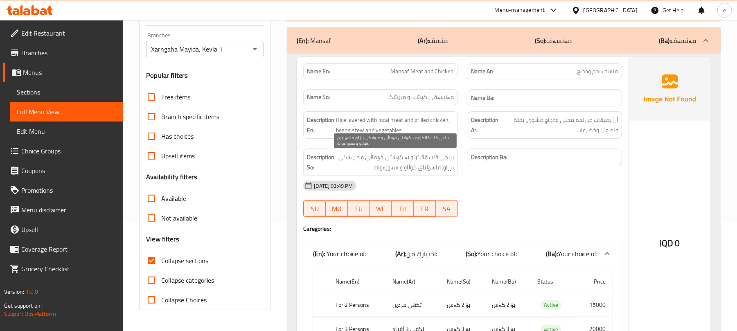
click at [410, 167] on span "برنجی قات قاتکراو بە گۆشتی خۆماڵی و مریشکی برژاو، فاسۆلیای کوڵاو و سەوزەوات" at bounding box center [395, 162] width 118 height 20
click at [500, 182] on div "07-09-2025 03:49 PM" at bounding box center [462, 186] width 329 height 20
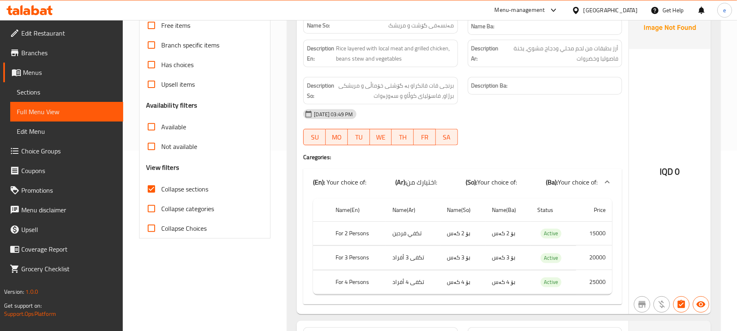
scroll to position [218, 0]
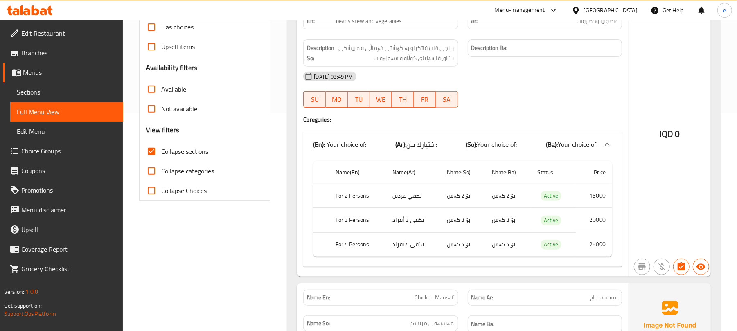
click at [600, 224] on td "20000" at bounding box center [594, 220] width 36 height 24
click at [597, 244] on td "25000" at bounding box center [594, 245] width 36 height 24
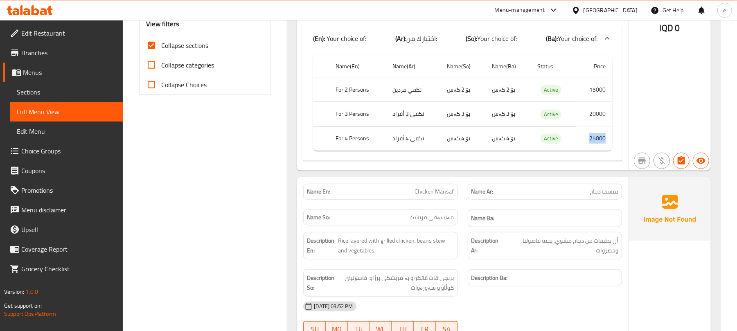
scroll to position [327, 0]
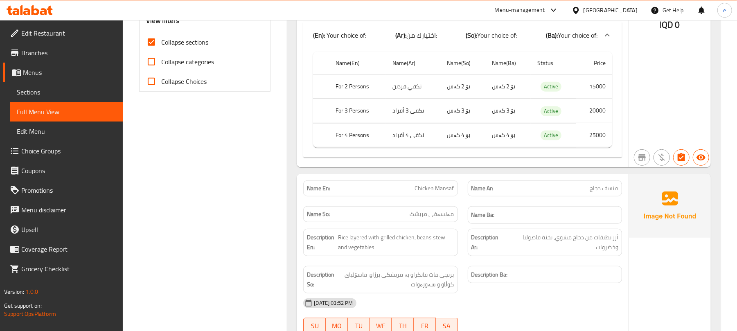
click at [279, 210] on div "Filter Branches Xarngaha Mayida, Kevla 1 Branches Popular filters Free items Br…" at bounding box center [208, 174] width 148 height 793
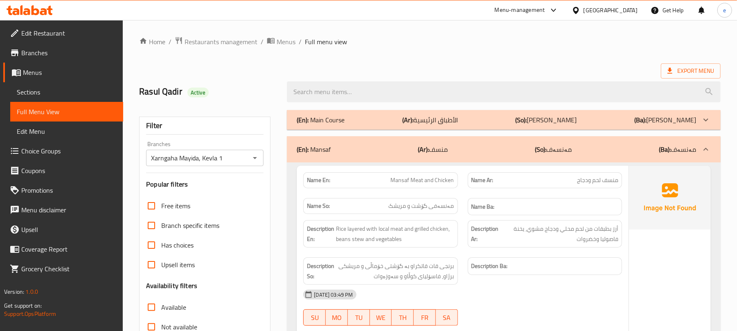
click at [424, 183] on span "Mansaf Meat and Chicken" at bounding box center [422, 180] width 63 height 9
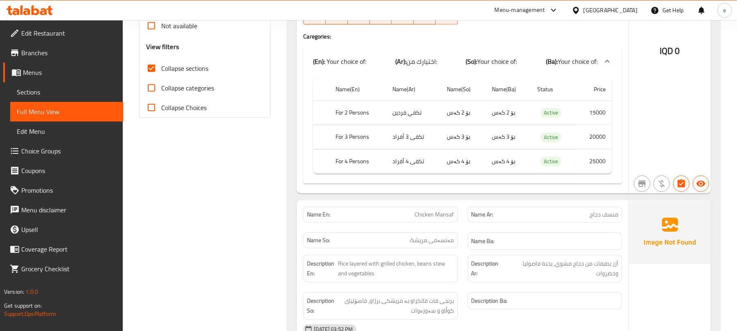
scroll to position [327, 0]
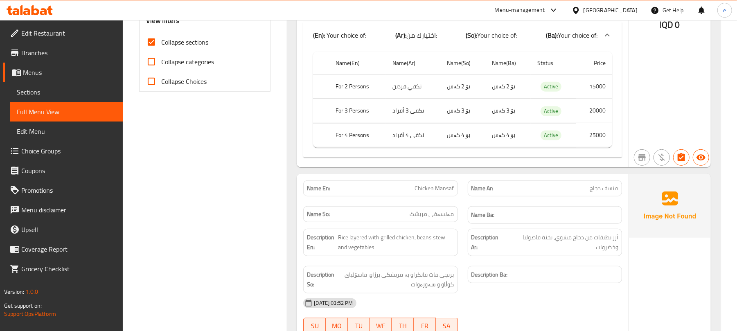
click at [436, 190] on span "Chicken Mansaf" at bounding box center [434, 188] width 39 height 9
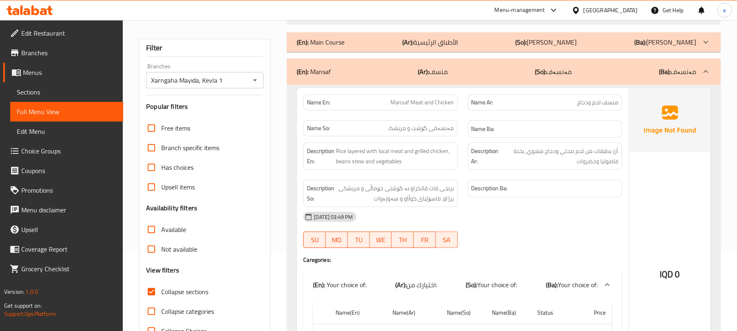
scroll to position [0, 0]
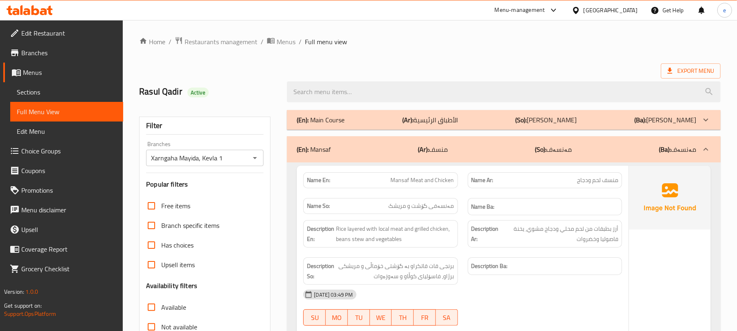
click at [254, 161] on icon "Open" at bounding box center [255, 158] width 10 height 10
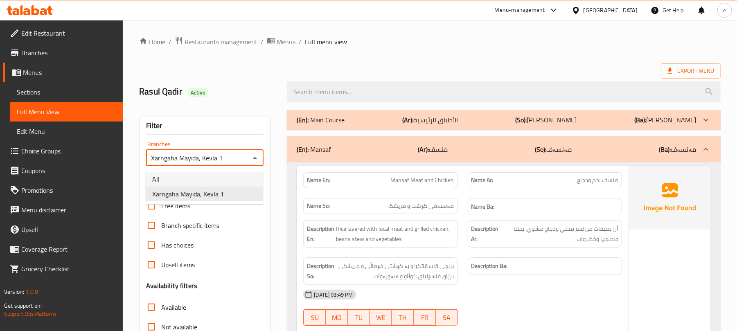
click at [215, 185] on li "All" at bounding box center [204, 179] width 117 height 15
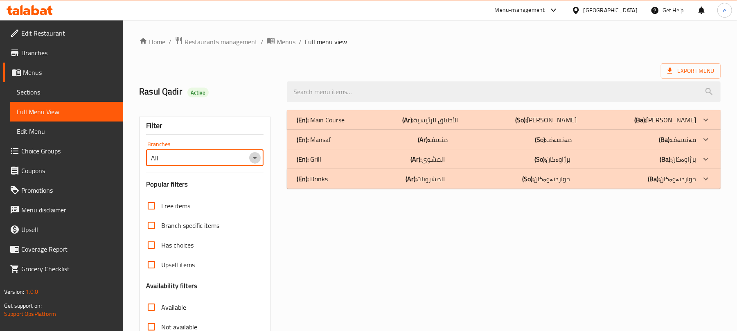
click at [251, 158] on icon "Open" at bounding box center [255, 158] width 10 height 10
click at [228, 187] on li "Xarngaha Mayida, Kevla 1" at bounding box center [204, 194] width 117 height 15
type input "Xarngaha Mayida, Kevla 1"
click at [345, 133] on div "(En): Mansaf (Ar): منسف (So): مەنسەف (Ba): مەنسەف" at bounding box center [504, 140] width 434 height 20
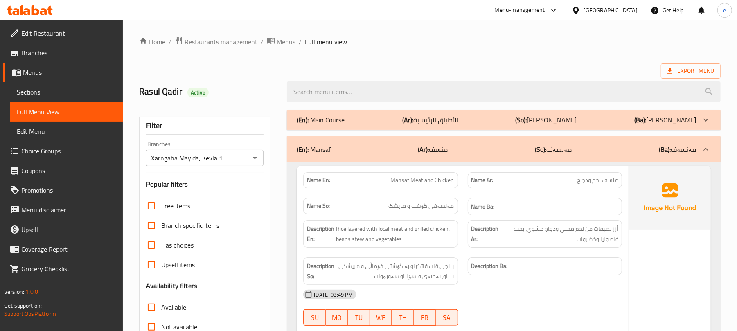
scroll to position [109, 0]
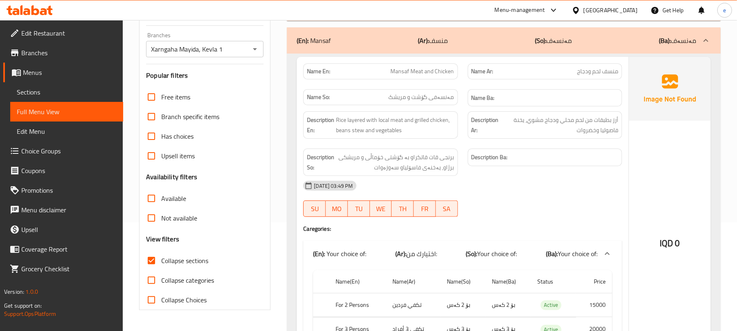
click at [411, 68] on span "Mansaf Meat and Chicken" at bounding box center [422, 71] width 63 height 9
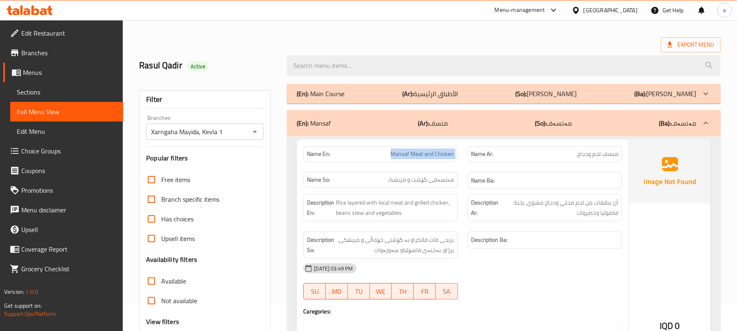
scroll to position [0, 0]
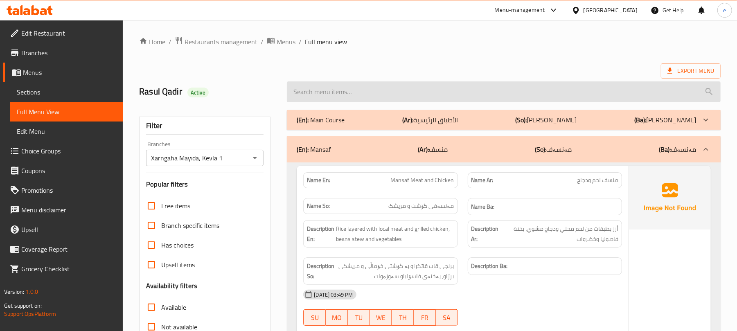
click at [346, 95] on input "search" at bounding box center [504, 91] width 434 height 21
paste input "Mansaf Meat and Chicken"
type input "Mansaf Meat and Chicken"
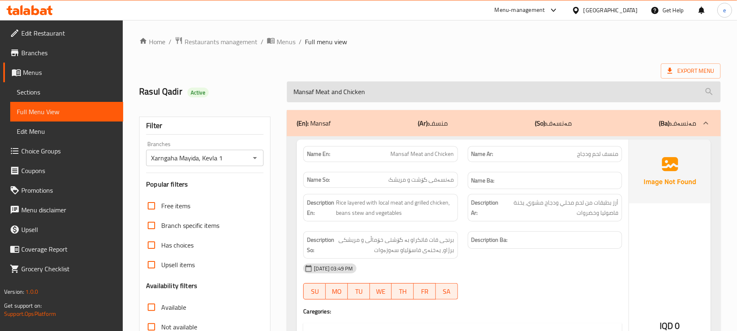
click at [341, 96] on input "Mansaf Meat and Chicken" at bounding box center [504, 91] width 434 height 21
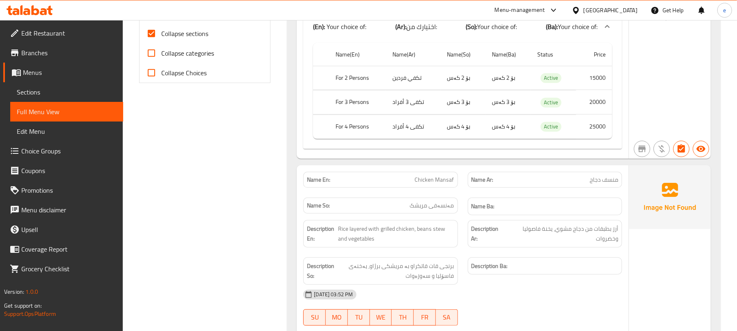
scroll to position [436, 0]
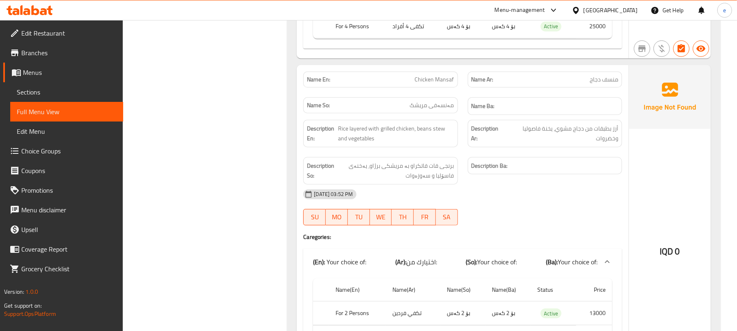
click at [433, 84] on span "Chicken Mansaf" at bounding box center [434, 79] width 39 height 9
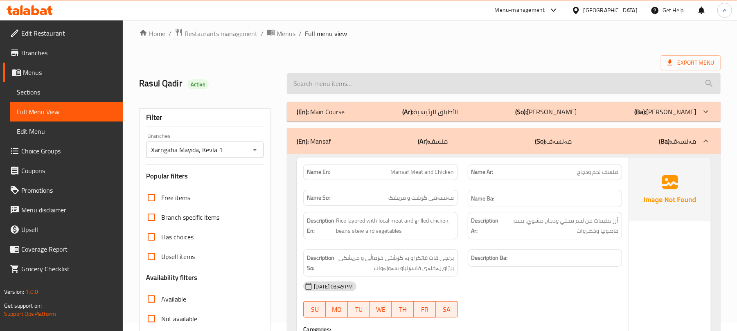
scroll to position [0, 0]
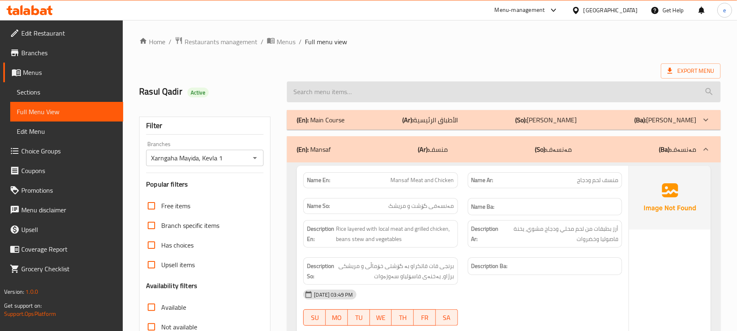
click at [377, 100] on input "search" at bounding box center [504, 91] width 434 height 21
paste input "Chicken Mansaf"
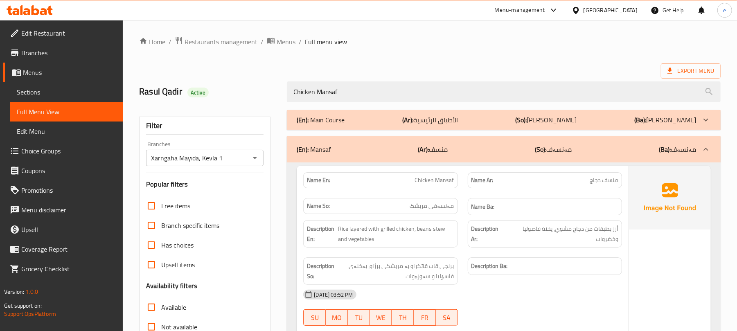
type input "Chicken Mansaf"
click at [402, 115] on div "(En): Main Course (Ar): الأطباق الرئيسية (So): ژەمە سەرەکیەکان (Ba): ژەمە سەرەک…" at bounding box center [497, 120] width 400 height 10
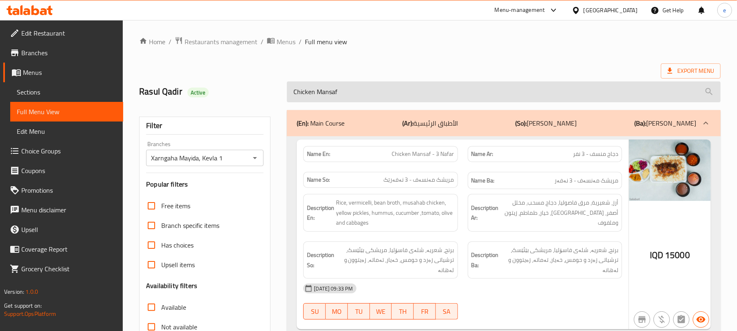
click at [327, 95] on input "Chicken Mansaf" at bounding box center [504, 91] width 434 height 21
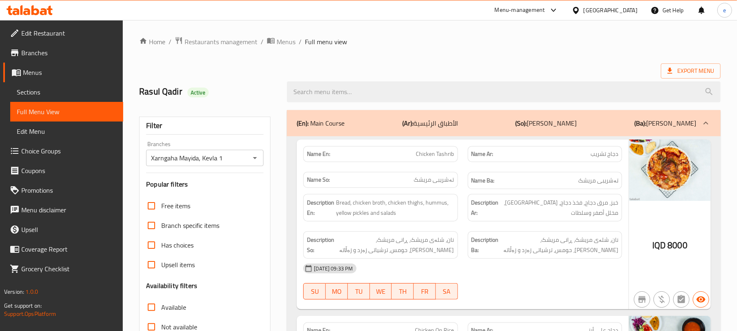
click at [362, 120] on div "(En): Main Course (Ar): الأطباق الرئيسية (So): ژەمە سەرەکیەکان (Ba): ژەمە سەرەک…" at bounding box center [497, 123] width 400 height 10
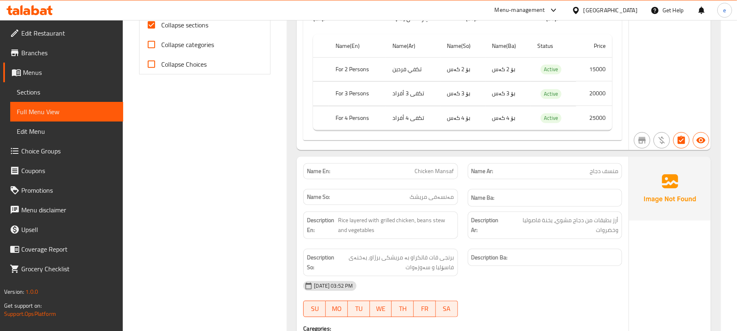
scroll to position [147, 0]
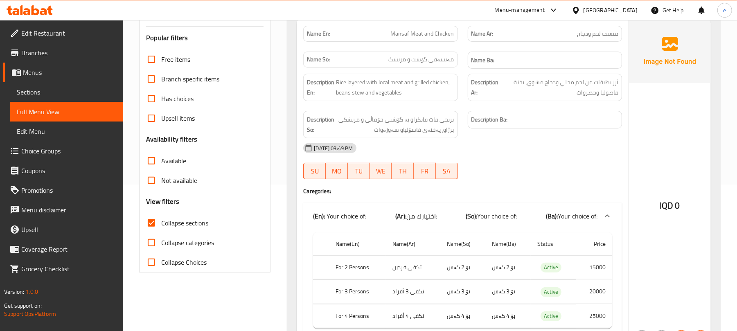
click at [45, 4] on div at bounding box center [29, 10] width 59 height 16
click at [46, 13] on icon at bounding box center [43, 11] width 7 height 7
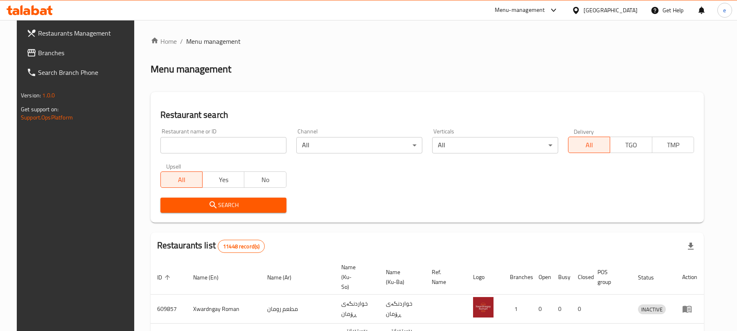
scroll to position [92, 0]
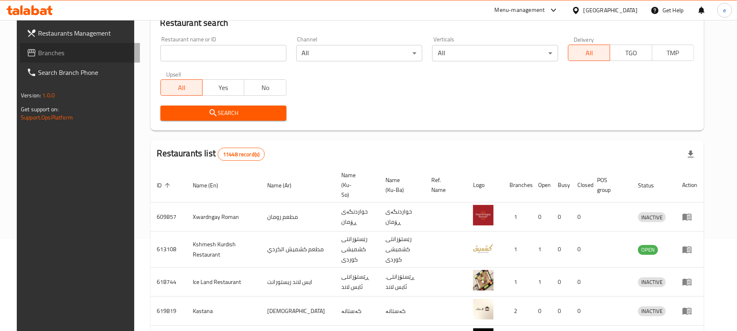
drag, startPoint x: 0, startPoint y: 0, endPoint x: 37, endPoint y: 53, distance: 64.4
click at [38, 53] on span "Branches" at bounding box center [85, 53] width 95 height 10
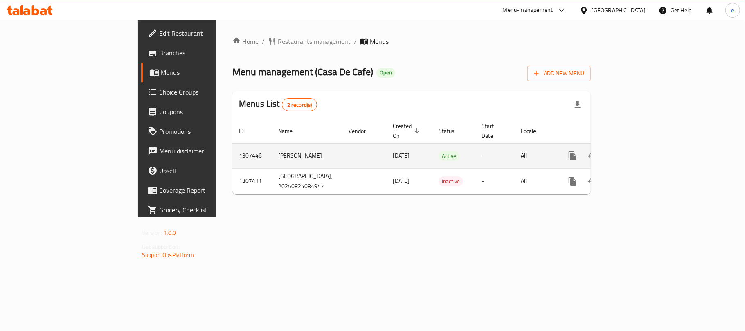
click at [642, 147] on link "enhanced table" at bounding box center [632, 156] width 20 height 20
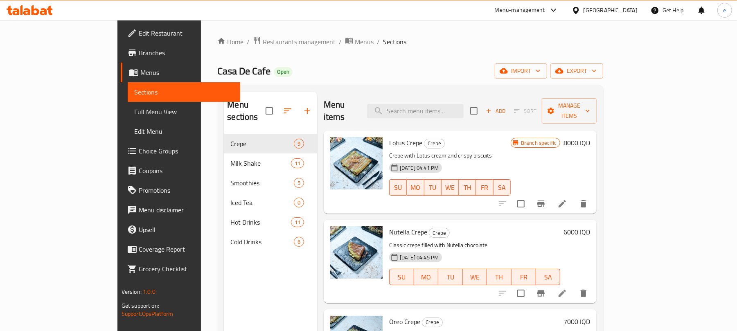
click at [134, 107] on span "Full Menu View" at bounding box center [184, 112] width 100 height 10
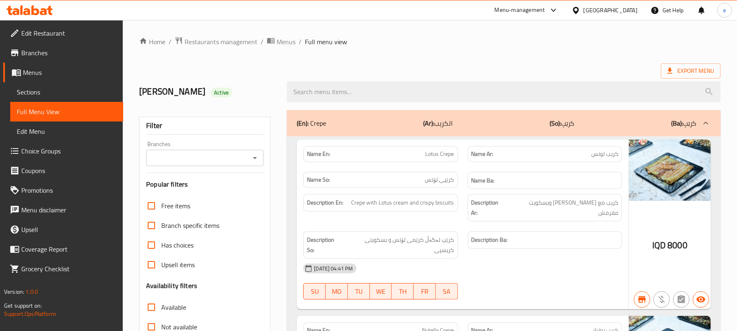
click at [253, 165] on div "Branches" at bounding box center [204, 158] width 117 height 16
click at [253, 163] on icon "Open" at bounding box center [255, 158] width 10 height 10
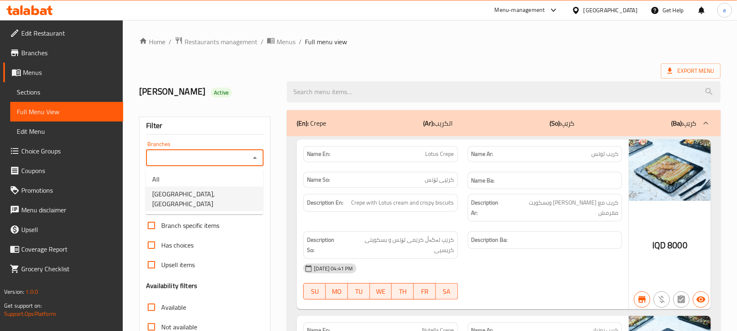
click at [229, 190] on li "[GEOGRAPHIC_DATA], [GEOGRAPHIC_DATA]" at bounding box center [204, 199] width 117 height 25
type input "[GEOGRAPHIC_DATA], [GEOGRAPHIC_DATA]"
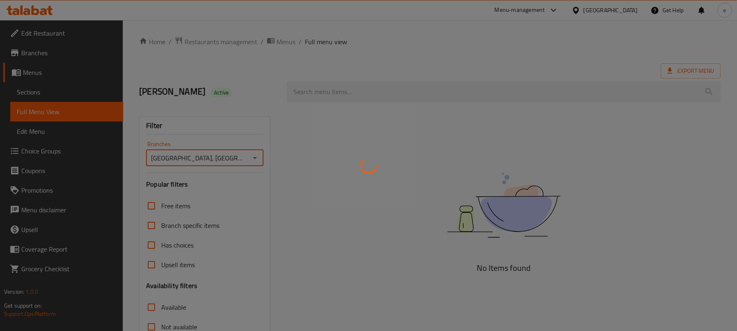
click at [310, 90] on div at bounding box center [368, 165] width 737 height 331
click at [318, 89] on div at bounding box center [368, 165] width 737 height 331
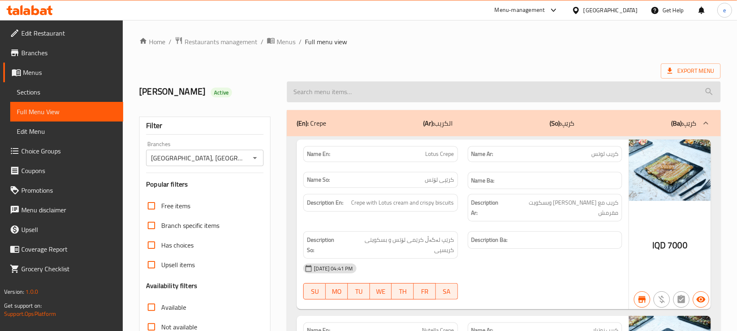
click at [301, 94] on input "search" at bounding box center [504, 91] width 434 height 21
paste input "Pomegranate Iced Tea"
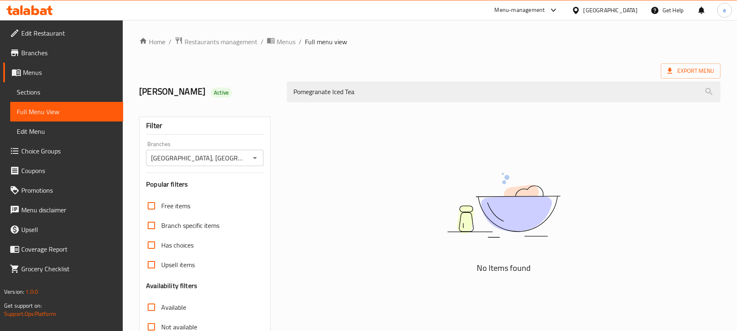
type input "Pomegranate Iced Tea"
click at [253, 154] on icon "Open" at bounding box center [255, 158] width 10 height 10
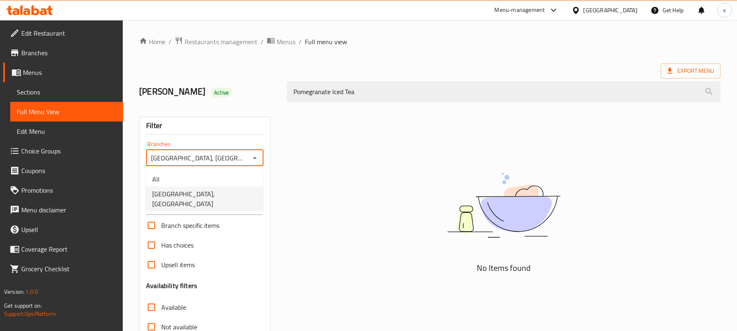
click at [229, 170] on ul "All Casa De Cafe, Vital City" at bounding box center [204, 192] width 117 height 46
click at [231, 178] on li "All" at bounding box center [204, 179] width 117 height 15
click at [254, 161] on icon "Open" at bounding box center [255, 158] width 10 height 10
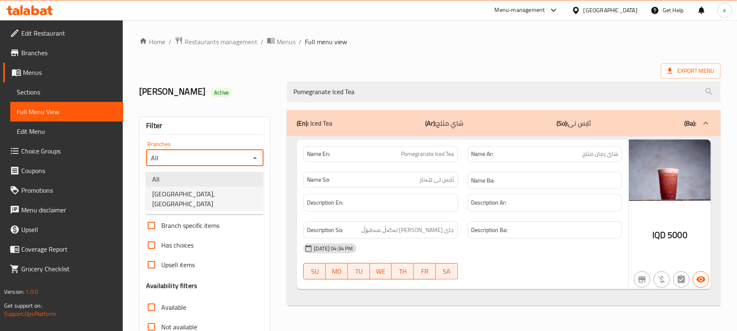
click at [228, 189] on li "Casa De Cafe, Vital City" at bounding box center [204, 199] width 117 height 25
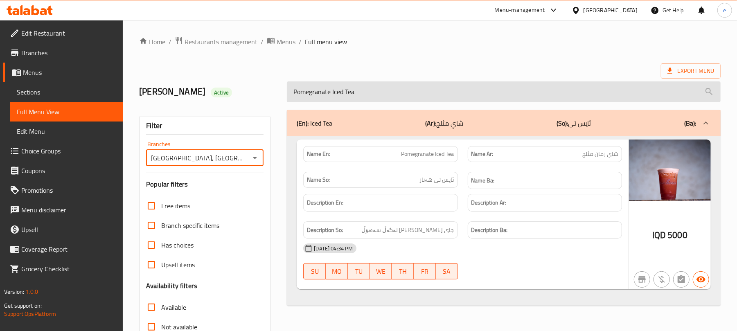
click at [346, 97] on input "Pomegranate Iced Tea" at bounding box center [504, 91] width 434 height 21
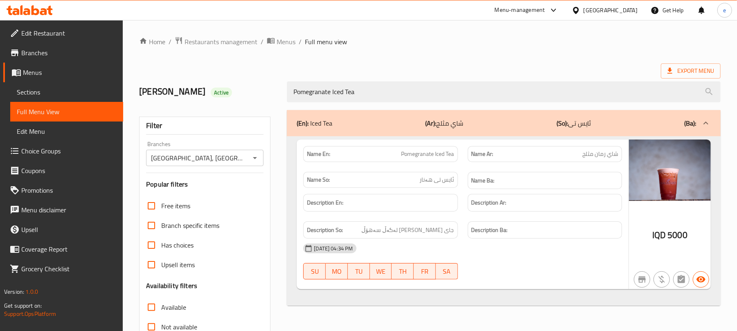
click at [254, 154] on div "Casa De Cafe, Vital City Branches" at bounding box center [204, 158] width 117 height 16
click at [254, 159] on icon "Open" at bounding box center [255, 158] width 10 height 10
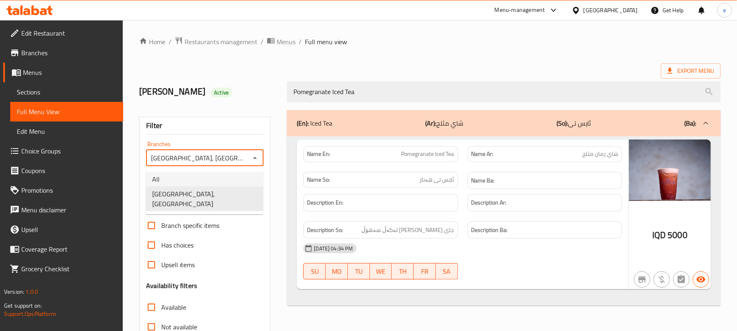
click at [207, 178] on li "All" at bounding box center [204, 179] width 117 height 15
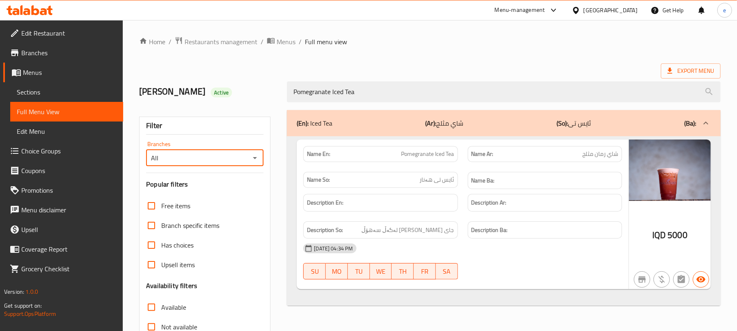
click at [253, 156] on icon "Open" at bounding box center [255, 158] width 10 height 10
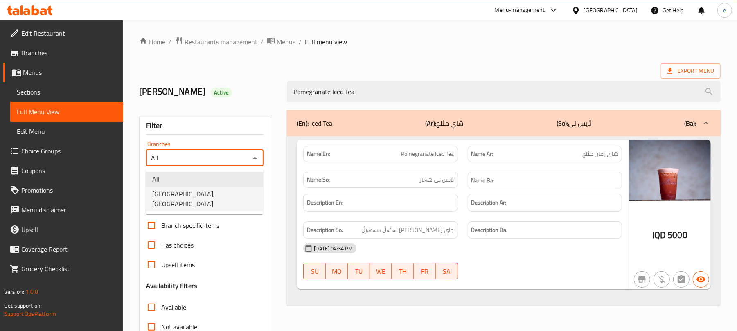
click at [231, 196] on li "Casa De Cafe, Vital City" at bounding box center [204, 199] width 117 height 25
type input "Casa De Cafe, Vital City"
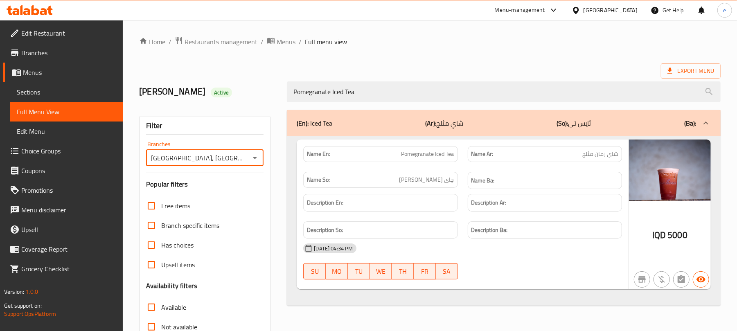
click at [470, 66] on div "Export Menu" at bounding box center [430, 70] width 582 height 15
click at [338, 104] on div "Pomegranate Iced Tea" at bounding box center [504, 92] width 444 height 31
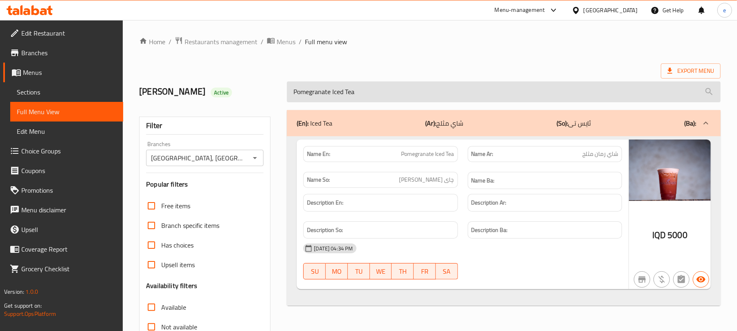
click at [339, 99] on input "Pomegranate Iced Tea" at bounding box center [504, 91] width 434 height 21
paste input "Oreo Frappe"
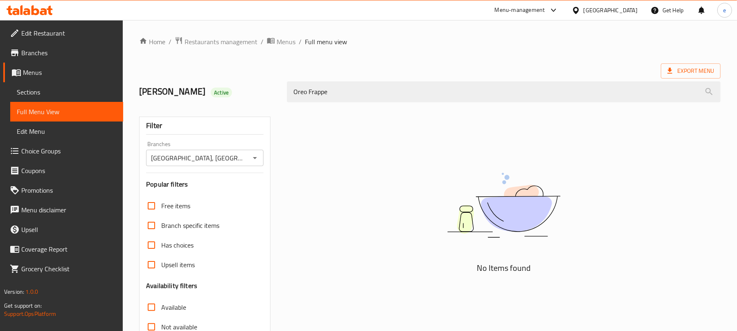
type input "Oreo Frappe"
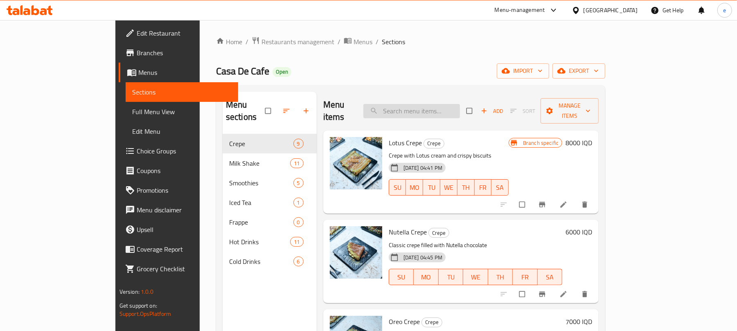
click at [425, 111] on input "search" at bounding box center [412, 111] width 97 height 14
paste input "Pomegranate Iced Tea"
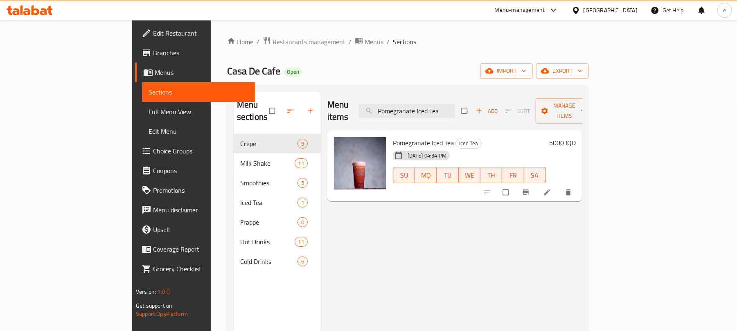
type input "Pomegranate Iced Tea"
click at [551, 188] on icon at bounding box center [547, 192] width 8 height 8
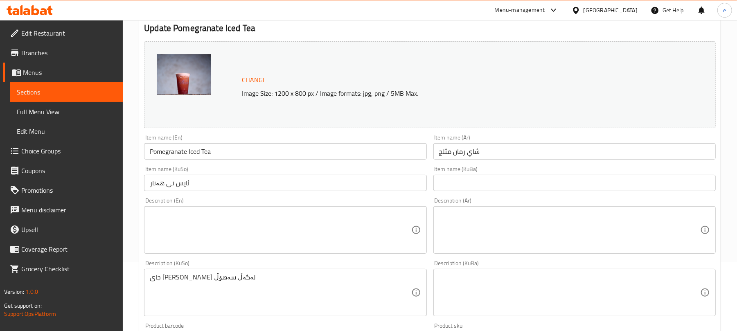
scroll to position [109, 0]
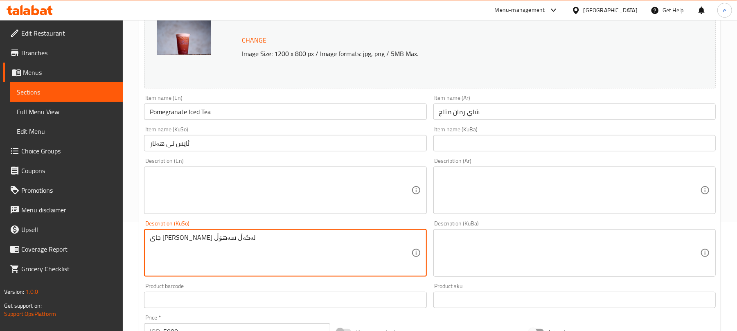
click at [269, 262] on textarea "جای [PERSON_NAME] لەگەڵ سەهۆڵ" at bounding box center [280, 253] width 261 height 39
click at [240, 138] on input "ئایس تی هەنار" at bounding box center [285, 143] width 282 height 16
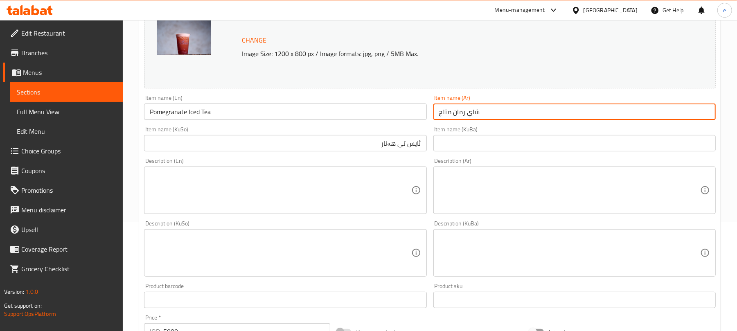
click at [523, 113] on input "شاي رمان مثلج" at bounding box center [575, 112] width 282 height 16
click at [396, 146] on input "ئایس تی هەنار" at bounding box center [285, 143] width 282 height 16
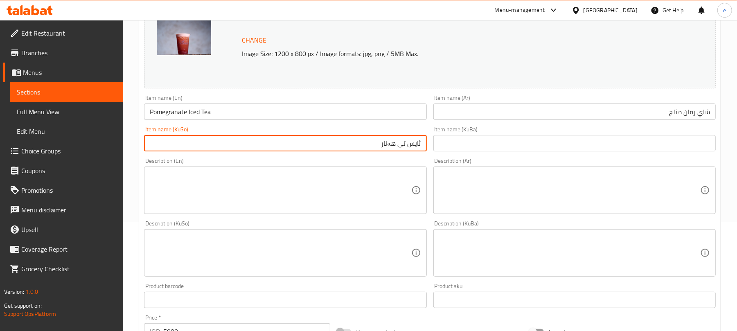
click at [396, 146] on input "ئایس تی هەنار" at bounding box center [285, 143] width 282 height 16
type input "C"
type input "چای [PERSON_NAME]"
click at [187, 113] on input "Pomegranate Iced Tea" at bounding box center [285, 112] width 282 height 16
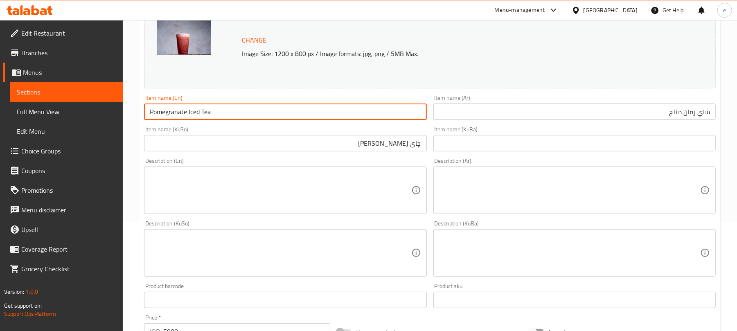
click at [187, 113] on input "Pomegranate Iced Tea" at bounding box center [285, 112] width 282 height 16
click at [254, 143] on input "چای [PERSON_NAME]" at bounding box center [285, 143] width 282 height 16
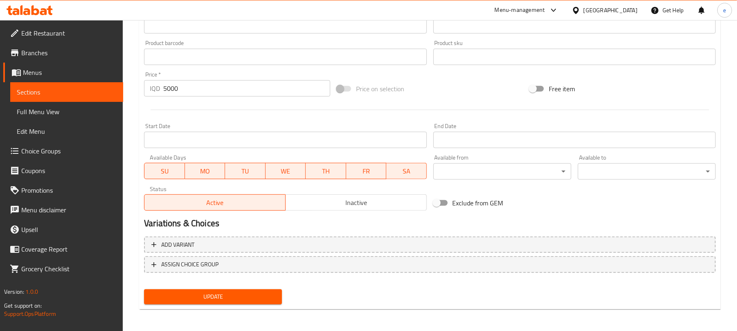
scroll to position [352, 0]
click at [241, 300] on span "Update" at bounding box center [213, 296] width 125 height 10
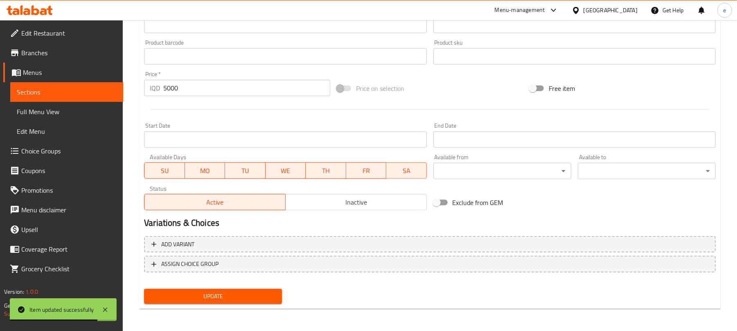
click at [61, 87] on span "Sections" at bounding box center [67, 92] width 100 height 10
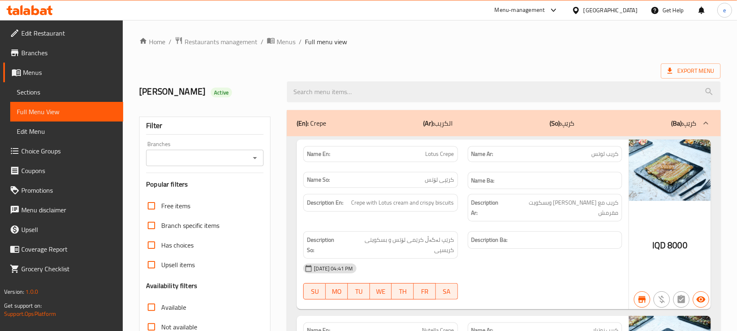
click at [259, 153] on div at bounding box center [254, 157] width 11 height 11
click at [258, 159] on icon "Open" at bounding box center [255, 158] width 10 height 10
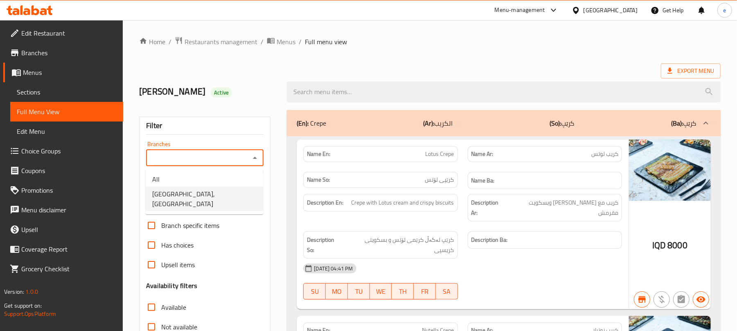
click at [223, 200] on li "[GEOGRAPHIC_DATA], [GEOGRAPHIC_DATA]" at bounding box center [204, 199] width 117 height 25
type input "[GEOGRAPHIC_DATA], [GEOGRAPHIC_DATA]"
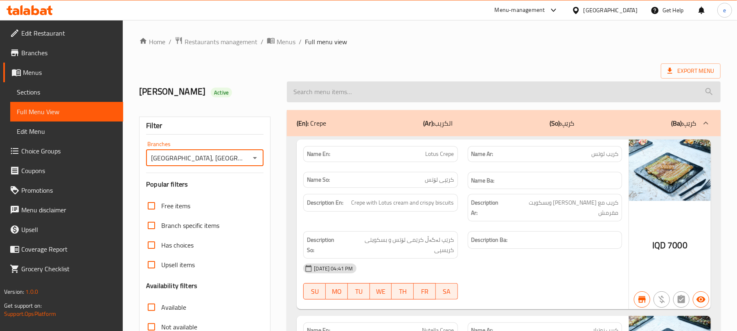
click at [373, 93] on input "search" at bounding box center [504, 91] width 434 height 21
paste input "Oreo Frappe"
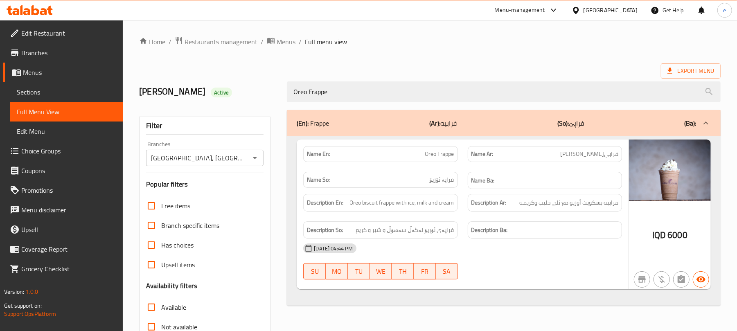
type input "Oreo Frappe"
click at [254, 160] on icon "Open" at bounding box center [255, 158] width 10 height 10
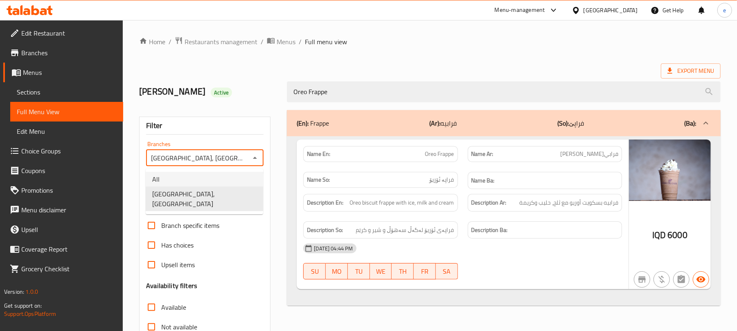
click at [221, 174] on li "All" at bounding box center [204, 179] width 117 height 15
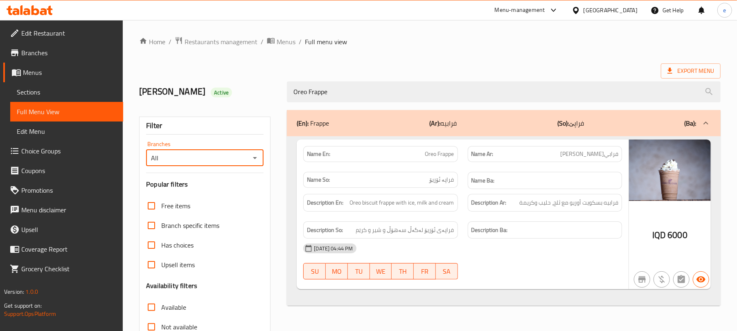
click at [256, 159] on icon "Open" at bounding box center [255, 158] width 10 height 10
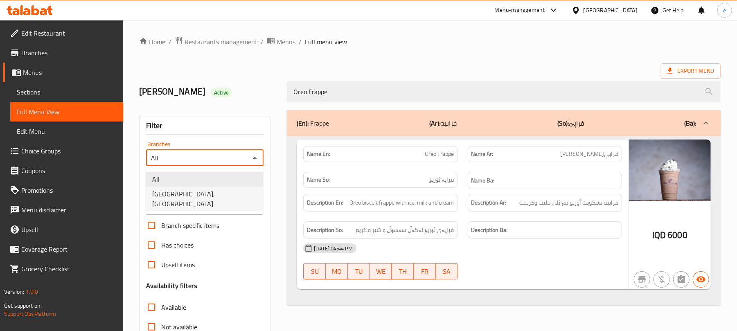
click at [232, 188] on li "Casa De Cafe, Vital City" at bounding box center [204, 199] width 117 height 25
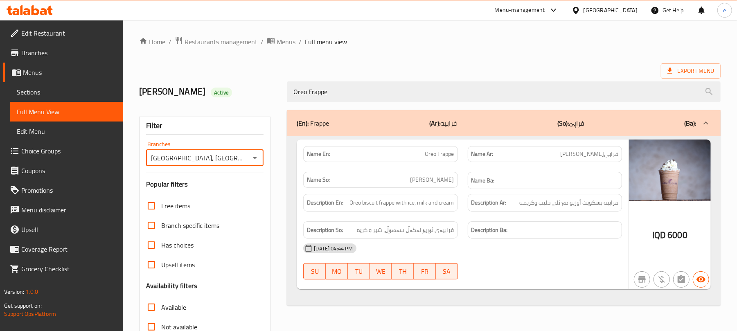
click at [253, 158] on icon "Open" at bounding box center [255, 158] width 10 height 10
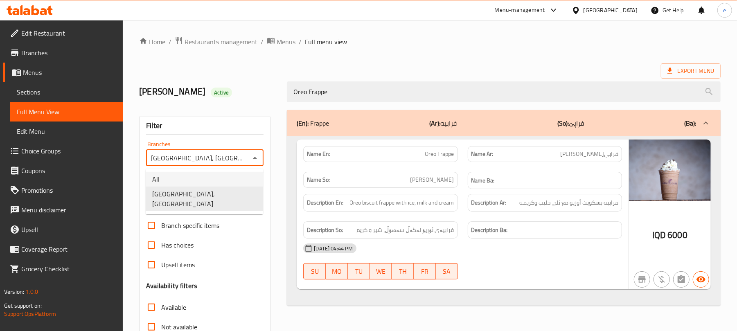
click at [224, 174] on li "All" at bounding box center [204, 179] width 117 height 15
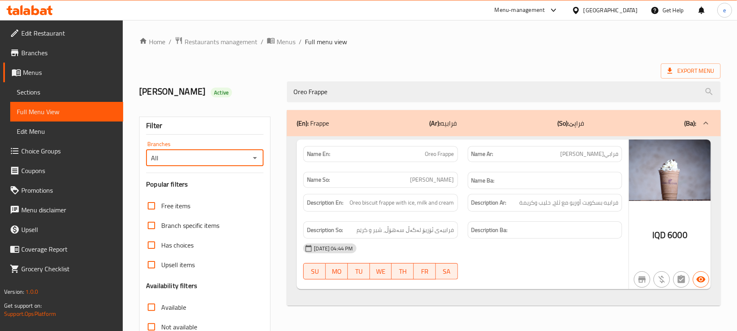
click at [256, 160] on icon "Open" at bounding box center [255, 158] width 10 height 10
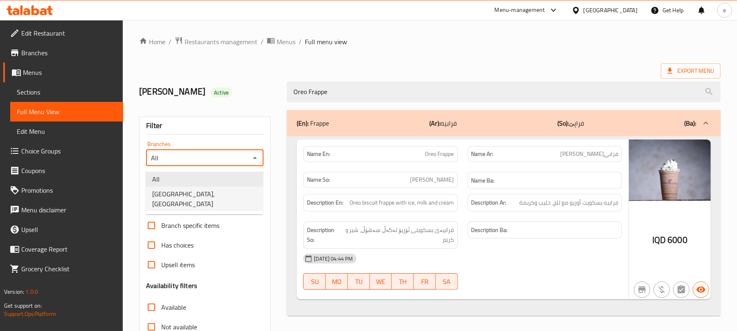
click at [247, 195] on li "Casa De Cafe, Vital City" at bounding box center [204, 199] width 117 height 25
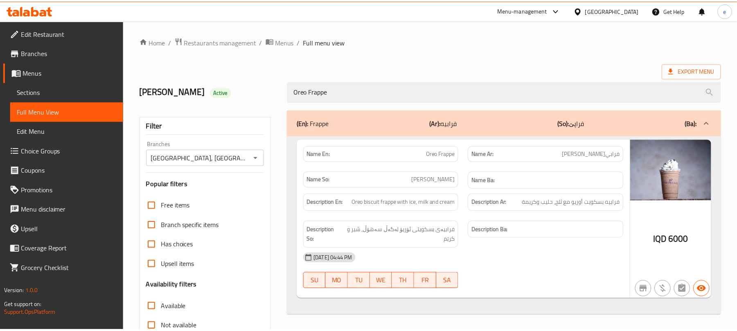
scroll to position [105, 0]
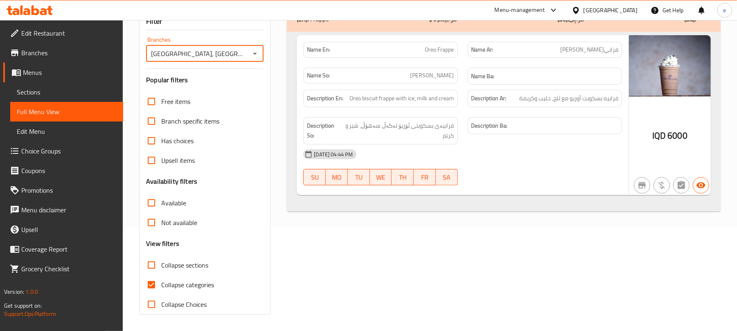
click at [255, 55] on icon "Open" at bounding box center [255, 54] width 10 height 10
click at [221, 77] on li "All" at bounding box center [204, 75] width 117 height 15
click at [250, 56] on icon "Open" at bounding box center [255, 54] width 10 height 10
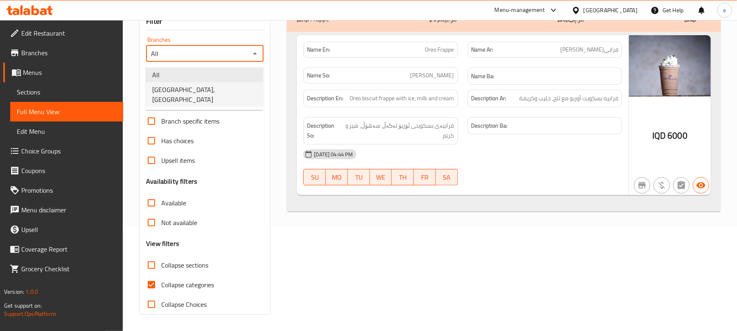
click at [227, 88] on li "Casa De Cafe, Vital City" at bounding box center [204, 94] width 117 height 25
type input "Casa De Cafe, Vital City"
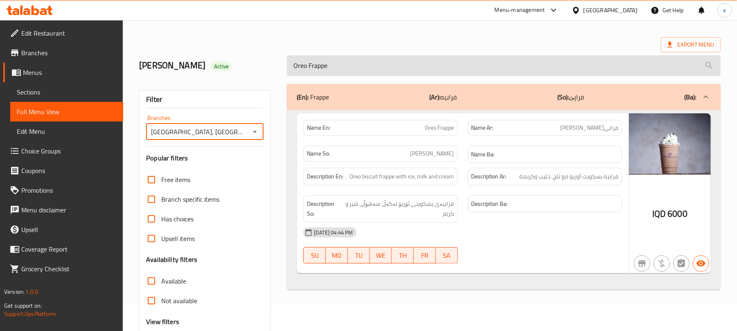
scroll to position [0, 0]
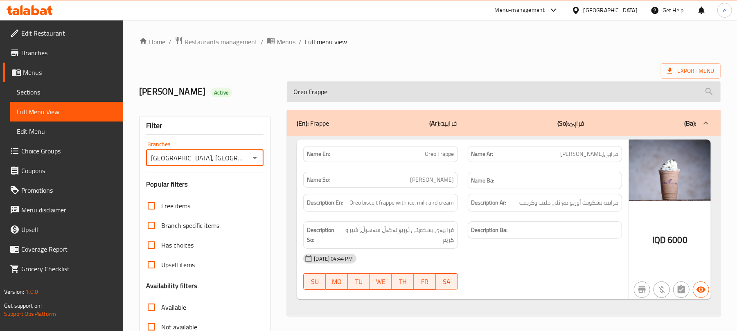
click at [302, 95] on input "Oreo Frappe" at bounding box center [504, 91] width 434 height 21
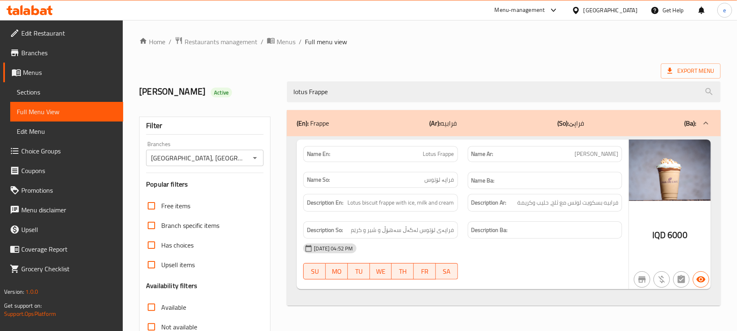
click at [443, 156] on span "Lotus Frappe" at bounding box center [438, 154] width 31 height 9
click at [419, 158] on p "Name En: Lotus Frappe" at bounding box center [380, 154] width 147 height 9
click at [429, 156] on span "Lotus Frappe" at bounding box center [438, 154] width 31 height 9
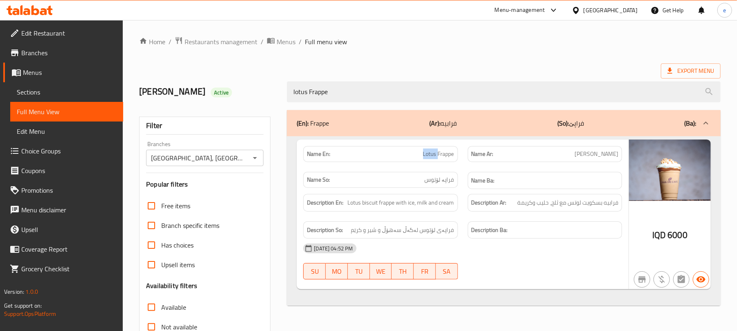
click at [429, 156] on span "Lotus Frappe" at bounding box center [438, 154] width 31 height 9
copy span "Lotus"
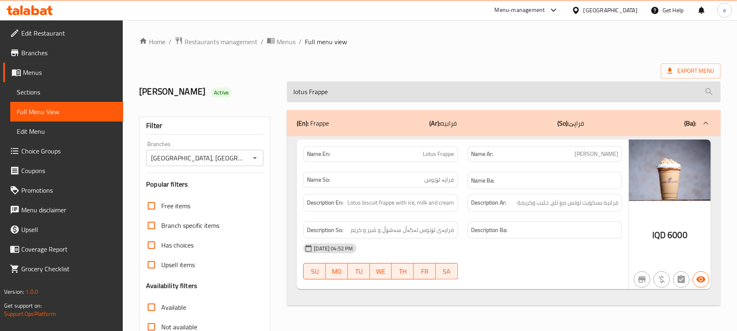
click at [346, 95] on input "lotus Frappe" at bounding box center [504, 91] width 434 height 21
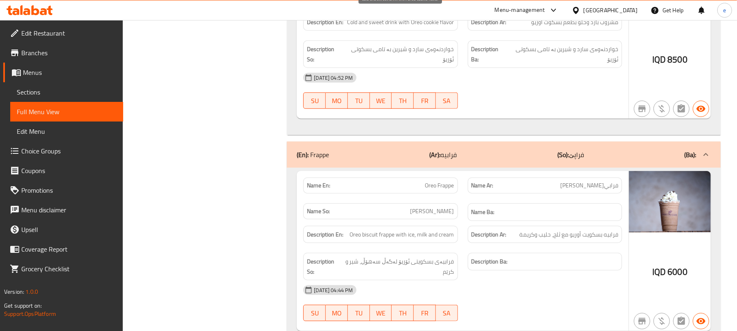
scroll to position [429, 0]
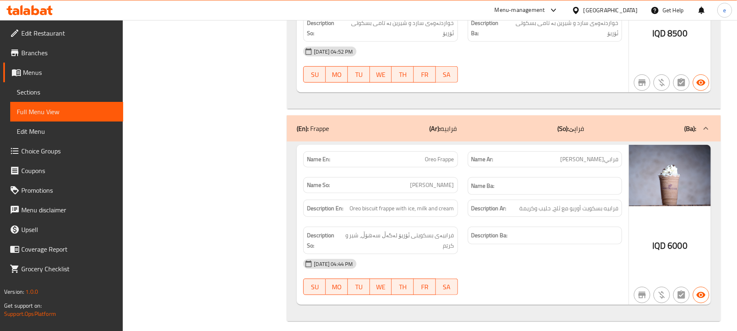
click at [449, 182] on span "[PERSON_NAME]" at bounding box center [433, 185] width 44 height 9
copy span "فرابيەی"
click at [422, 230] on span "فرابيەی بسکویتی ئۆریۆ لەگەڵ سەهۆڵ، شیر و کرێم" at bounding box center [398, 240] width 112 height 20
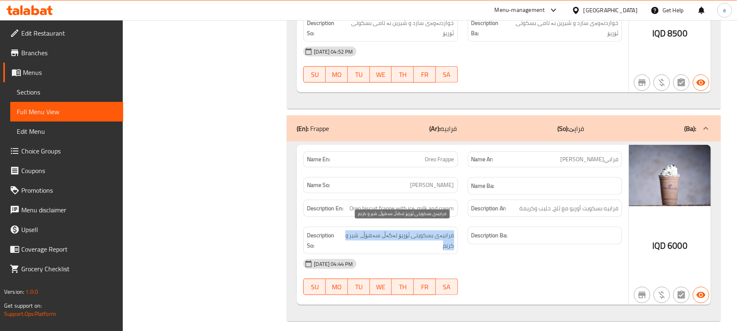
click at [422, 230] on span "فرابيەی بسکویتی ئۆریۆ لەگەڵ سەهۆڵ، شیر و کرێم" at bounding box center [398, 240] width 112 height 20
copy span "فرابيەی بسکویتی ئۆریۆ لەگەڵ سەهۆڵ، شیر و کرێم"
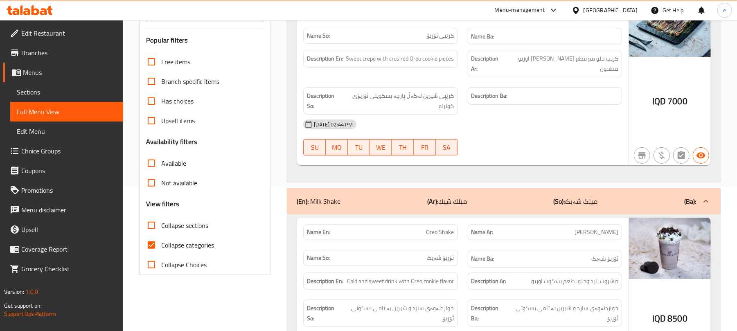
scroll to position [0, 0]
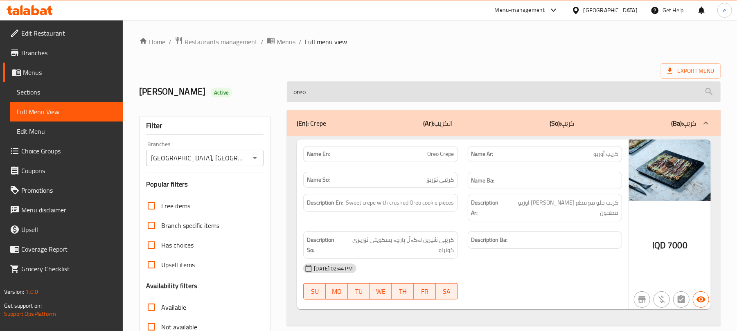
click at [307, 97] on input "oreo" at bounding box center [504, 91] width 434 height 21
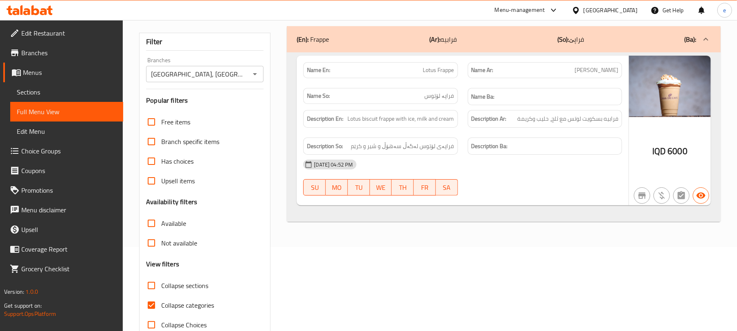
scroll to position [105, 0]
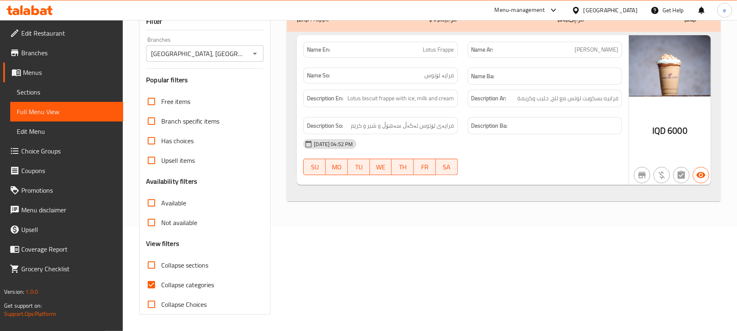
type input "lotus fra"
click at [255, 54] on icon "Open" at bounding box center [255, 54] width 4 height 2
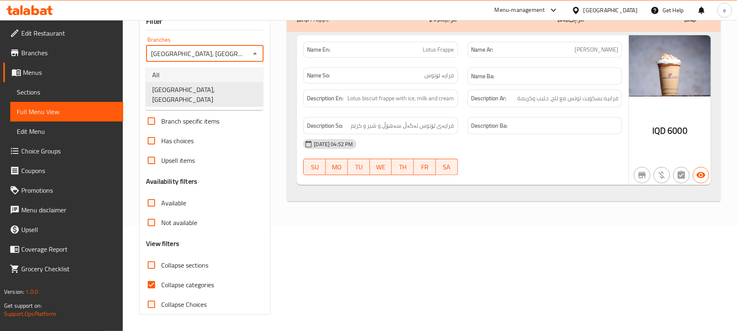
click at [228, 74] on li "All" at bounding box center [204, 75] width 117 height 15
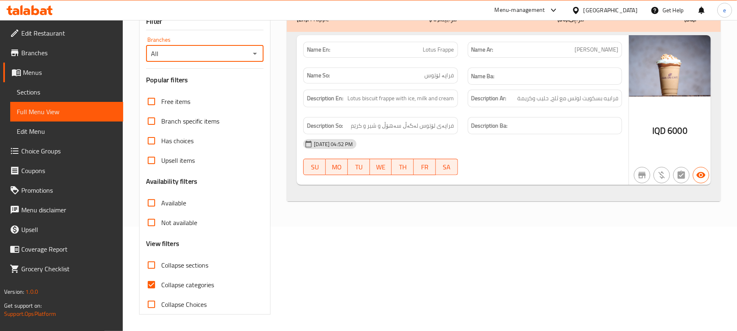
click at [254, 50] on icon "Open" at bounding box center [255, 54] width 10 height 10
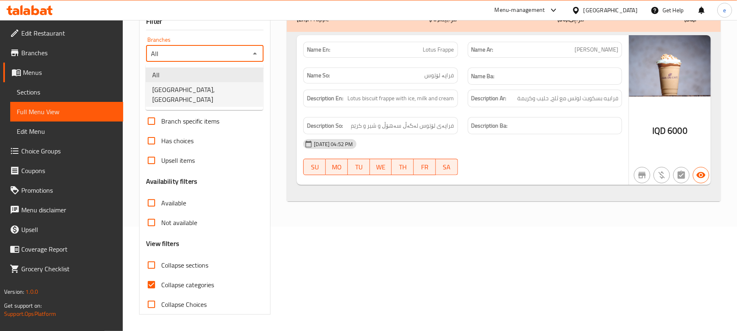
click at [226, 86] on li "Casa De Cafe, Vital City" at bounding box center [204, 94] width 117 height 25
type input "Casa De Cafe, Vital City"
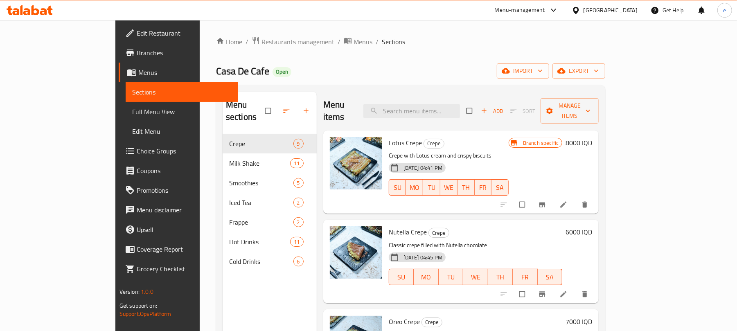
click at [438, 97] on div "Menu items Add Sort Manage items" at bounding box center [461, 111] width 276 height 39
click at [439, 104] on input "search" at bounding box center [412, 111] width 97 height 14
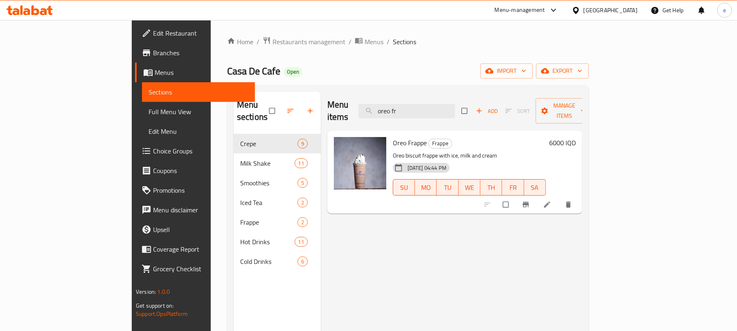
type input "oreo fr"
click at [393, 137] on span "Oreo Frappe" at bounding box center [410, 143] width 34 height 12
copy h6 "Oreo Frappe"
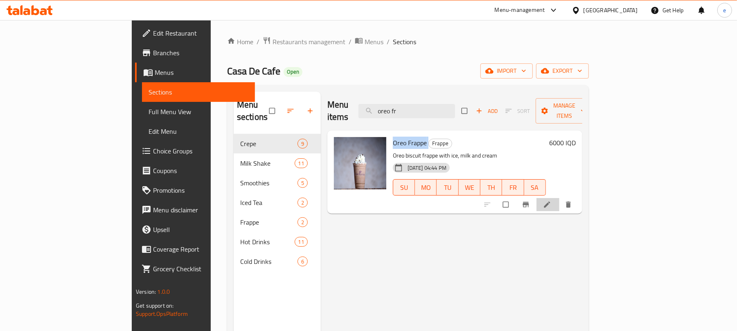
click at [550, 202] on icon at bounding box center [547, 205] width 6 height 6
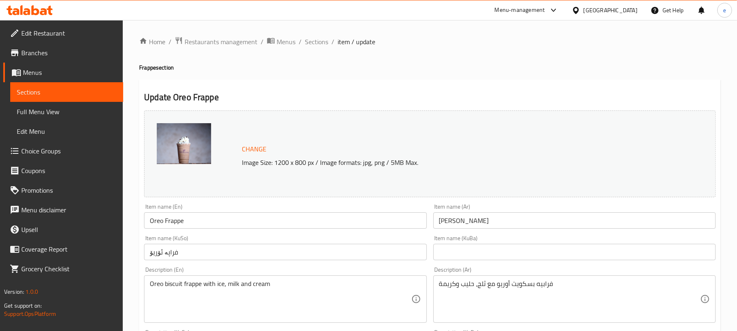
scroll to position [109, 0]
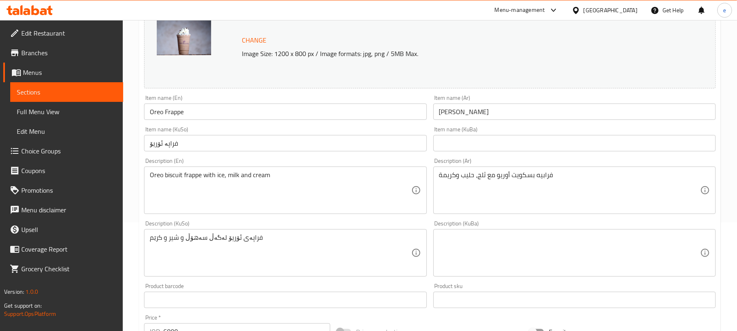
click at [194, 145] on input "فراپە ئۆریۆ" at bounding box center [285, 143] width 282 height 16
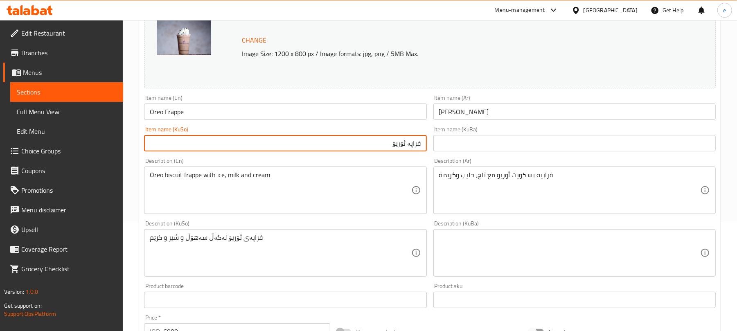
click at [174, 112] on input "Oreo Frappe" at bounding box center [285, 112] width 282 height 16
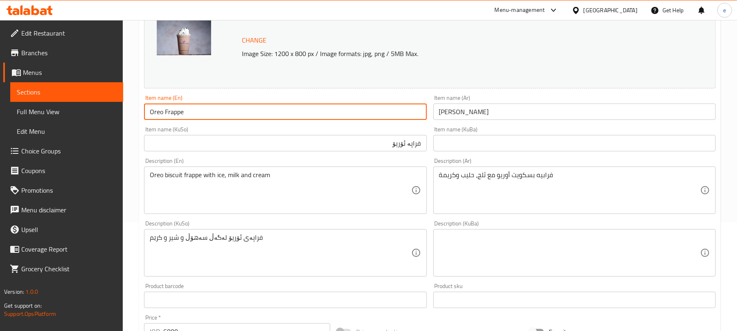
click at [174, 112] on input "Oreo Frappe" at bounding box center [285, 112] width 282 height 16
click at [416, 142] on input "فراپە ئۆریۆ" at bounding box center [285, 143] width 282 height 16
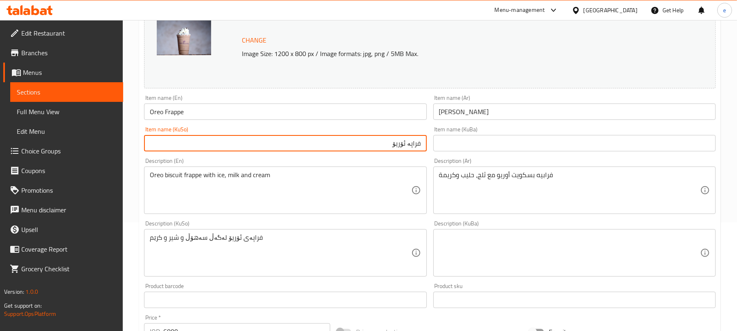
click at [416, 142] on input "فراپە ئۆریۆ" at bounding box center [285, 143] width 282 height 16
paste input "بيە"
type input "[PERSON_NAME]"
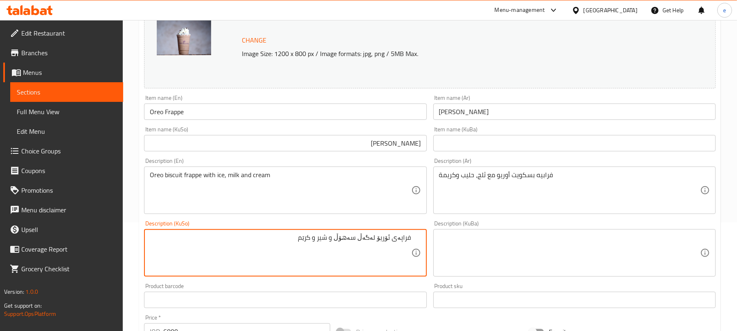
click at [375, 237] on textarea "فراپەی ئۆریۆ لەگەڵ سەهۆڵ و شیر و کرێم" at bounding box center [280, 253] width 261 height 39
paste textarea "فرابيە"
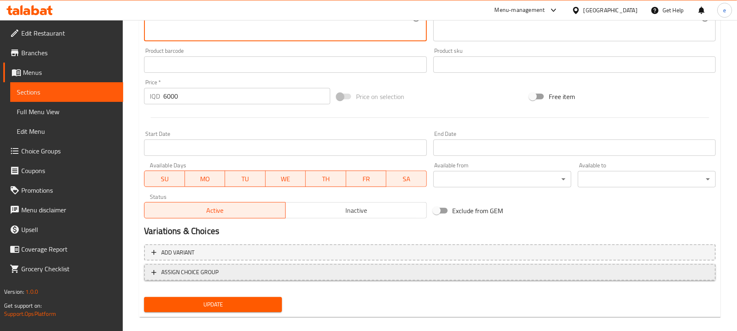
scroll to position [352, 0]
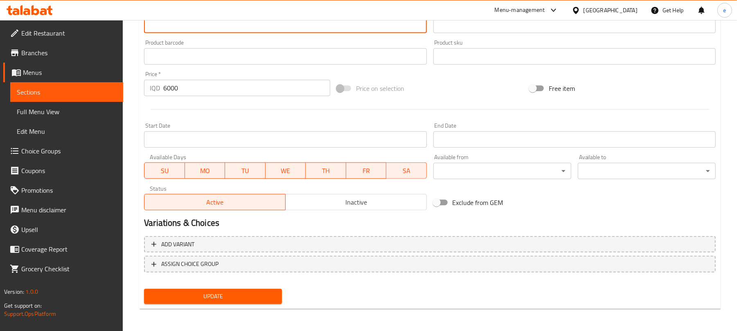
click at [212, 305] on div "Update" at bounding box center [213, 297] width 145 height 22
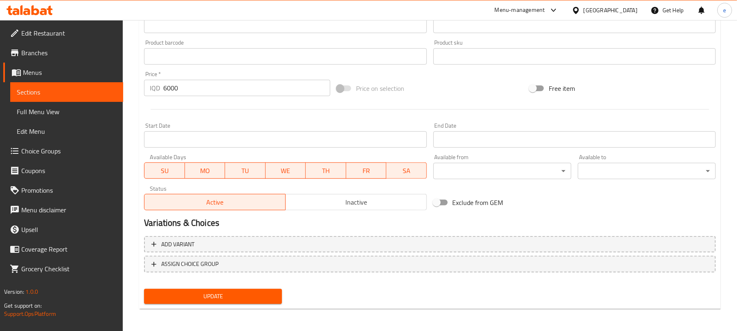
click at [223, 294] on span "Update" at bounding box center [213, 296] width 125 height 10
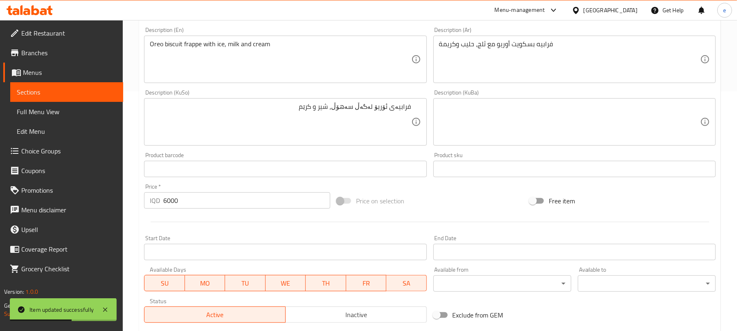
scroll to position [134, 0]
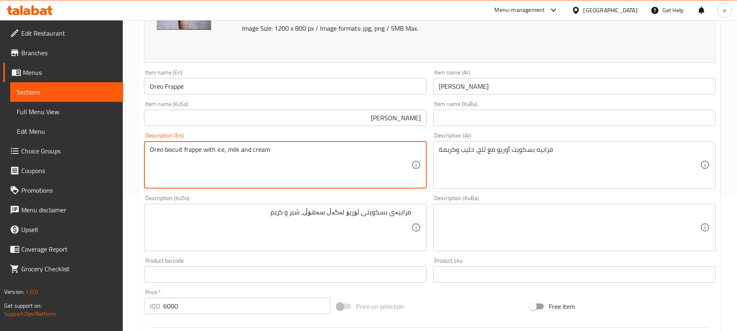
click at [171, 151] on textarea "Oreo biscuit frappe with ice, milk and cream" at bounding box center [280, 165] width 261 height 39
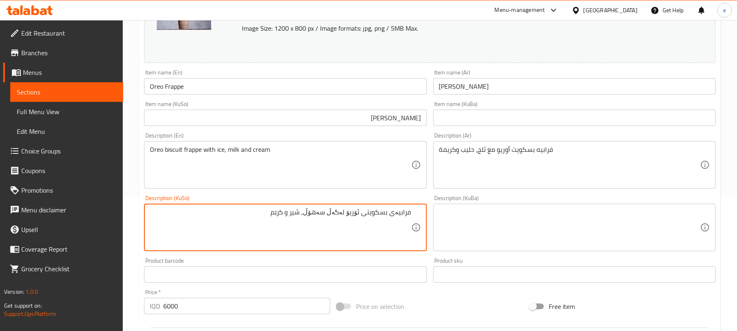
drag, startPoint x: 368, startPoint y: 214, endPoint x: 388, endPoint y: 210, distance: 21.1
paste textarea "biscuit"
click at [382, 214] on textarea "فرابيەی biscuit ی ئۆریۆ لەگەڵ سەهۆڵ، شیر و کرێم" at bounding box center [280, 227] width 261 height 39
type textarea "فرابيەی بسکویتی ئۆریۆ لەگەڵ سەهۆڵ، شیر و کرێم"
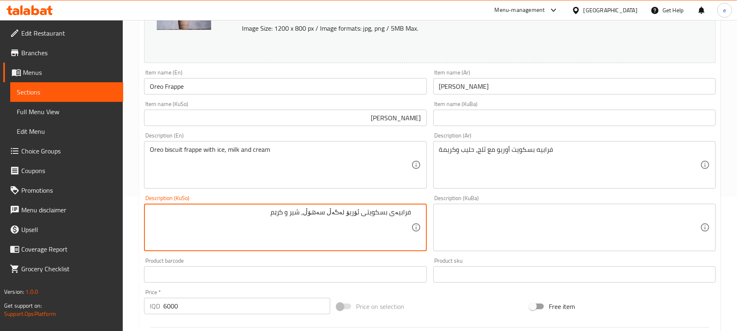
click at [375, 246] on textarea "فرابيەی بسکویتی ئۆریۆ لەگەڵ سەهۆڵ، شیر و کرێم" at bounding box center [280, 227] width 261 height 39
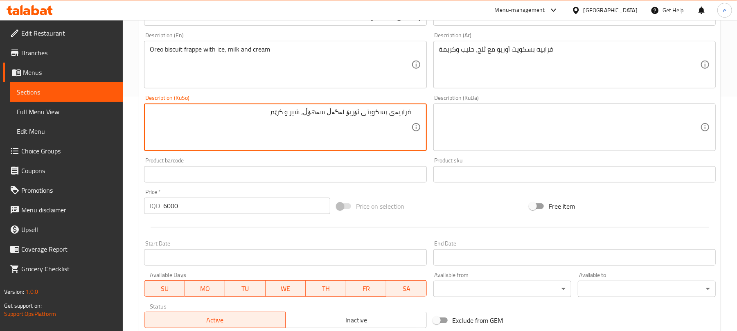
scroll to position [352, 0]
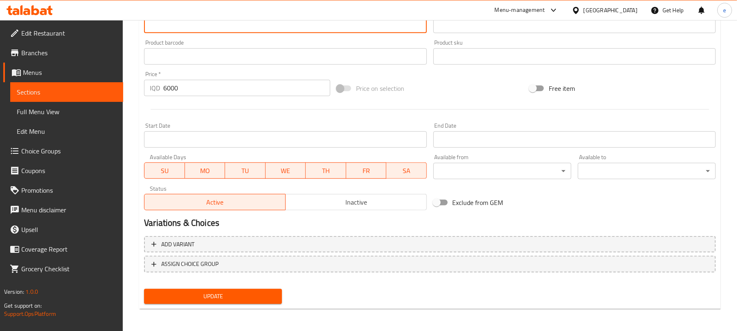
click at [251, 291] on span "Update" at bounding box center [213, 296] width 125 height 10
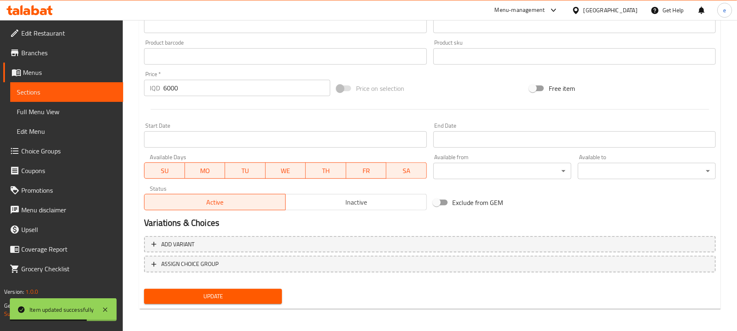
click at [97, 92] on span "Sections" at bounding box center [67, 92] width 100 height 10
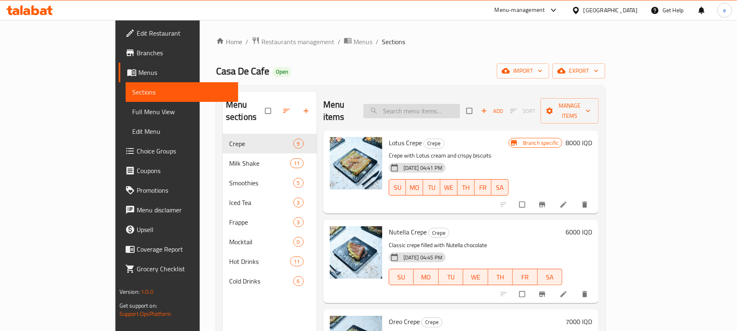
click at [433, 111] on input "search" at bounding box center [412, 111] width 97 height 14
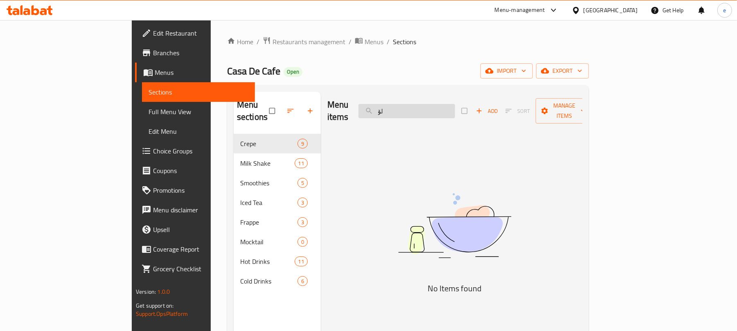
type input "ل"
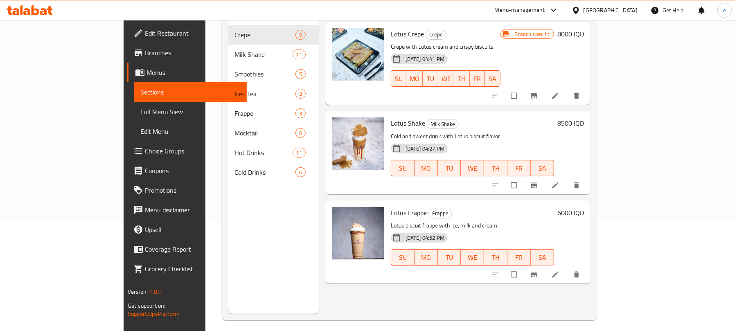
scroll to position [115, 0]
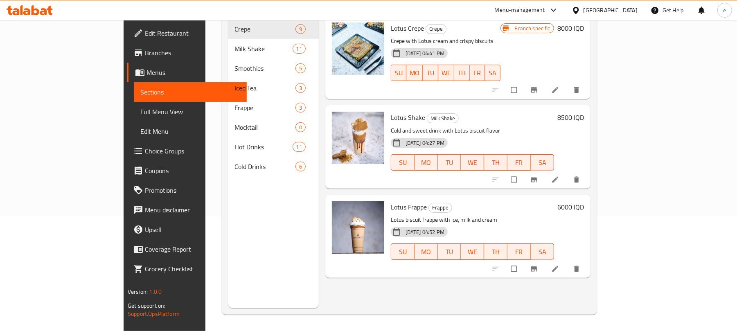
type input "lotus"
click at [560, 265] on icon at bounding box center [555, 269] width 8 height 8
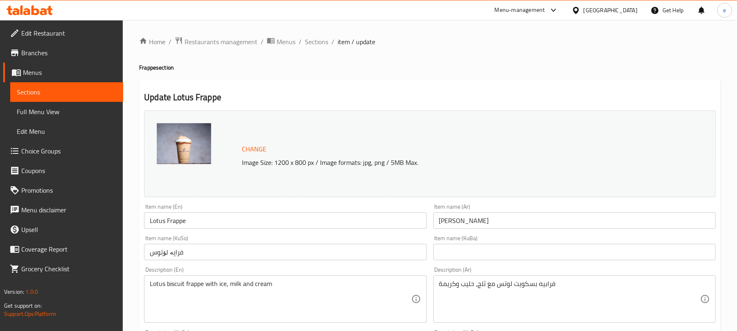
scroll to position [109, 0]
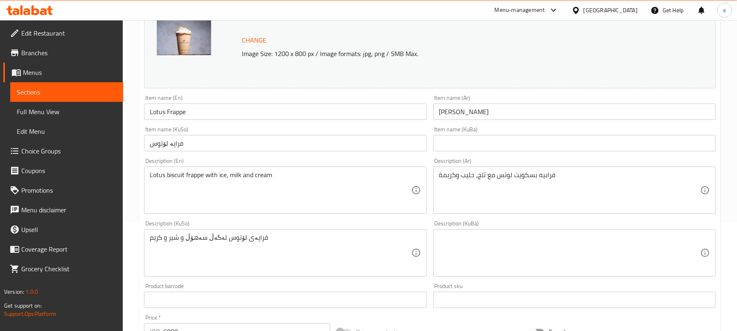
click at [240, 145] on input "فراپە لۆتوس" at bounding box center [285, 143] width 282 height 16
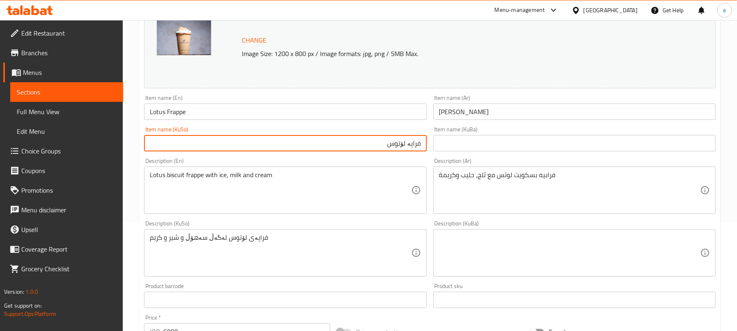
click at [420, 145] on input "فراپە لۆتوس" at bounding box center [285, 143] width 282 height 16
paste input "بيەی"
type input "فرابيەی لۆتوس"
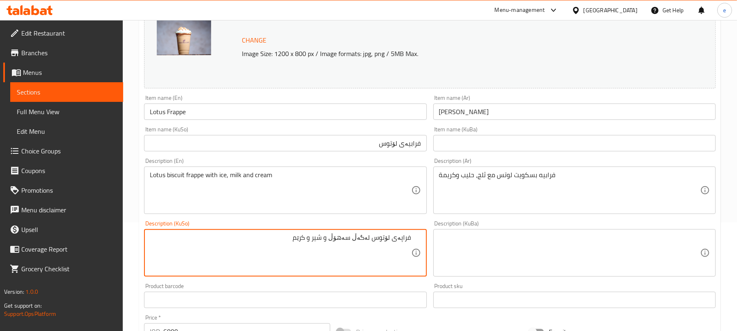
click at [370, 248] on textarea "فراپەی لۆتوس لەگەڵ سەهۆڵ و شیر و کرێم" at bounding box center [280, 253] width 261 height 39
paste textarea "بيەی بسکویتی ئۆریۆ لەگەڵ سەهۆڵ،"
click at [357, 237] on textarea "فرابيەی بسکویتی ئۆریۆ لەگەڵ سەهۆڵ، شیر و کرێم" at bounding box center [280, 253] width 261 height 39
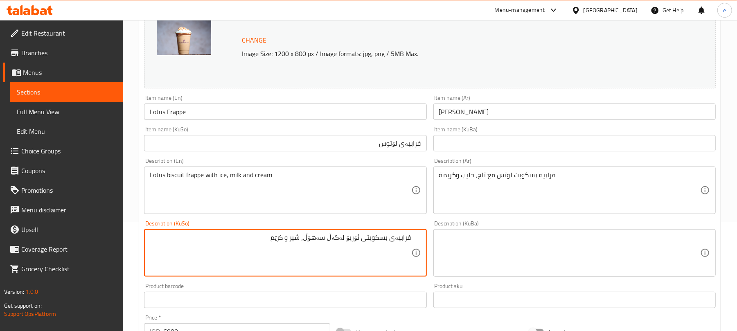
click at [357, 237] on textarea "فرابيەی بسکویتی ئۆریۆ لەگەڵ سەهۆڵ، شیر و کرێم" at bounding box center [280, 253] width 261 height 39
paste textarea "لۆتس"
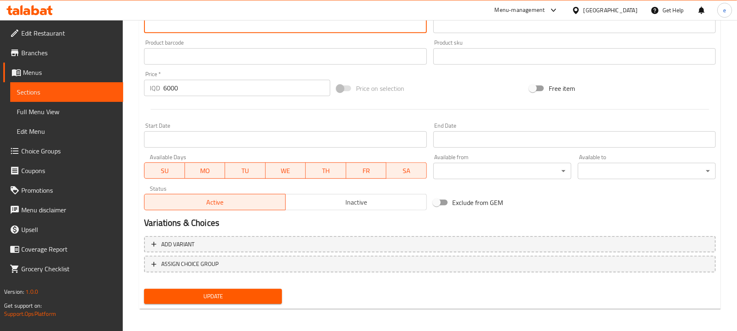
type textarea "فرابيەی بسکویتی لۆتس لەگەڵ سەهۆڵ، شیر و کرێم"
click at [237, 300] on span "Update" at bounding box center [213, 296] width 125 height 10
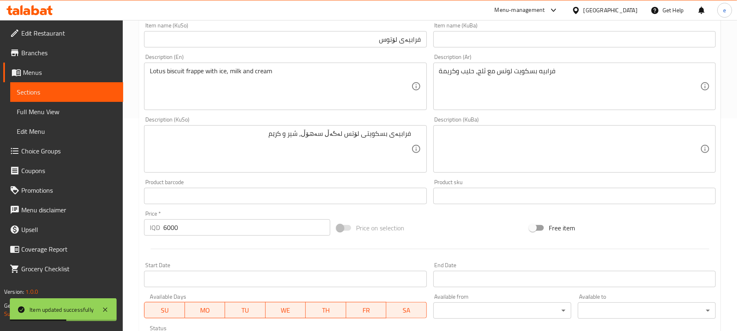
scroll to position [134, 0]
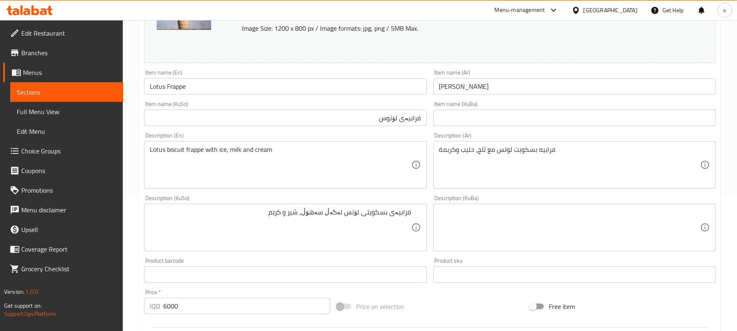
click at [42, 15] on div at bounding box center [30, 10] width 46 height 10
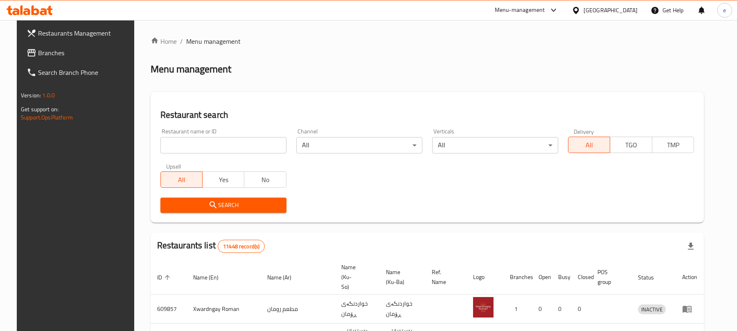
scroll to position [92, 0]
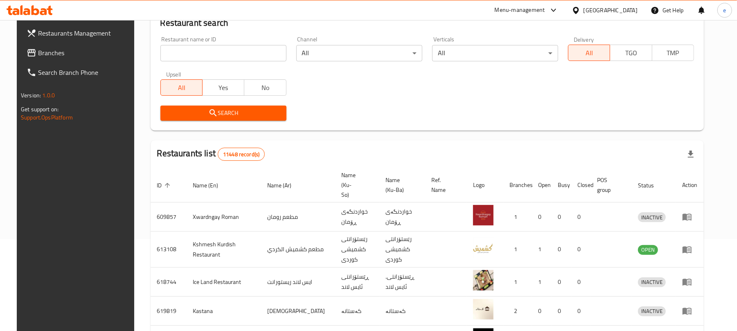
click at [190, 56] on input "search" at bounding box center [223, 53] width 126 height 16
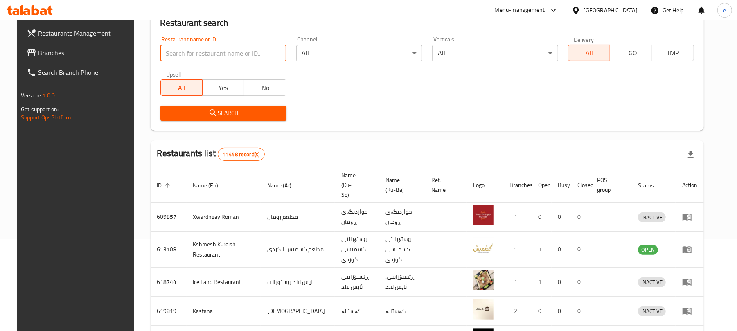
paste input "775206"
type input "775206"
click button "Search" at bounding box center [223, 113] width 126 height 15
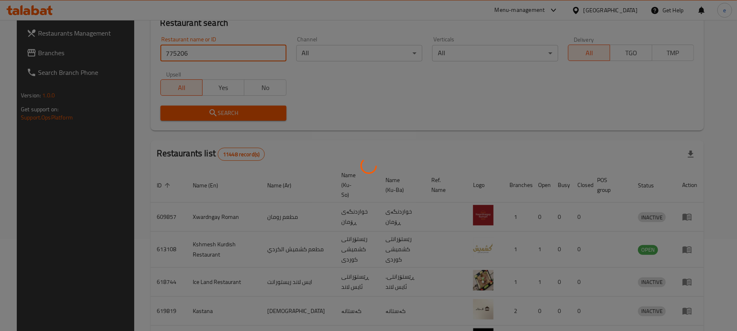
scroll to position [4, 0]
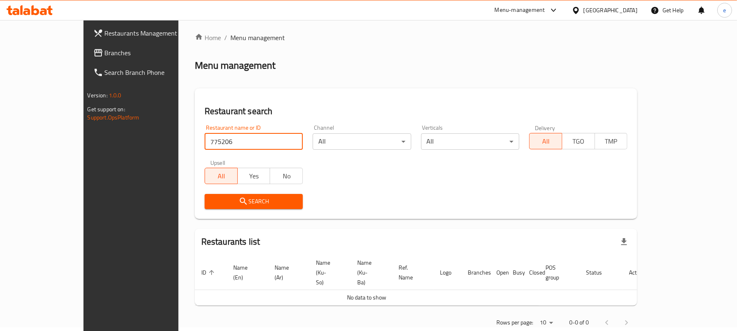
click at [87, 60] on link "Branches" at bounding box center [147, 53] width 120 height 20
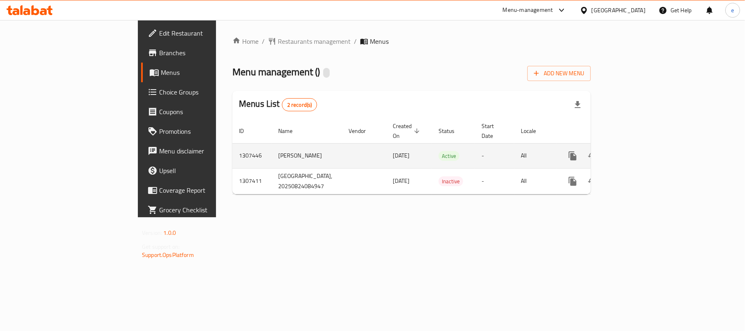
click at [636, 152] on icon "enhanced table" at bounding box center [631, 155] width 7 height 7
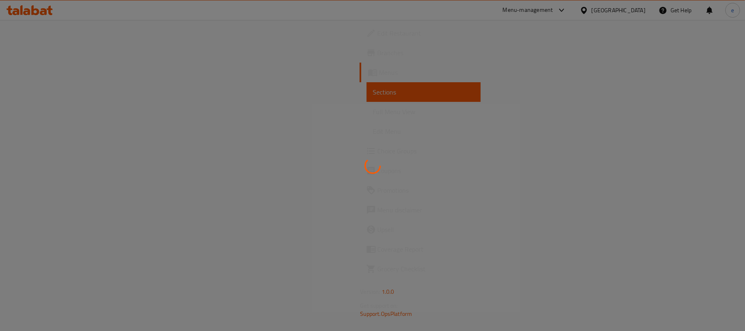
drag, startPoint x: 274, startPoint y: 2, endPoint x: 211, endPoint y: 35, distance: 70.9
click at [211, 35] on div at bounding box center [372, 165] width 745 height 331
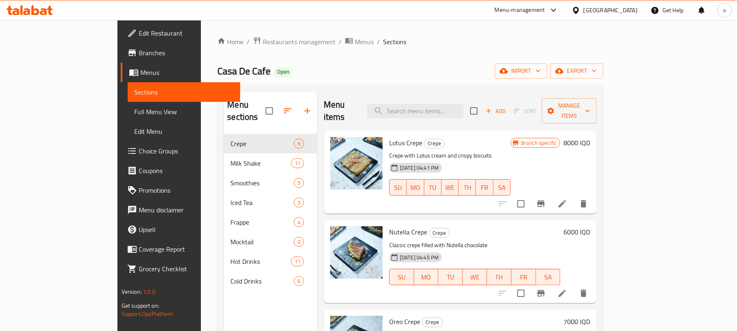
click at [128, 106] on link "Full Menu View" at bounding box center [184, 112] width 113 height 20
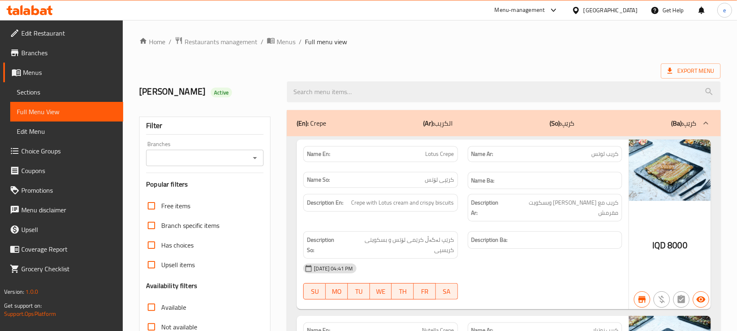
click at [257, 158] on icon "Open" at bounding box center [255, 158] width 10 height 10
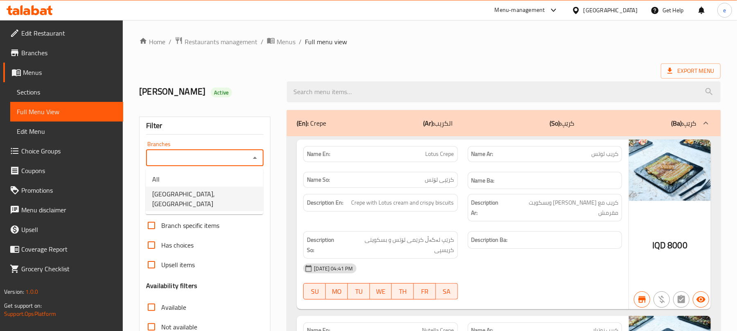
click at [237, 189] on li "Casa De Cafe, Vital City" at bounding box center [204, 199] width 117 height 25
type input "Casa De Cafe, Vital City"
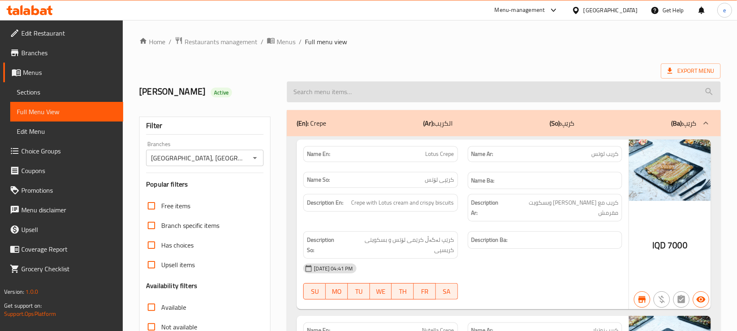
click at [355, 87] on input "search" at bounding box center [504, 91] width 434 height 21
paste input "mocktail"
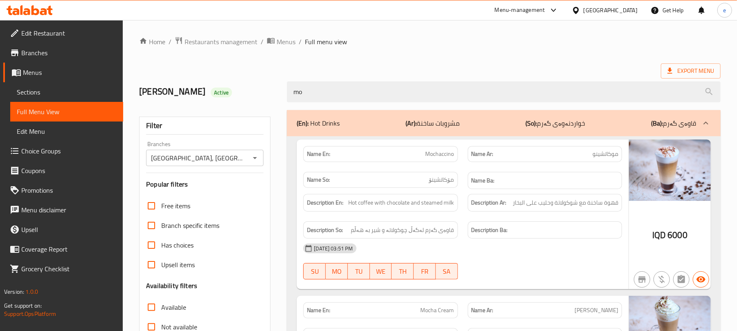
type input "m"
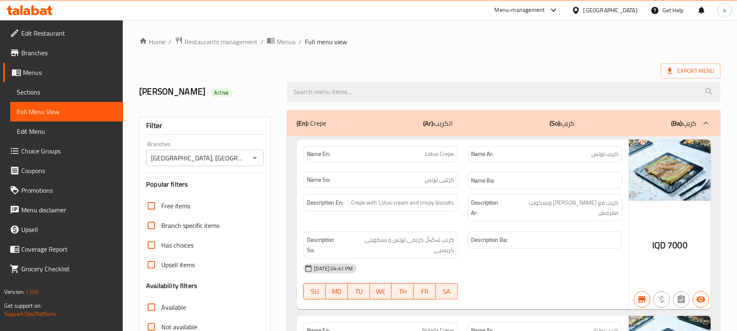
click at [251, 163] on icon "Open" at bounding box center [255, 158] width 10 height 10
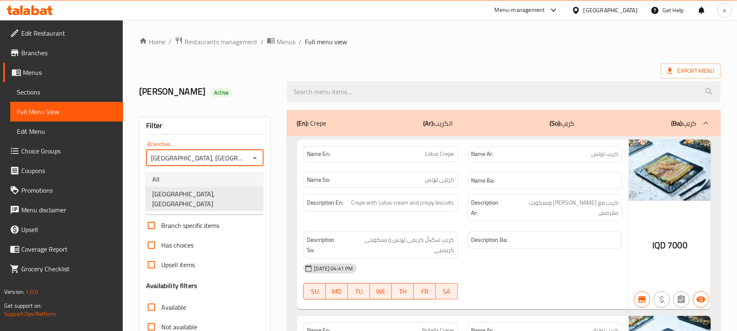
click at [169, 184] on li "All" at bounding box center [204, 179] width 117 height 15
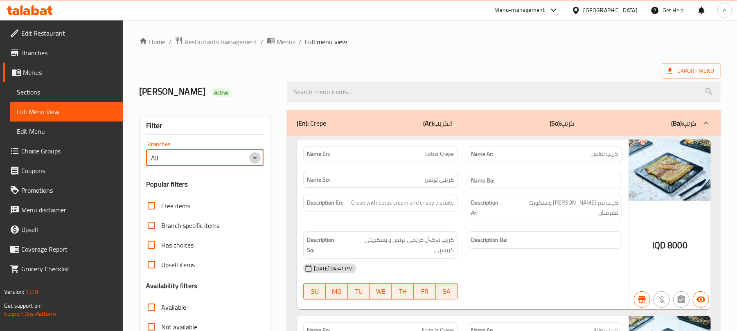
click at [253, 159] on icon "Open" at bounding box center [255, 158] width 10 height 10
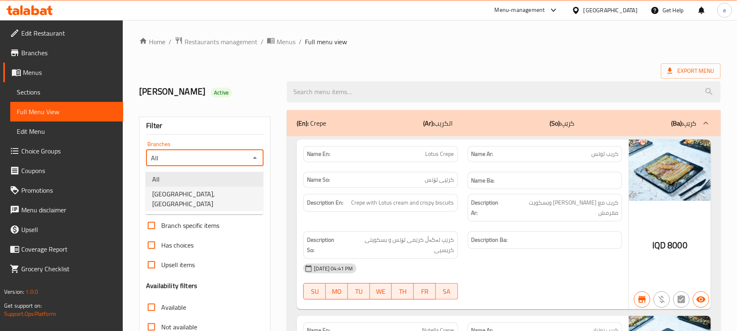
click at [231, 191] on li "Casa De Cafe, Vital City" at bounding box center [204, 199] width 117 height 25
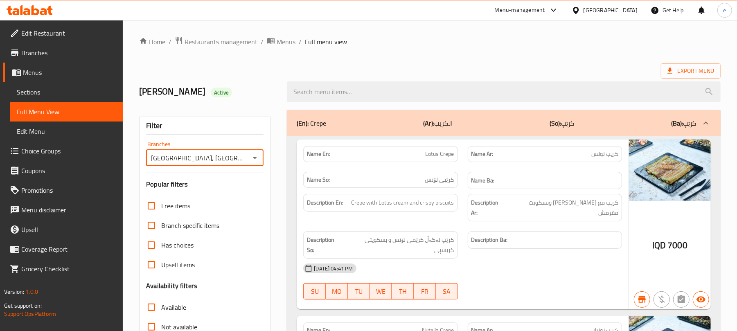
click at [259, 160] on icon "Open" at bounding box center [255, 158] width 10 height 10
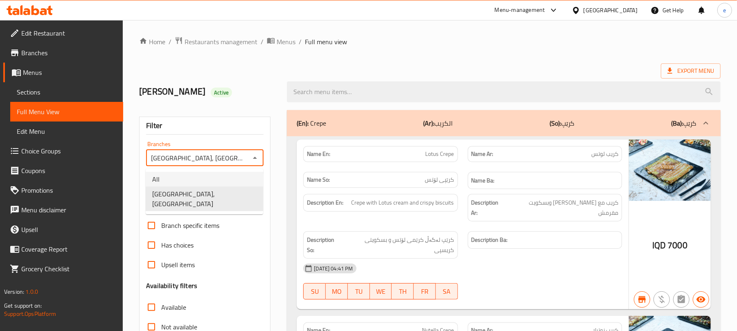
click at [233, 172] on li "All" at bounding box center [204, 179] width 117 height 15
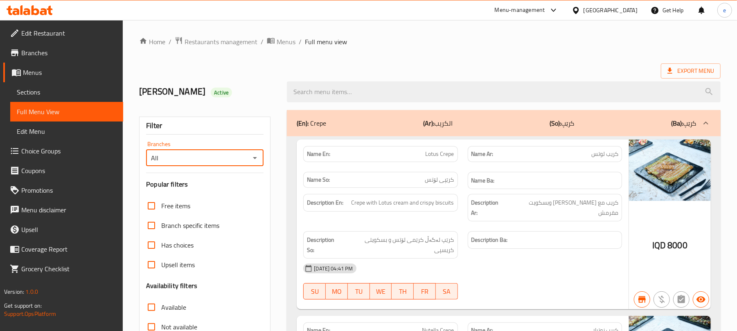
click at [249, 164] on div at bounding box center [254, 157] width 11 height 11
click at [256, 160] on icon "Open" at bounding box center [255, 158] width 10 height 10
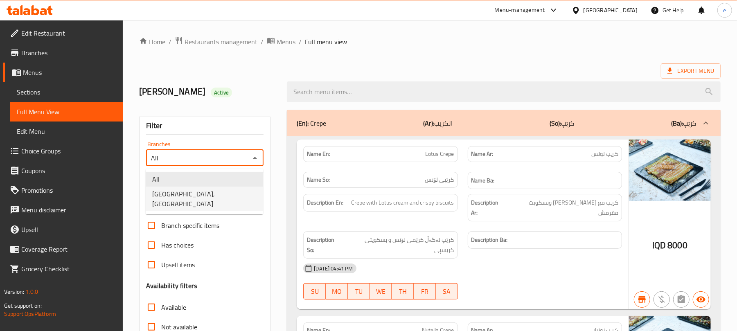
click at [228, 194] on li "Casa De Cafe, Vital City" at bounding box center [204, 199] width 117 height 25
type input "Casa De Cafe, Vital City"
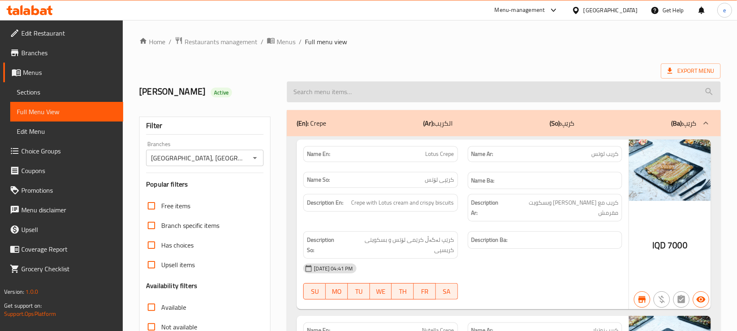
click at [343, 102] on input "search" at bounding box center [504, 91] width 434 height 21
paste input "Mocktail"
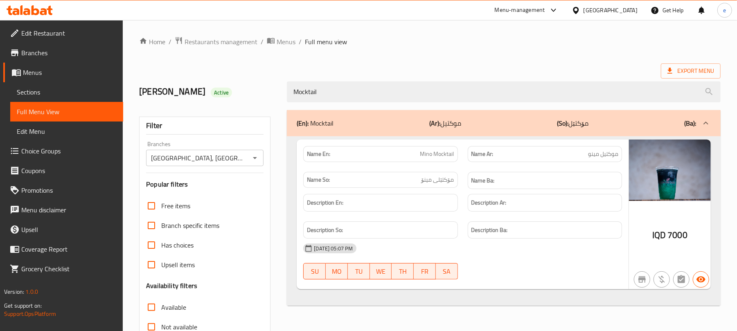
type input "Mocktail"
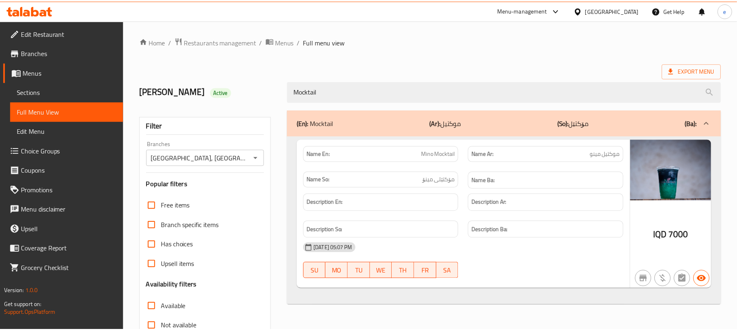
scroll to position [105, 0]
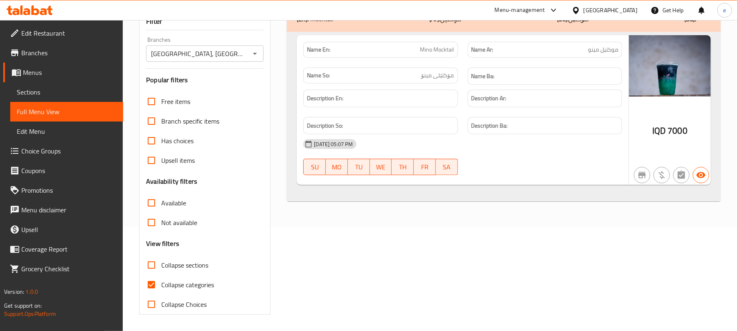
click at [255, 51] on icon "Open" at bounding box center [255, 54] width 10 height 10
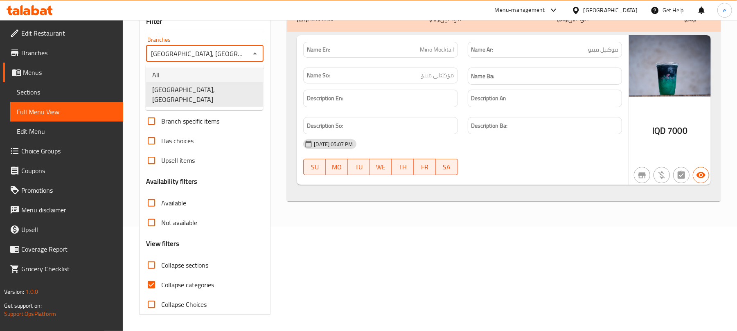
drag, startPoint x: 196, startPoint y: 79, endPoint x: 237, endPoint y: 61, distance: 44.7
click at [197, 79] on li "All" at bounding box center [204, 75] width 117 height 15
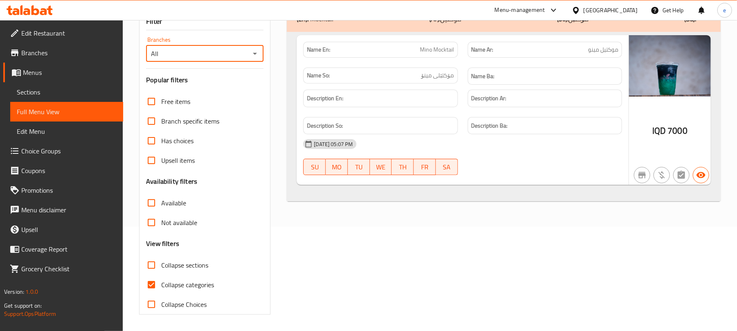
click at [256, 50] on icon "Open" at bounding box center [255, 54] width 10 height 10
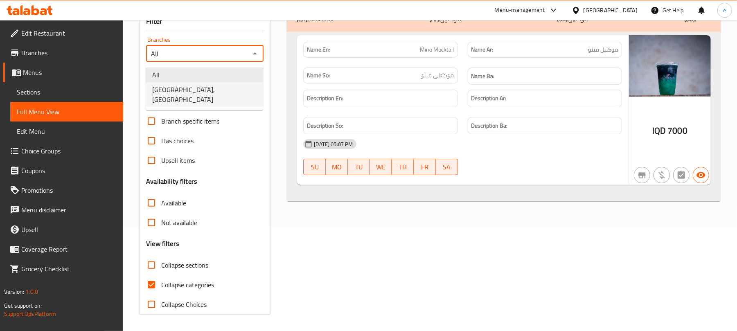
click at [226, 85] on li "Casa De Cafe, Vital City" at bounding box center [204, 94] width 117 height 25
type input "Casa De Cafe, Vital City"
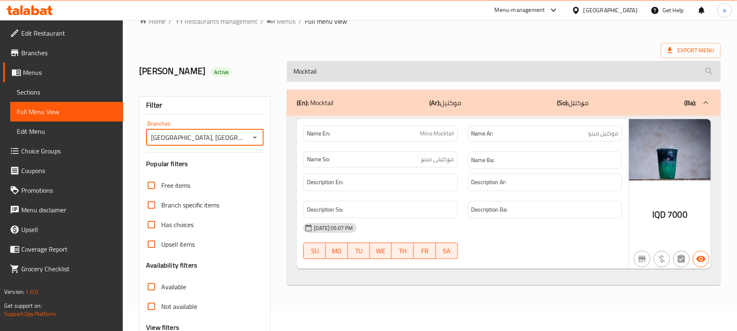
scroll to position [0, 0]
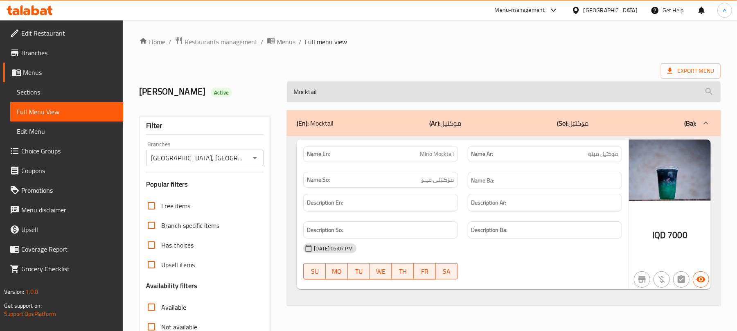
click at [340, 97] on input "Mocktail" at bounding box center [504, 91] width 434 height 21
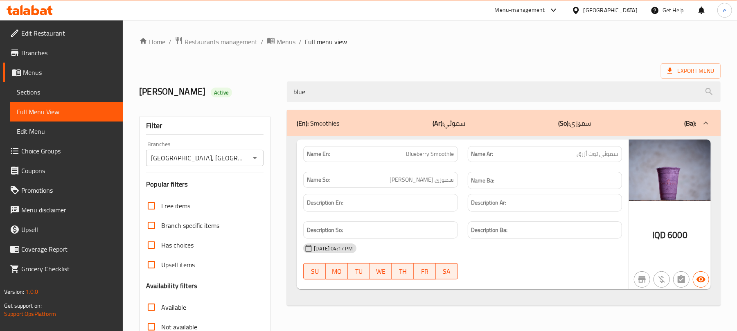
type input "blu"
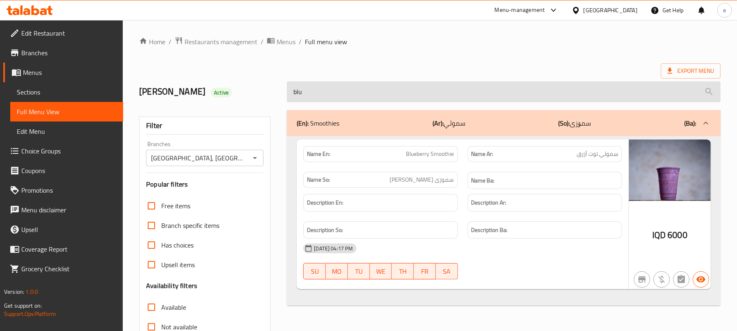
click at [313, 97] on input "blu" at bounding box center [504, 91] width 434 height 21
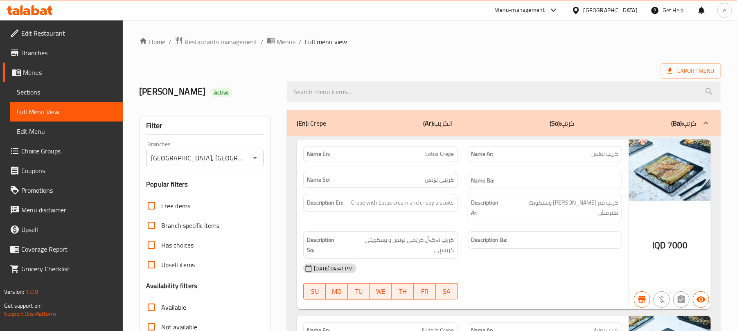
click at [254, 160] on icon "Open" at bounding box center [255, 158] width 10 height 10
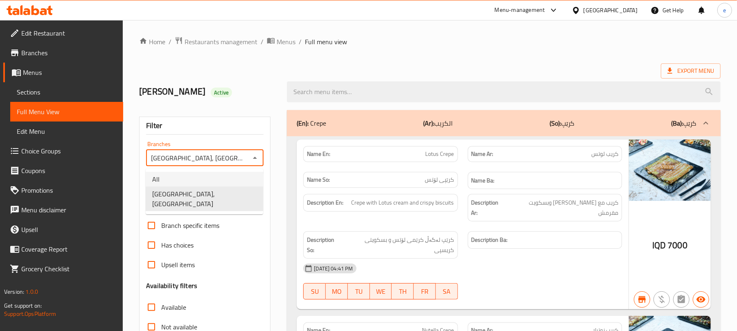
click at [217, 172] on li "All" at bounding box center [204, 179] width 117 height 15
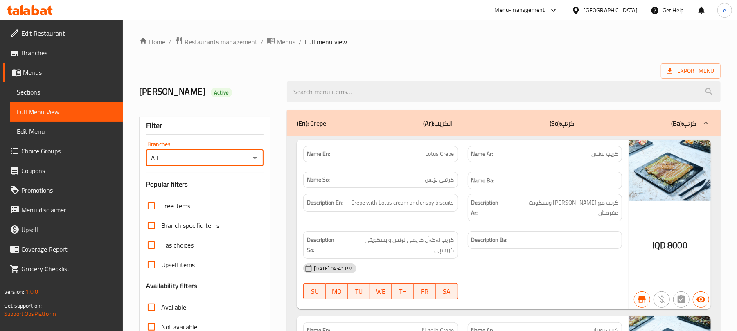
click at [258, 159] on icon "Open" at bounding box center [255, 158] width 10 height 10
click at [242, 190] on li "Casa De Cafe, Vital City" at bounding box center [204, 199] width 117 height 25
type input "Casa De Cafe, Vital City"
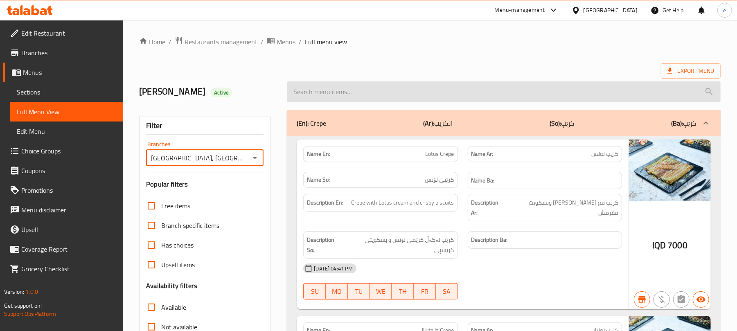
click at [315, 93] on input "search" at bounding box center [504, 91] width 434 height 21
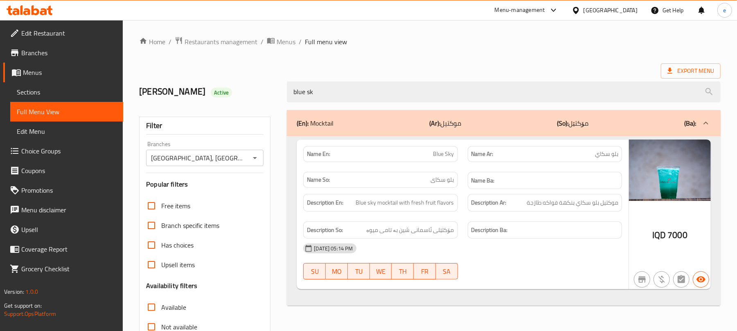
type input "blue sk"
click at [441, 156] on span "Blue Sky" at bounding box center [444, 154] width 21 height 9
copy span "Blue Sky"
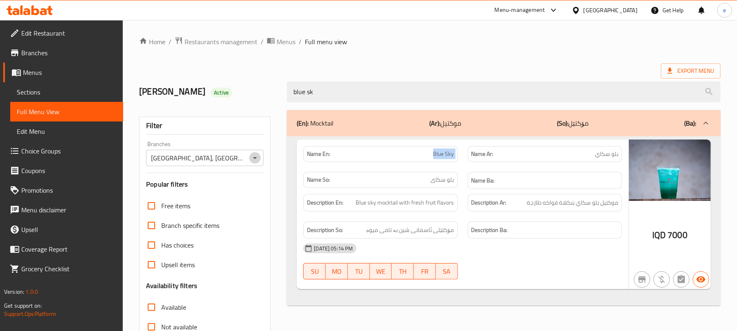
click at [253, 155] on icon "Open" at bounding box center [255, 158] width 10 height 10
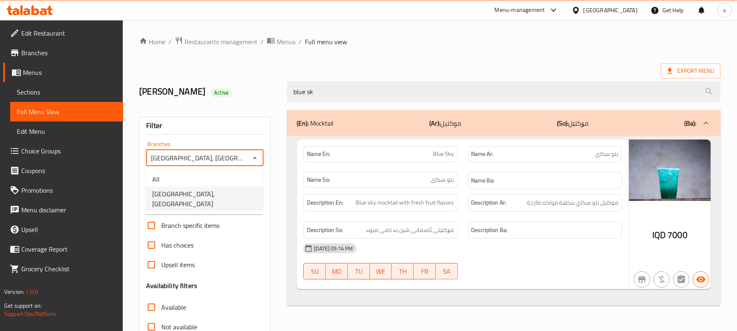
click at [237, 170] on ul "All Casa De Cafe, Vital City" at bounding box center [204, 192] width 117 height 46
click at [233, 176] on li "All" at bounding box center [204, 179] width 117 height 15
click at [257, 158] on icon "Open" at bounding box center [255, 158] width 10 height 10
click at [232, 193] on li "Casa De Cafe, Vital City" at bounding box center [204, 199] width 117 height 25
click at [259, 158] on icon "Open" at bounding box center [255, 158] width 10 height 10
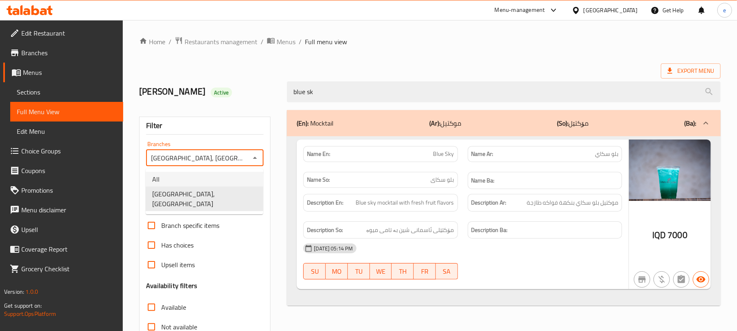
click at [235, 183] on li "All" at bounding box center [204, 179] width 117 height 15
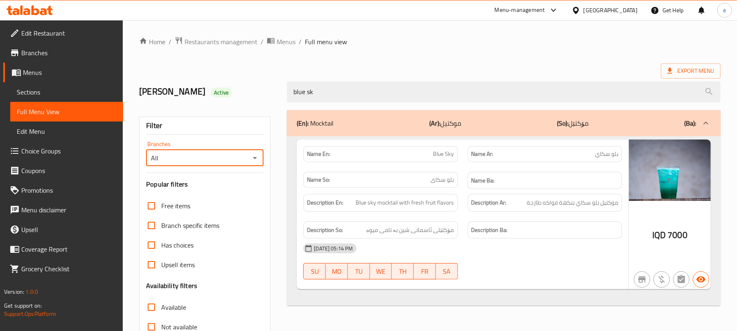
click at [255, 162] on icon "Open" at bounding box center [255, 158] width 10 height 10
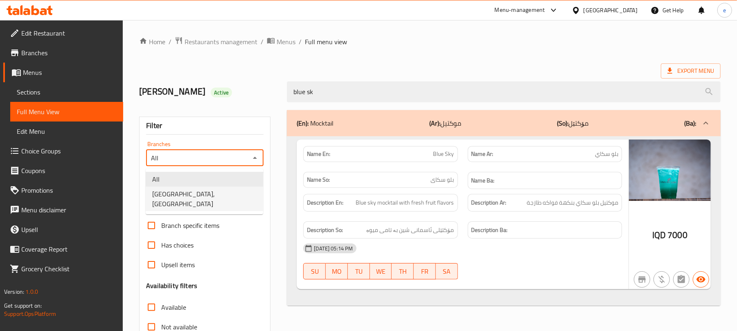
click at [234, 192] on li "Casa De Cafe, Vital City" at bounding box center [204, 199] width 117 height 25
type input "Casa De Cafe, Vital City"
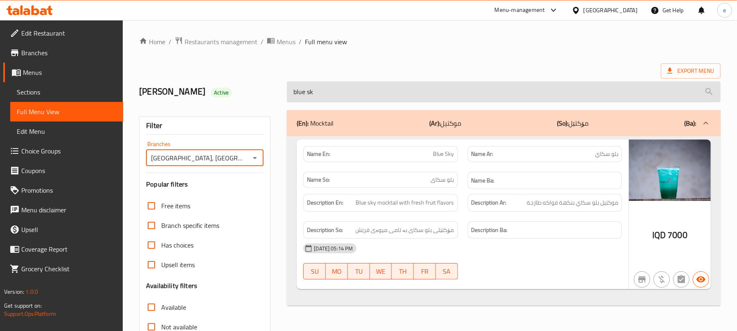
click at [326, 89] on input "blue sk" at bounding box center [504, 91] width 434 height 21
paste input "Red Bull Cherry"
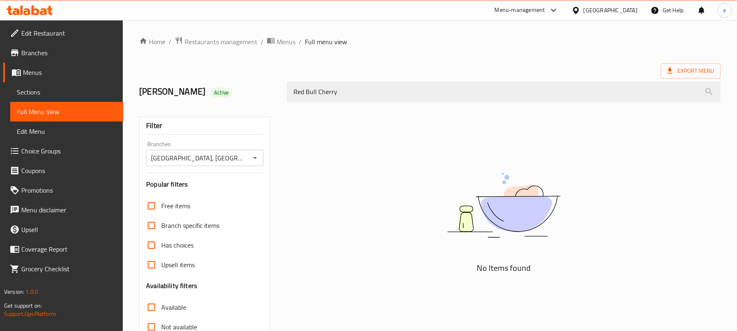
type input "Red Bull Cherry"
click at [261, 164] on div "Casa De Cafe, Vital City Branches" at bounding box center [204, 158] width 117 height 16
click at [256, 162] on icon "Open" at bounding box center [255, 158] width 10 height 10
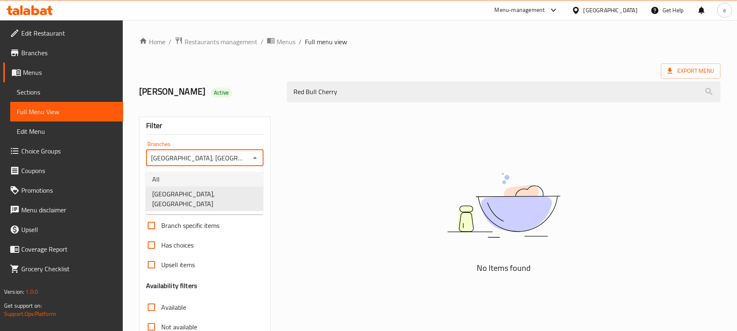
click at [233, 174] on li "All" at bounding box center [204, 179] width 117 height 15
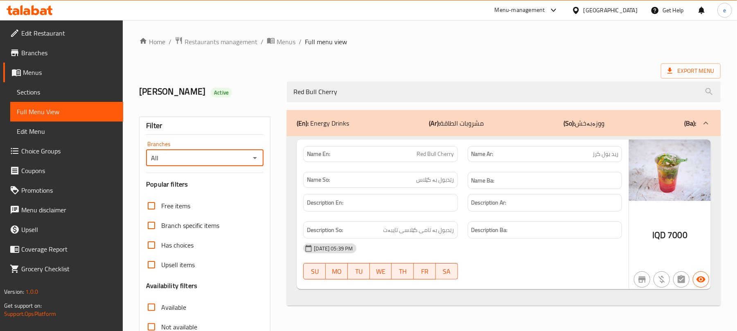
click at [251, 160] on icon "Open" at bounding box center [255, 158] width 10 height 10
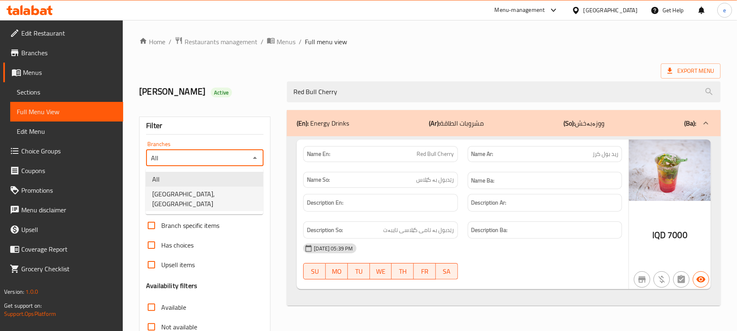
click at [237, 188] on li "Casa De Cafe, Vital City" at bounding box center [204, 199] width 117 height 25
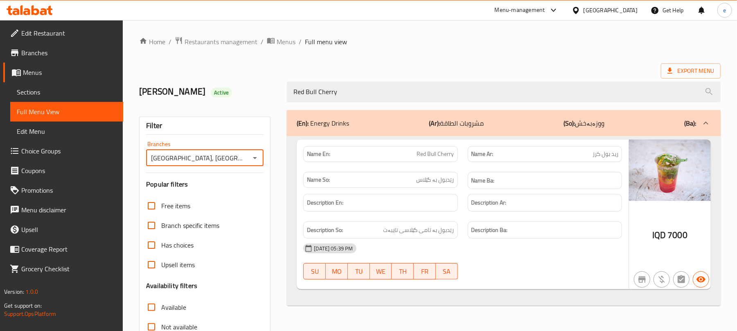
click at [443, 153] on span "Red Bull Cherry" at bounding box center [435, 154] width 37 height 9
copy span "Red Bull Cherry"
click at [253, 163] on icon "Open" at bounding box center [255, 158] width 10 height 10
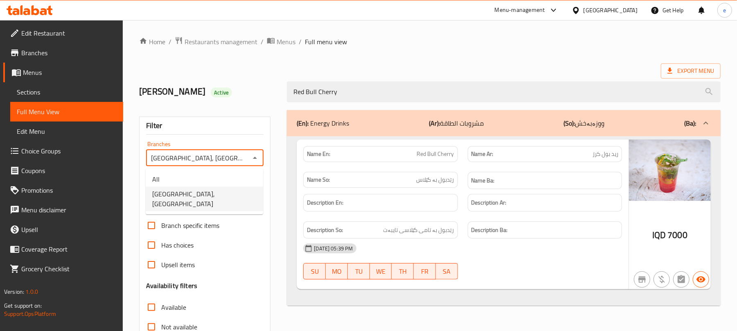
click at [196, 192] on span "Casa De Cafe, Vital City" at bounding box center [204, 199] width 104 height 20
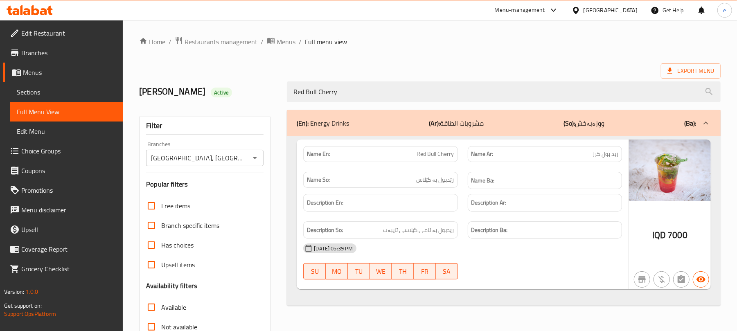
click at [203, 177] on div "Filter Branches Casa De Cafe, Vital City Branches Popular filters Free items Br…" at bounding box center [204, 268] width 131 height 303
click at [259, 160] on icon "Open" at bounding box center [255, 158] width 10 height 10
click at [256, 161] on icon "Open" at bounding box center [255, 158] width 10 height 10
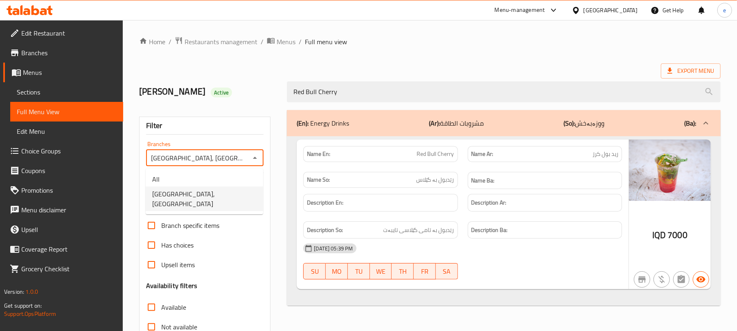
click at [215, 176] on li "All" at bounding box center [204, 179] width 117 height 15
click at [254, 159] on icon "Open" at bounding box center [255, 158] width 10 height 10
click at [216, 199] on li "Casa De Cafe, Vital City" at bounding box center [204, 199] width 117 height 25
type input "Casa De Cafe, Vital City"
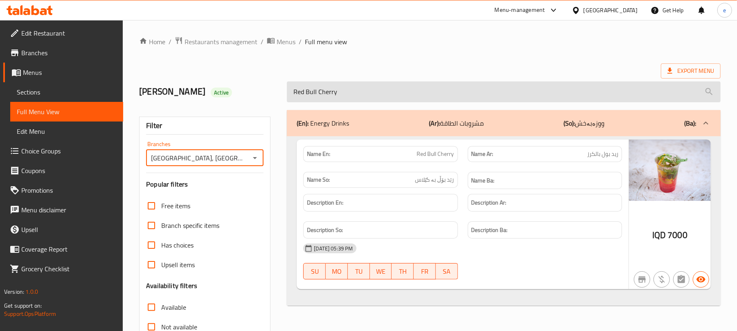
click at [321, 97] on input "Red Bull Cherry" at bounding box center [504, 91] width 434 height 21
click at [321, 95] on input "Red Bull Cherry" at bounding box center [504, 91] width 434 height 21
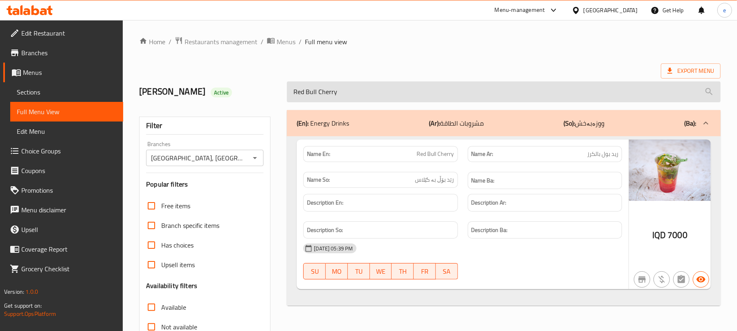
click at [321, 95] on input "Red Bull Cherry" at bounding box center [504, 91] width 434 height 21
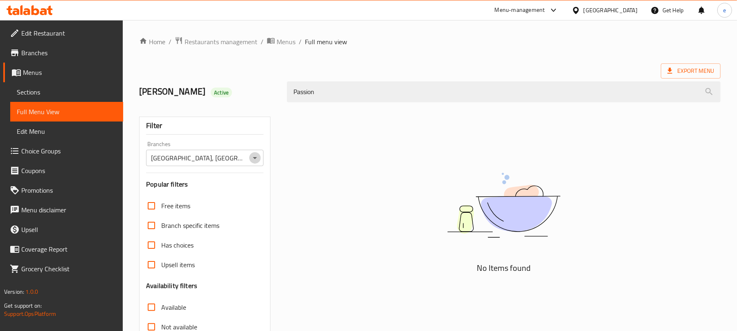
click at [255, 155] on icon "Open" at bounding box center [255, 158] width 10 height 10
type input "Passion"
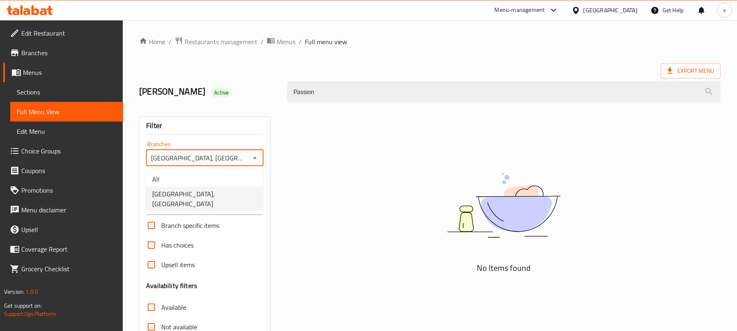
click at [215, 171] on ul "All Casa De Cafe, Vital City" at bounding box center [204, 192] width 117 height 46
click at [221, 174] on li "All" at bounding box center [204, 179] width 117 height 15
click at [253, 153] on icon "Open" at bounding box center [255, 158] width 10 height 10
click at [238, 185] on li "All" at bounding box center [204, 179] width 117 height 15
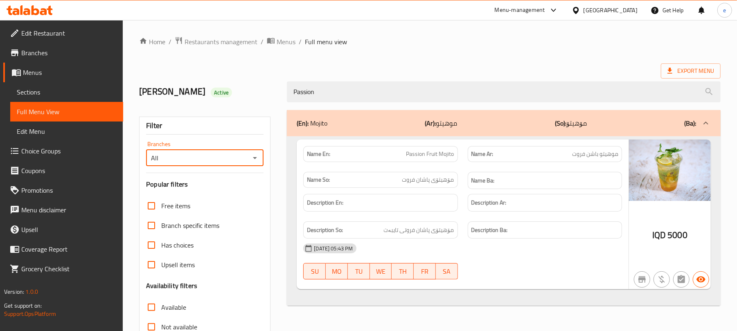
click at [254, 163] on icon "Open" at bounding box center [255, 158] width 10 height 10
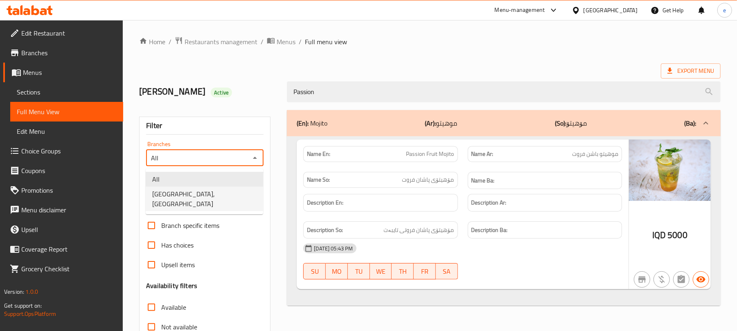
click at [240, 192] on li "Casa De Cafe, Vital City" at bounding box center [204, 199] width 117 height 25
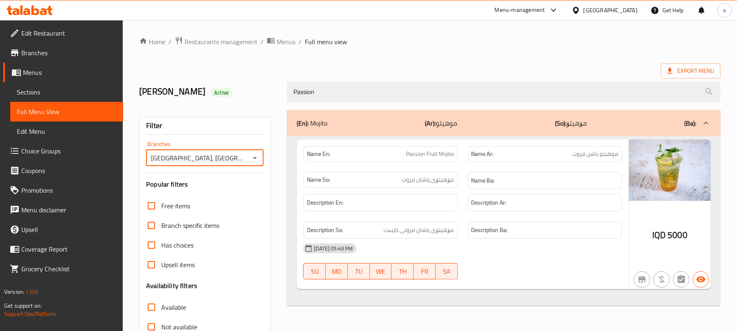
click at [418, 158] on span "Passion Fruit Mojito" at bounding box center [431, 154] width 48 height 9
copy span "Passion Fruit Mojito"
click at [248, 156] on div "Casa De Cafe, Vital City Branches" at bounding box center [204, 158] width 117 height 16
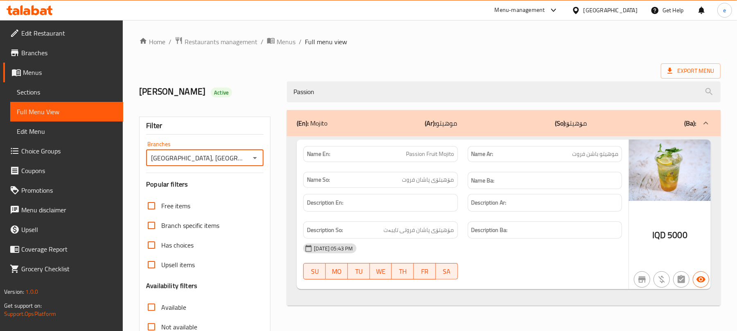
click at [259, 156] on icon "Open" at bounding box center [255, 158] width 10 height 10
click at [231, 172] on li "All" at bounding box center [204, 179] width 117 height 15
click at [255, 158] on icon "Open" at bounding box center [255, 158] width 10 height 10
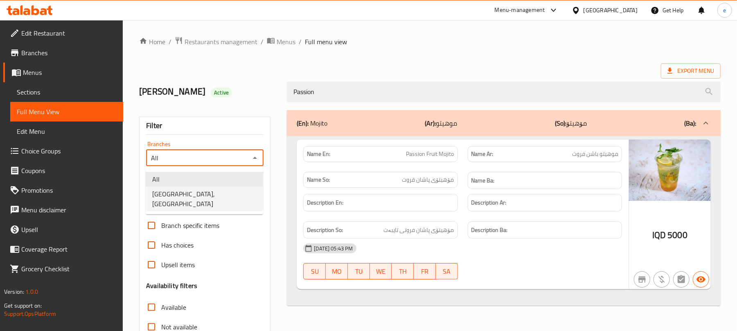
click at [231, 189] on li "Casa De Cafe, Vital City" at bounding box center [204, 199] width 117 height 25
type input "Casa De Cafe, Vital City"
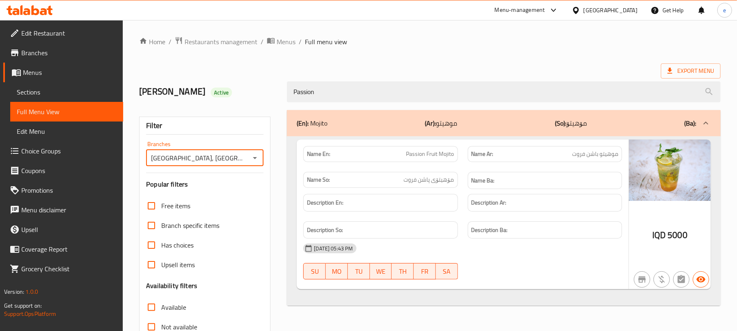
click at [259, 161] on icon "Open" at bounding box center [255, 158] width 10 height 10
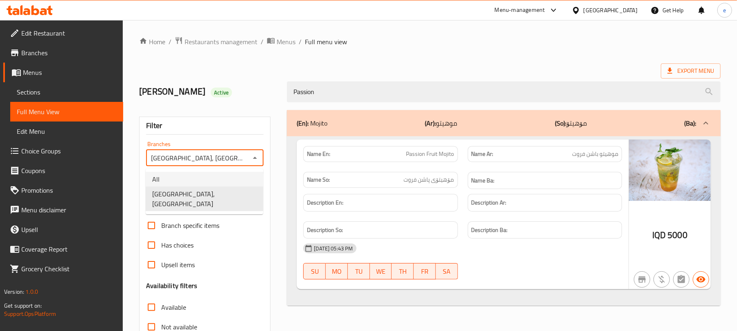
click at [388, 69] on div "Export Menu" at bounding box center [430, 70] width 582 height 15
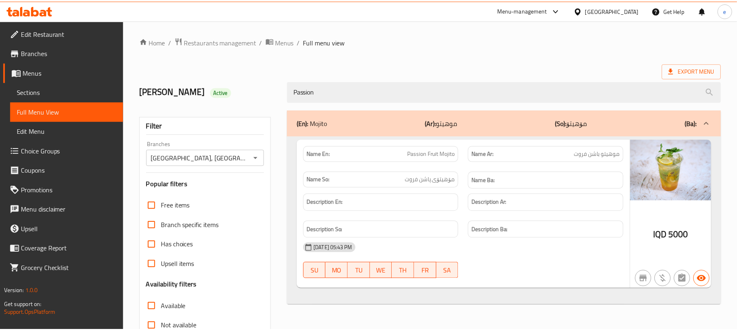
scroll to position [105, 0]
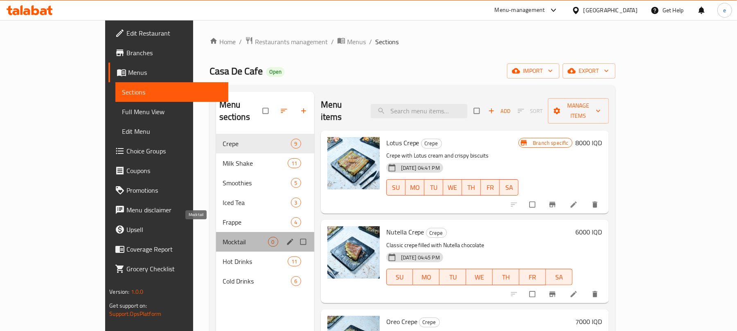
click at [223, 237] on span "Mocktail" at bounding box center [245, 242] width 45 height 10
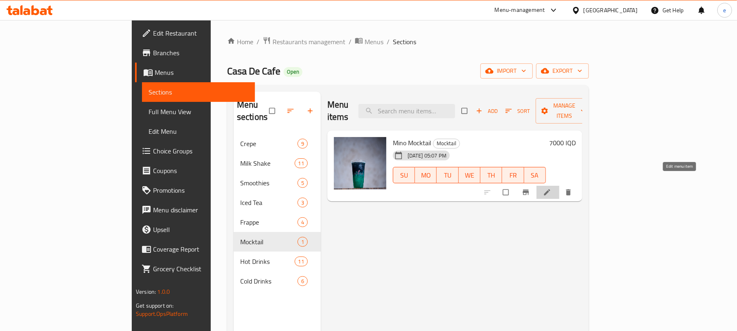
click at [551, 188] on icon at bounding box center [547, 192] width 8 height 8
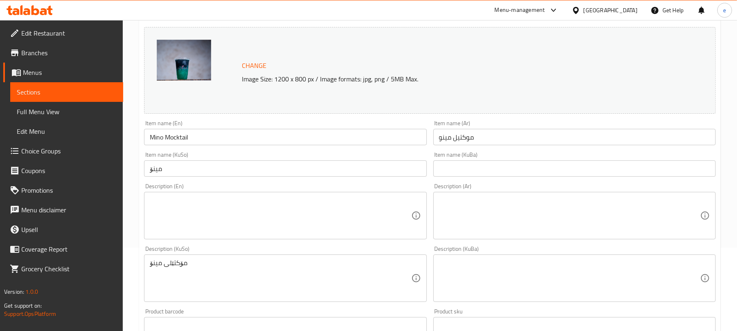
scroll to position [109, 0]
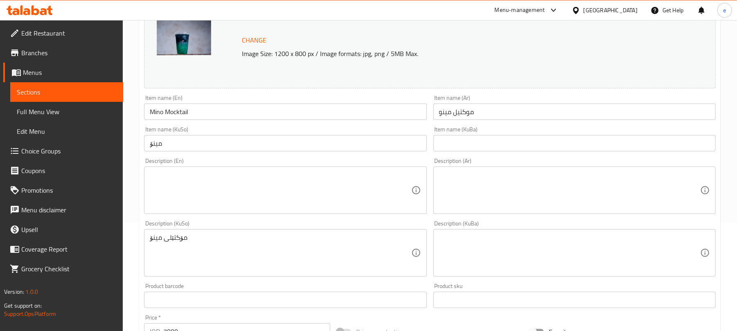
click at [207, 151] on input "مینۆ" at bounding box center [285, 143] width 282 height 16
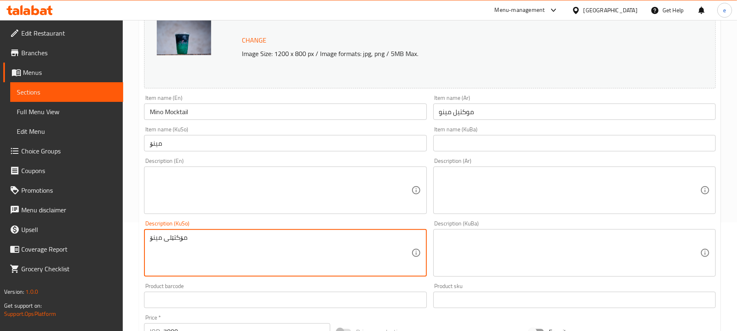
click at [215, 239] on textarea "مۆکتێلی مینۆ" at bounding box center [280, 253] width 261 height 39
click at [192, 146] on input "مینۆ" at bounding box center [285, 143] width 282 height 16
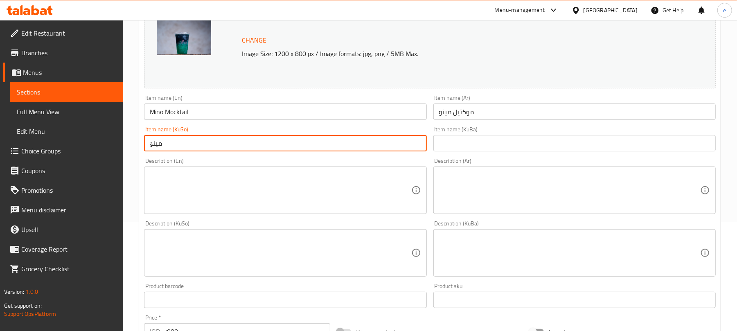
click at [192, 146] on input "مینۆ" at bounding box center [285, 143] width 282 height 16
paste input "مۆکتێلی"
type input "مۆکتێلی مینۆ"
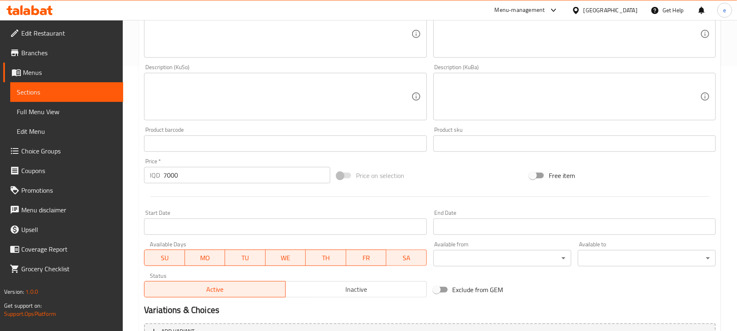
scroll to position [352, 0]
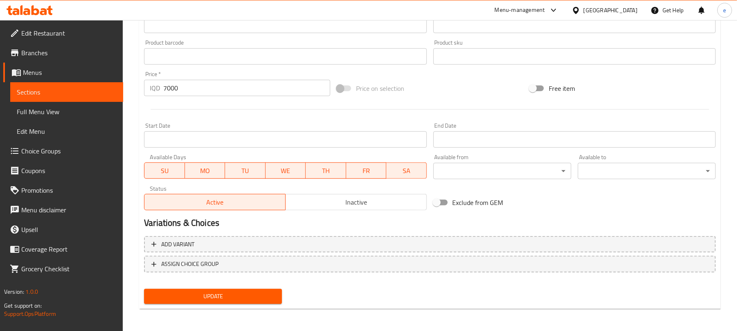
click at [221, 295] on span "Update" at bounding box center [213, 296] width 125 height 10
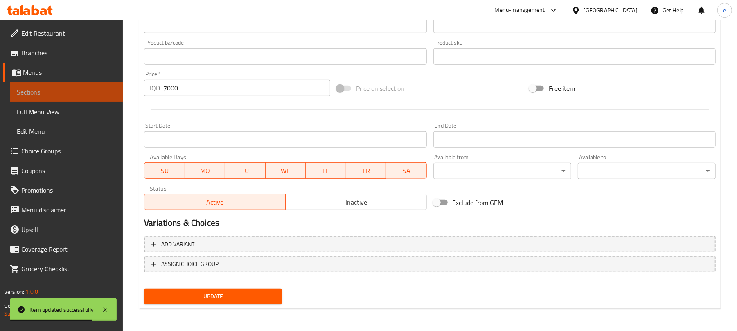
click at [84, 100] on link "Sections" at bounding box center [66, 92] width 113 height 20
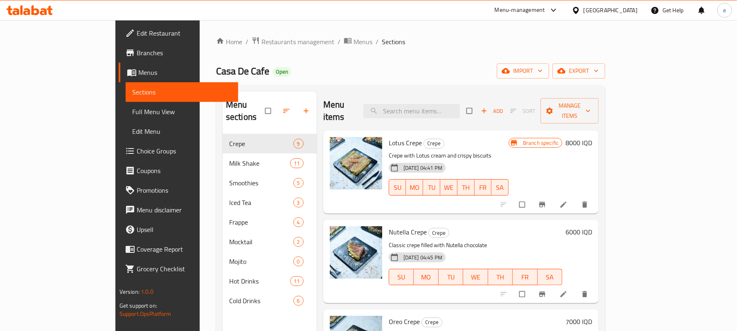
click at [438, 114] on div "Menu items Add Sort Manage items" at bounding box center [461, 111] width 276 height 39
click at [438, 111] on input "search" at bounding box center [412, 111] width 97 height 14
paste input "Blue Sky"
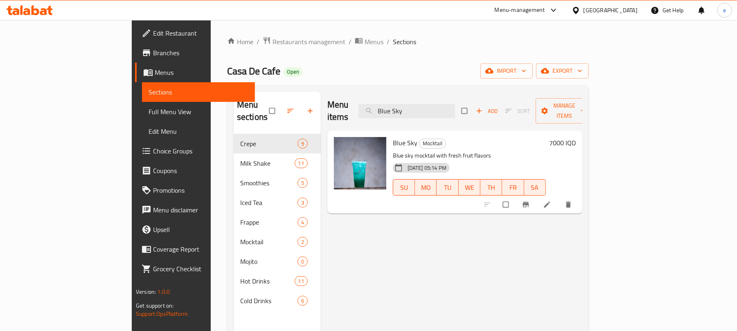
type input "Blue Sky"
click at [551, 201] on icon at bounding box center [547, 205] width 8 height 8
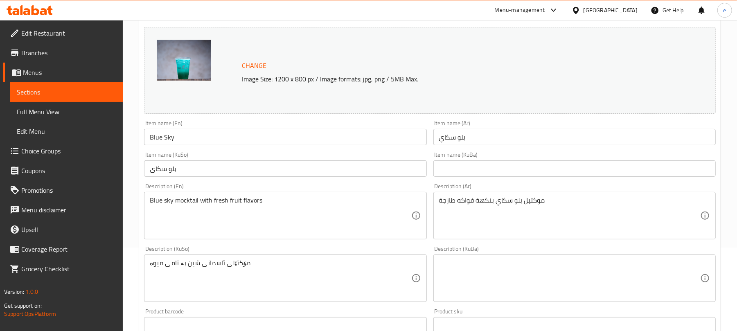
scroll to position [109, 0]
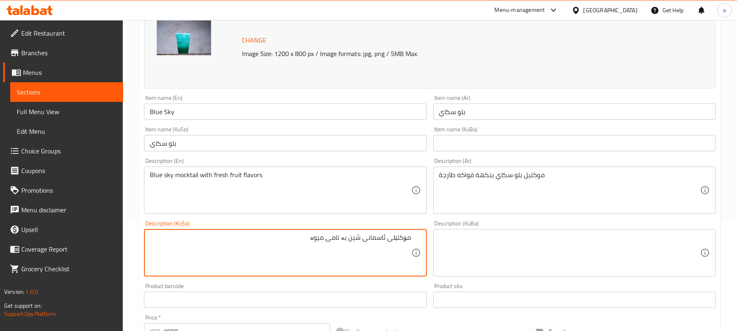
click at [163, 144] on input "بلو سکای" at bounding box center [285, 143] width 282 height 16
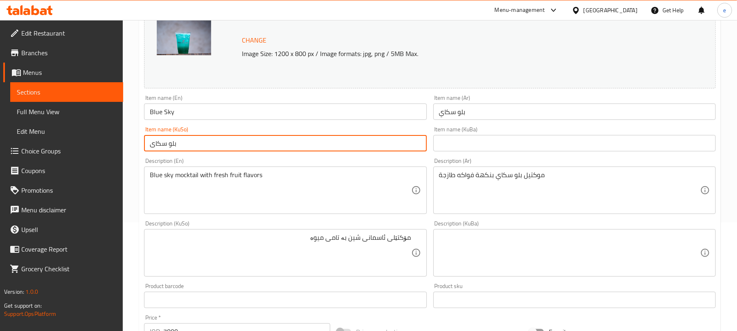
click at [163, 144] on input "بلو سکای" at bounding box center [285, 143] width 282 height 16
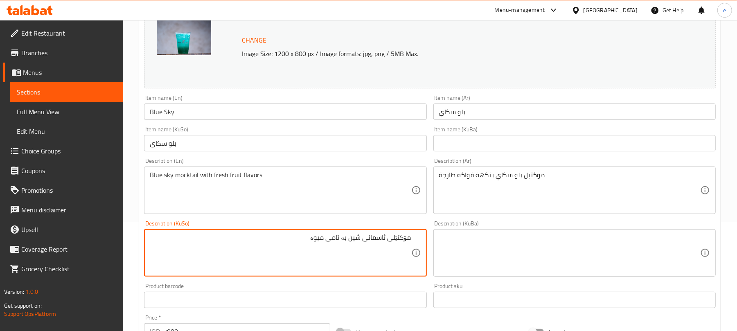
click at [371, 238] on textarea "مۆکتێلی ئاسمانی شین بە تامی میوە" at bounding box center [280, 253] width 261 height 39
paste textarea "[PERSON_NAME]"
click at [352, 239] on textarea "مۆکتێلی بلو سکایشین بە تامی میوە" at bounding box center [280, 253] width 261 height 39
click at [321, 240] on textarea "مۆکتێلی بلو سکای بە تامی میوە" at bounding box center [280, 253] width 261 height 39
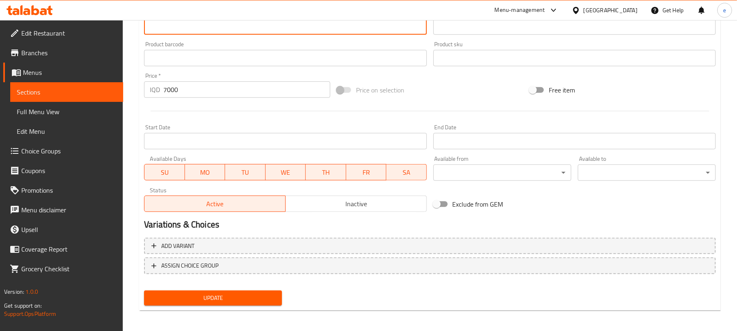
scroll to position [352, 0]
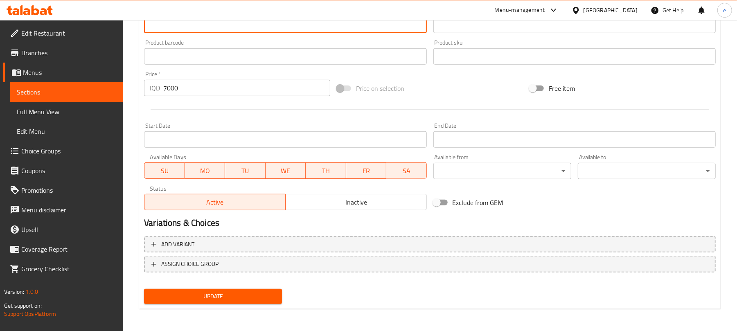
type textarea "مۆکتێلی بلو سکای بە تامی میوەی فرێش"
click at [216, 299] on span "Update" at bounding box center [213, 296] width 125 height 10
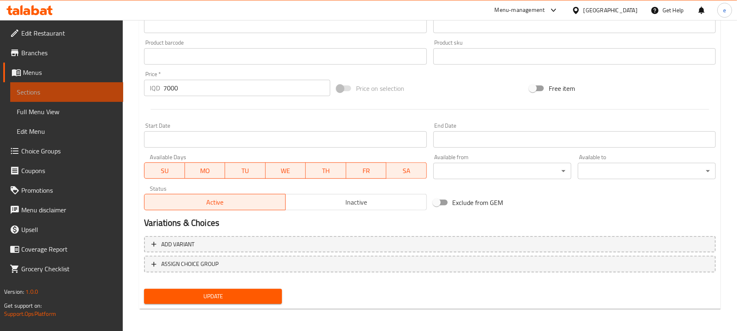
click at [38, 82] on link "Sections" at bounding box center [66, 92] width 113 height 20
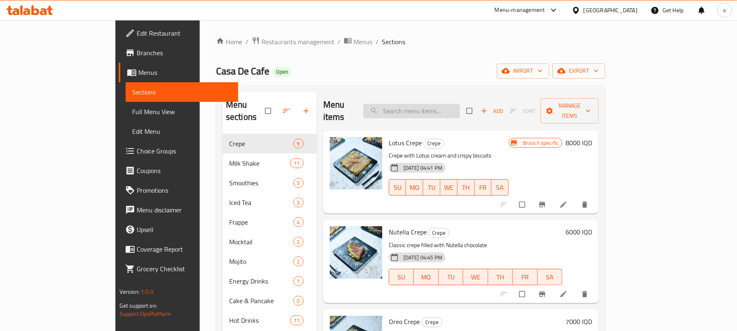
click at [435, 105] on input "search" at bounding box center [412, 111] width 97 height 14
paste input "Red Bull Cherry"
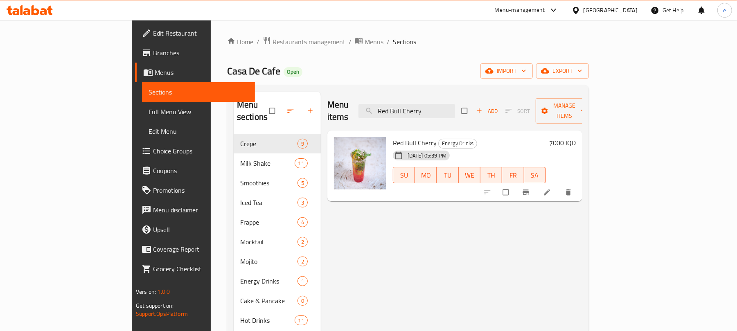
type input "Red Bull Cherry"
click at [553, 188] on link at bounding box center [548, 192] width 10 height 8
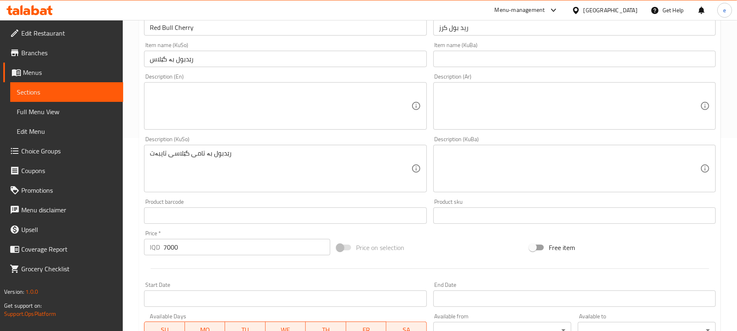
scroll to position [218, 0]
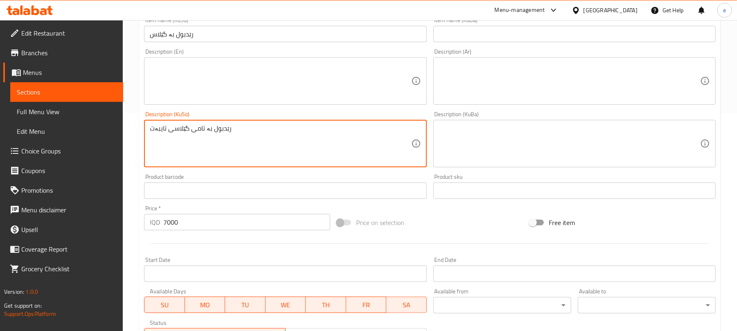
click at [276, 141] on textarea "رێدبول بە تامی گێلاسی تایبەت" at bounding box center [280, 143] width 261 height 39
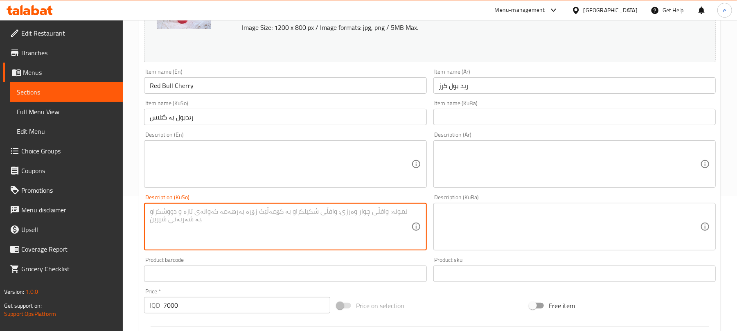
scroll to position [109, 0]
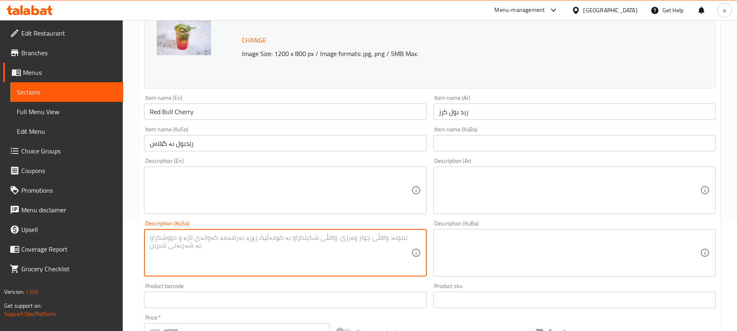
click at [259, 151] on input "رێدبول بە گێلاس" at bounding box center [285, 143] width 282 height 16
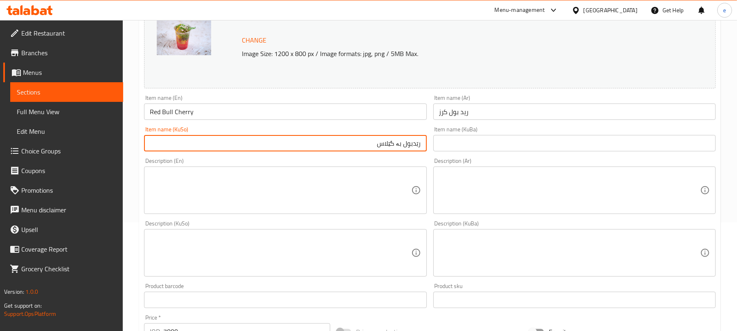
click at [414, 145] on input "رێدبول بە گێلاس" at bounding box center [285, 143] width 282 height 16
click at [395, 147] on input "رێد بۆڵی بە گێلاس" at bounding box center [285, 143] width 282 height 16
click at [402, 145] on input "رێد بۆڵی بە گێلاس" at bounding box center [285, 143] width 282 height 16
type input "رێد بۆڵ بە گێلاس"
click at [477, 116] on input "ريد بول كرز" at bounding box center [575, 112] width 282 height 16
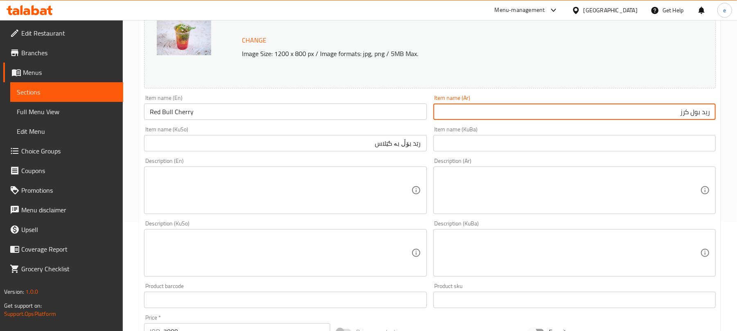
click at [690, 113] on input "ريد بول كرز" at bounding box center [575, 112] width 282 height 16
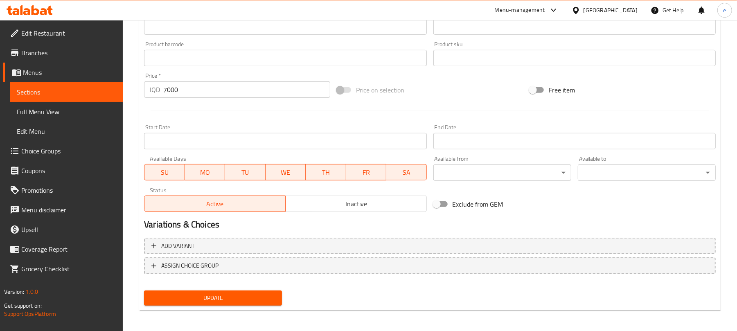
scroll to position [352, 0]
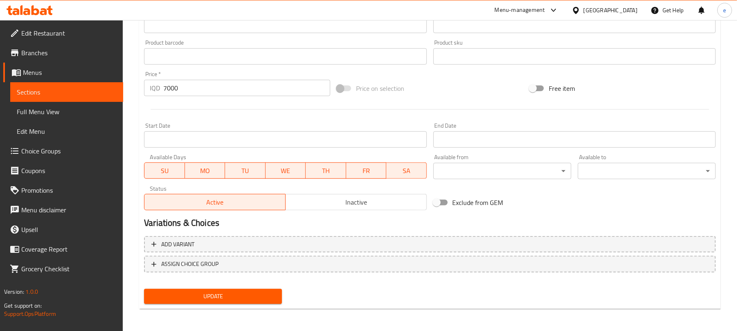
type input "ريد بول بالكرز"
click at [239, 294] on span "Update" at bounding box center [213, 296] width 125 height 10
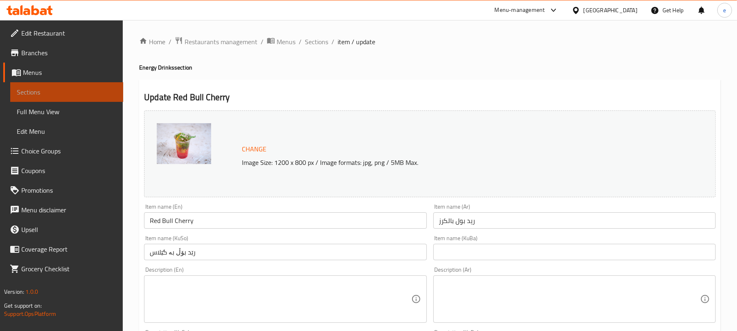
click at [79, 95] on span "Sections" at bounding box center [67, 92] width 100 height 10
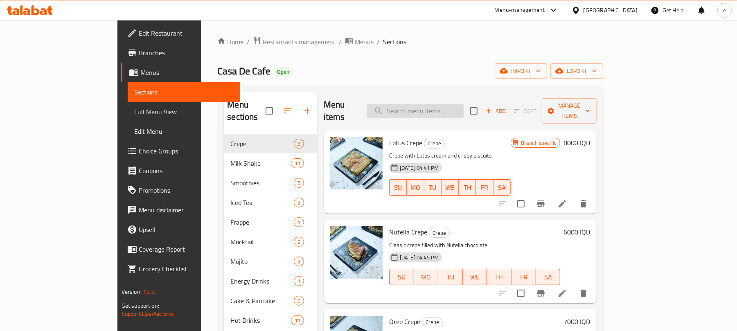
click at [463, 106] on input "search" at bounding box center [415, 111] width 97 height 14
paste input "Passion Fruit Mojito"
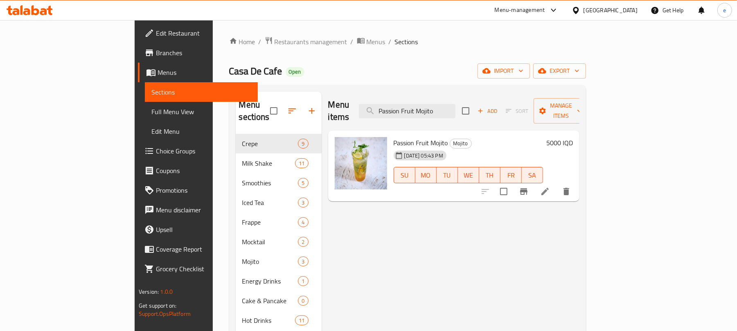
type input "Passion Fruit Mojito"
click at [557, 184] on li at bounding box center [545, 191] width 23 height 15
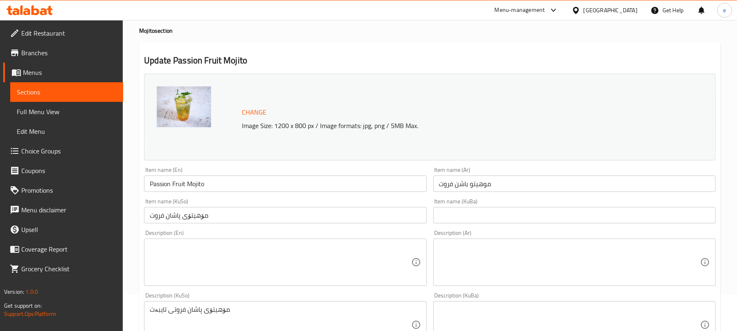
scroll to position [109, 0]
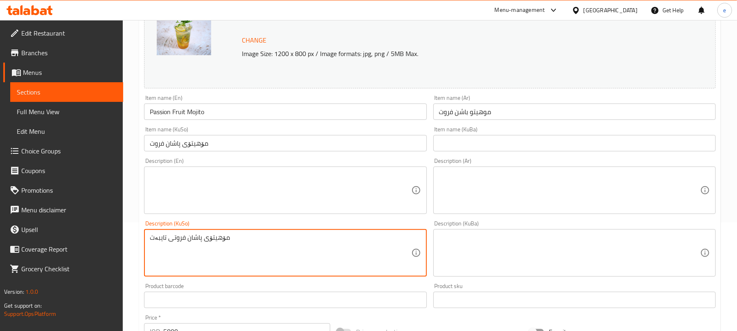
click at [212, 242] on textarea "مۆهیتۆی پاشان فروتی تایبەت" at bounding box center [280, 253] width 261 height 39
click at [229, 146] on input "مۆهیتۆی پاشان فروت" at bounding box center [285, 143] width 282 height 16
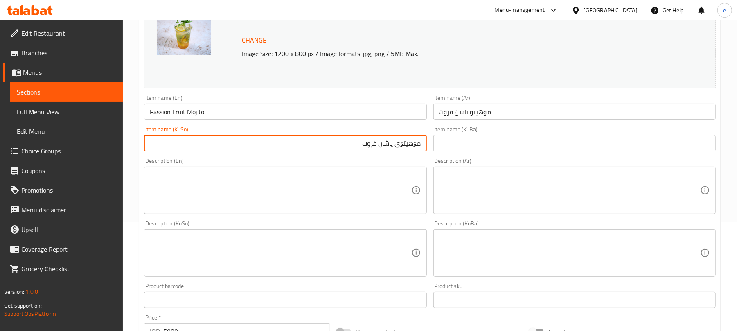
click at [382, 145] on input "مۆهیتۆی پاشان فروت" at bounding box center [285, 143] width 282 height 16
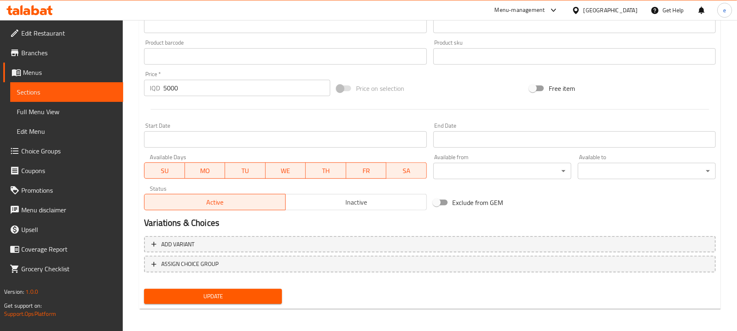
type input "مۆهیتۆی پاشن فروت"
click at [257, 291] on span "Update" at bounding box center [213, 296] width 125 height 10
